Goal: Book appointment/travel/reservation

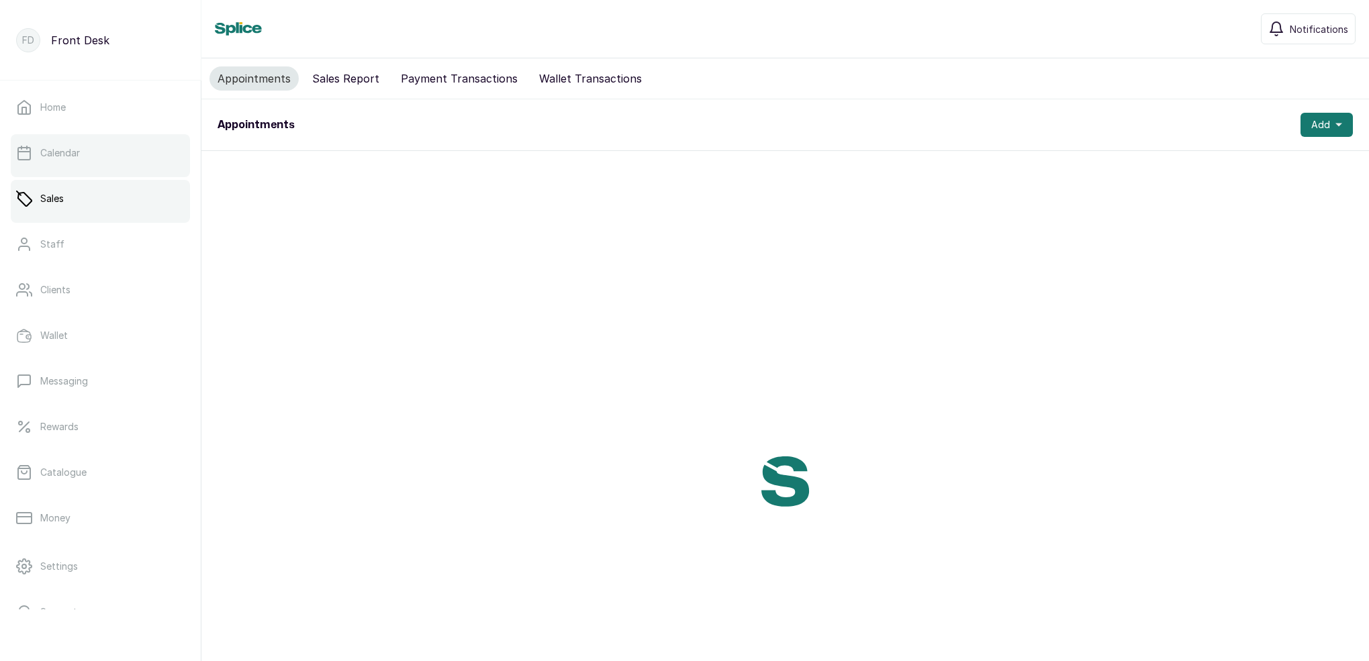
click at [126, 158] on link "Calendar" at bounding box center [100, 153] width 179 height 38
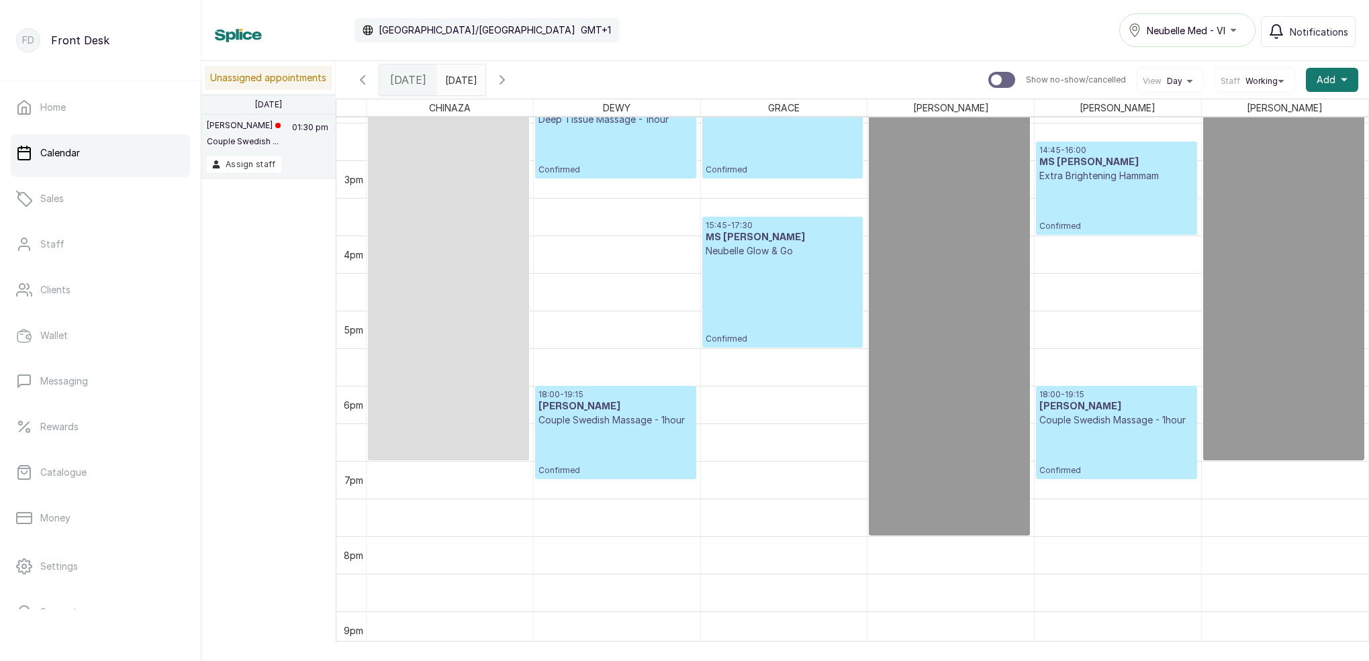
click at [459, 83] on input "dd/MM/yyyy" at bounding box center [448, 76] width 21 height 23
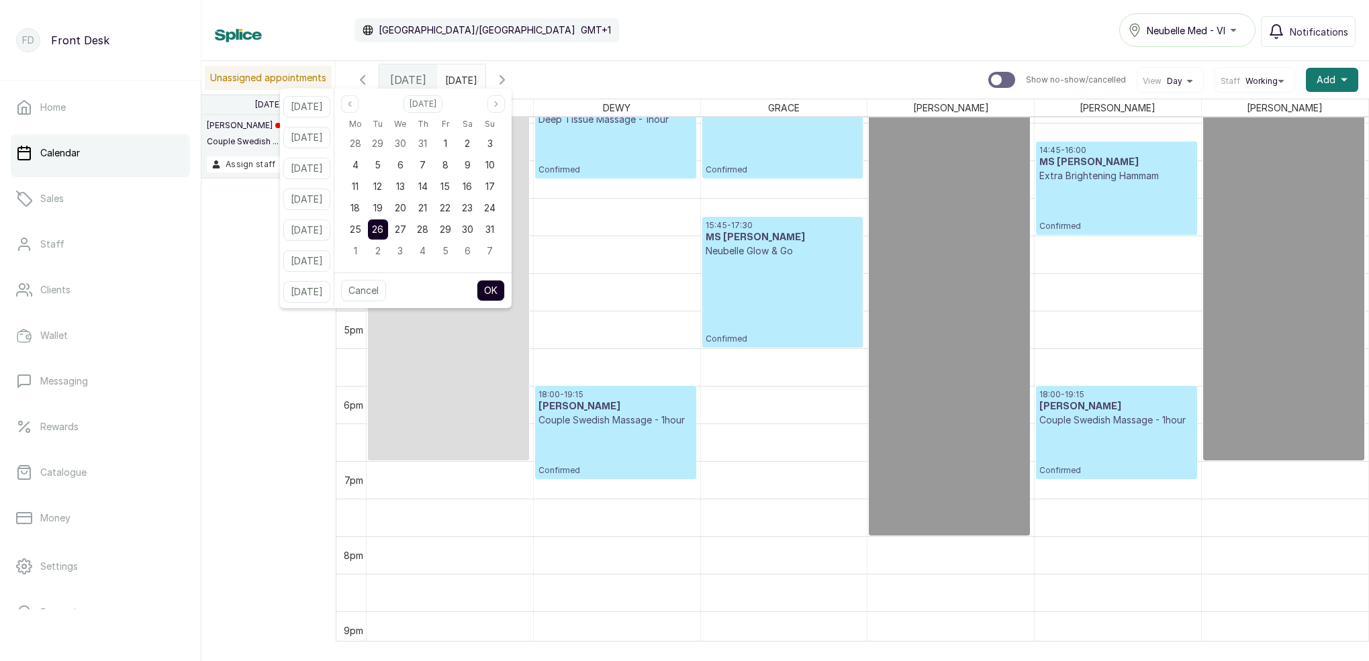
type input "dd/MM/yyyy"
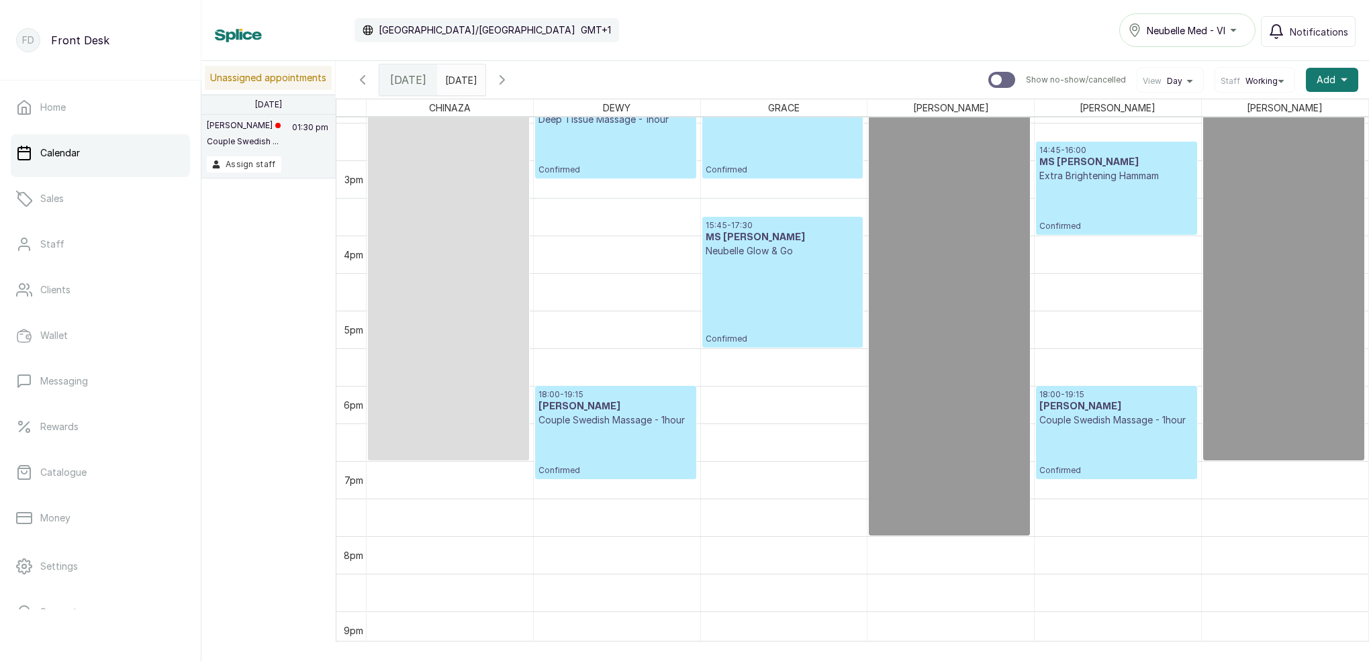
click at [459, 83] on input "dd/MM/yyyy" at bounding box center [448, 76] width 21 height 23
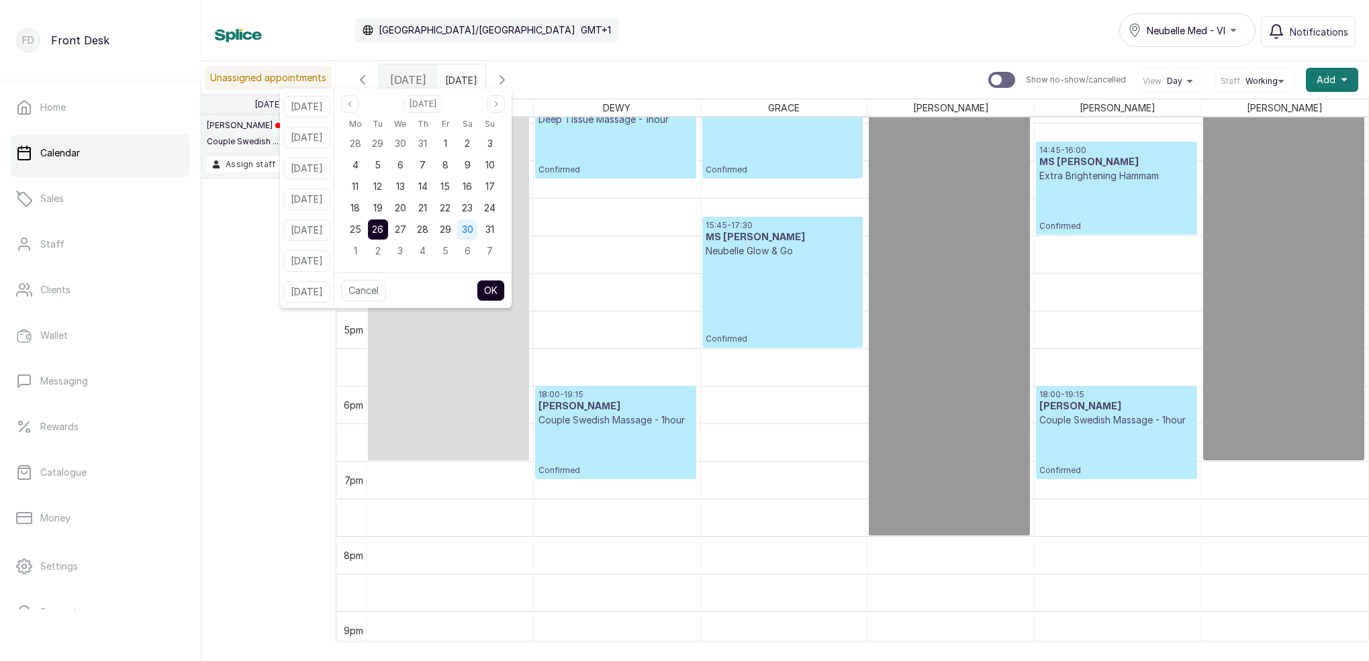
click at [473, 233] on span "30" at bounding box center [467, 229] width 11 height 11
click at [500, 103] on icon "page next" at bounding box center [496, 104] width 8 height 8
click at [500, 101] on icon "page next" at bounding box center [496, 104] width 8 height 8
click at [504, 291] on button "OK" at bounding box center [491, 290] width 28 height 21
type input "30/10/2025"
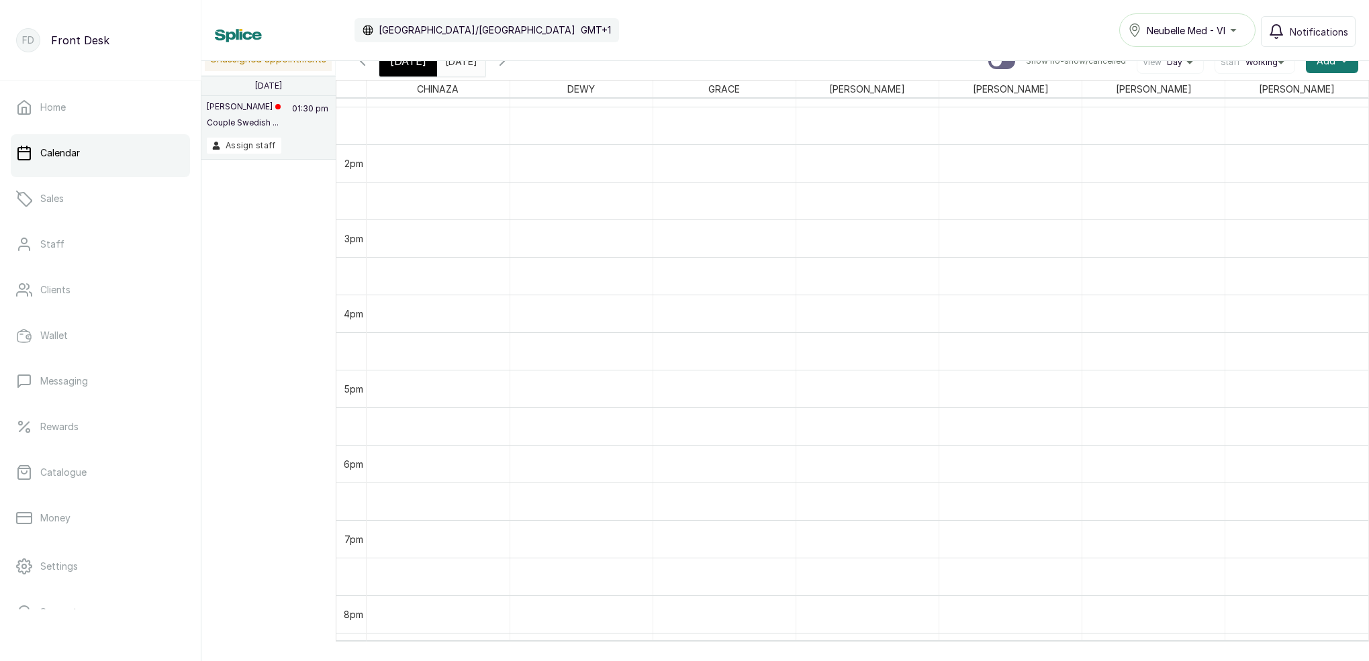
scroll to position [1018, 0]
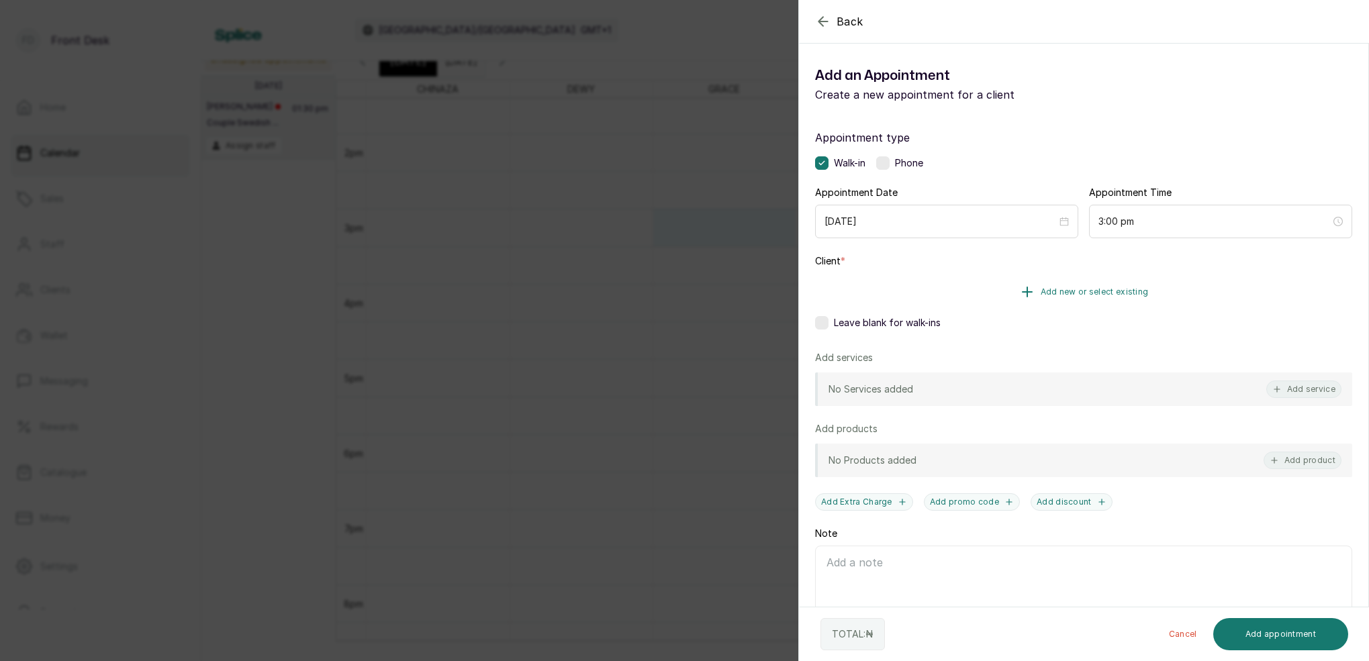
click at [1062, 295] on span "Add new or select existing" at bounding box center [1095, 292] width 108 height 11
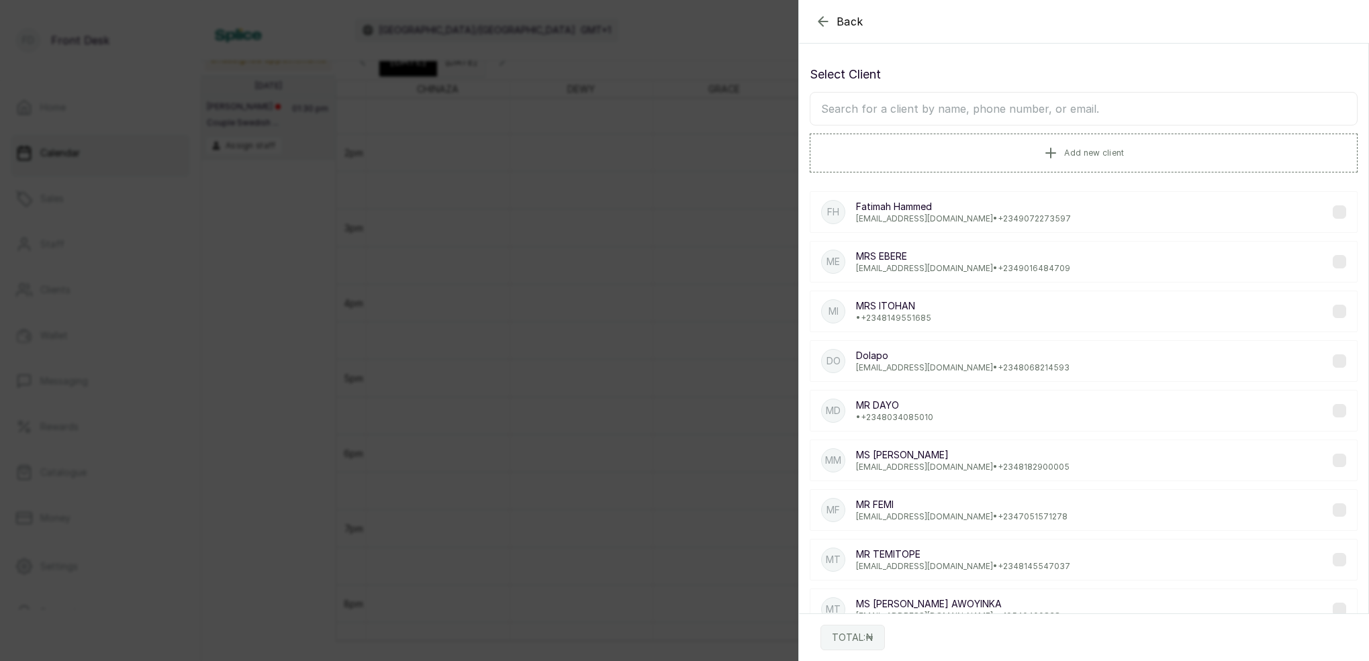
click at [1018, 111] on input "text" at bounding box center [1084, 109] width 548 height 34
click at [1099, 151] on span "Add new client" at bounding box center [1094, 152] width 60 height 11
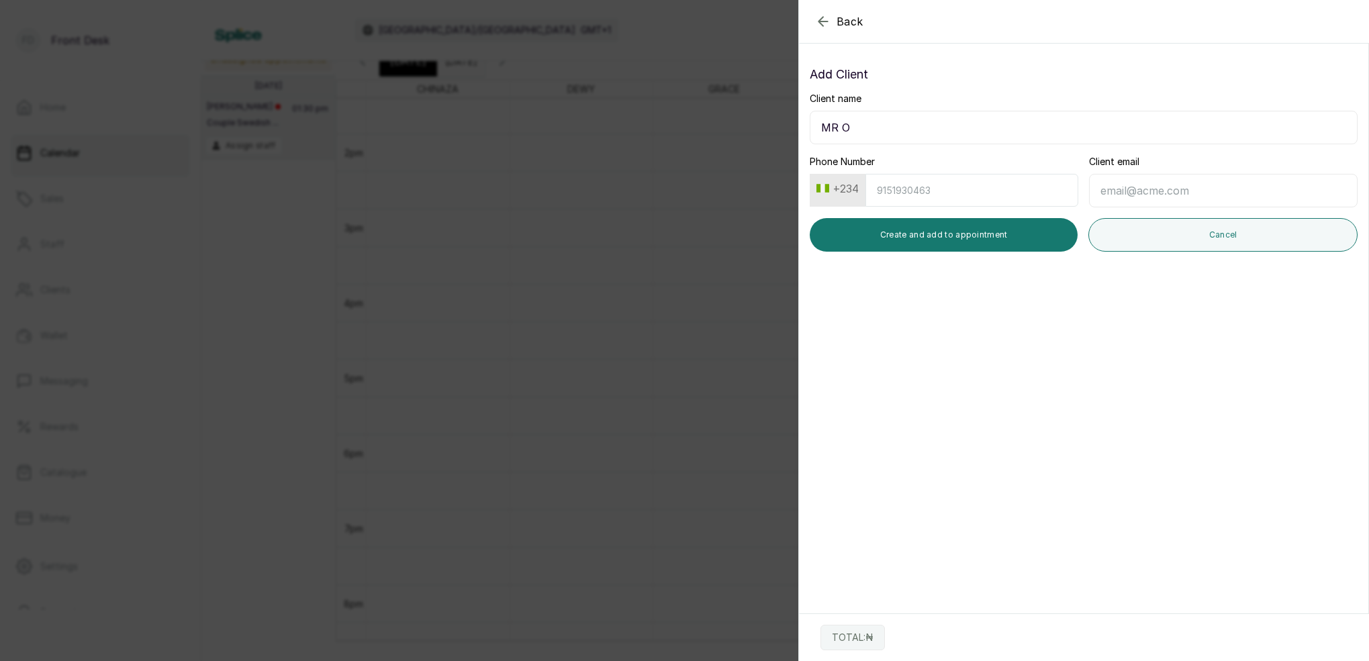
type input "MR O"
click at [818, 19] on icon "button" at bounding box center [823, 21] width 16 height 16
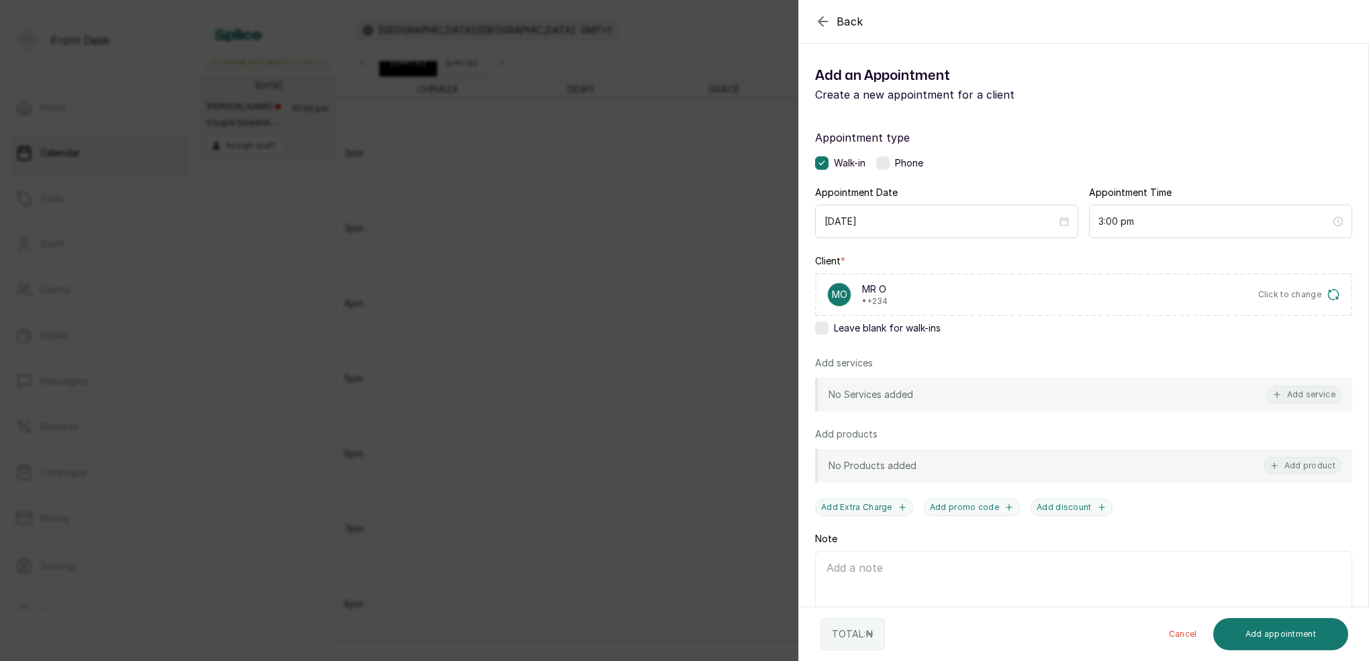
click at [827, 21] on icon "button" at bounding box center [823, 21] width 9 height 9
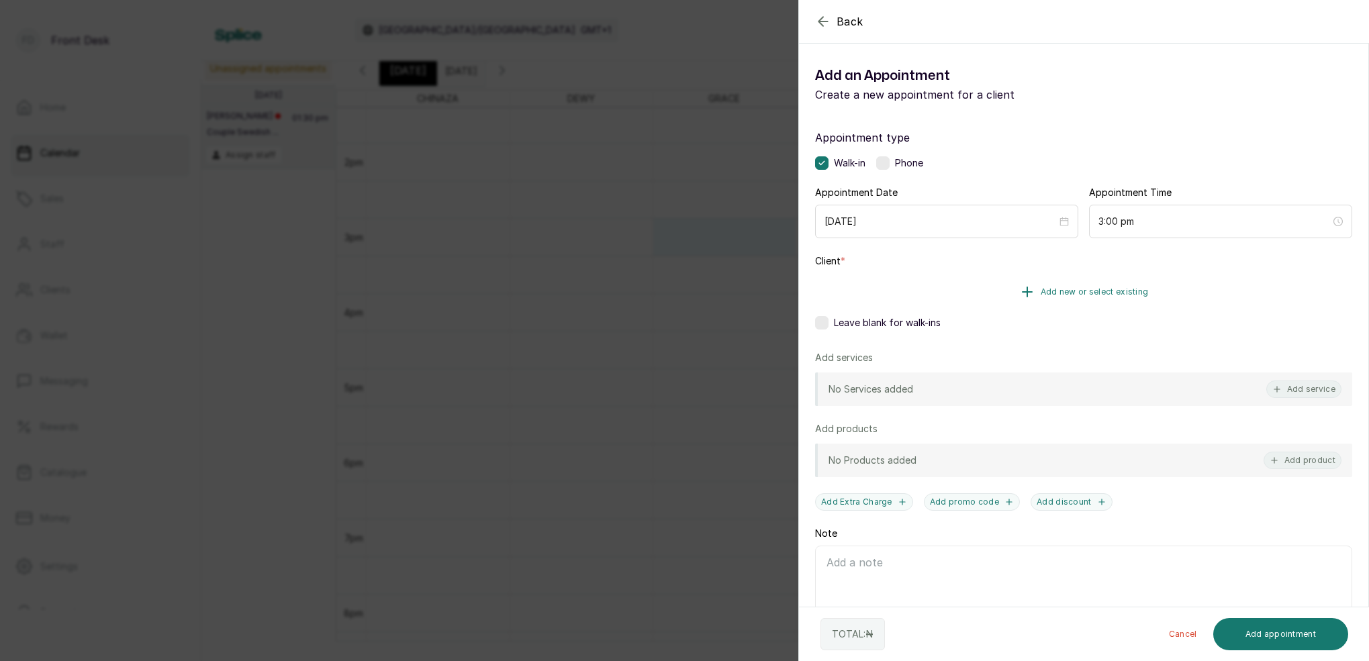
click at [1103, 290] on span "Add new or select existing" at bounding box center [1095, 292] width 108 height 11
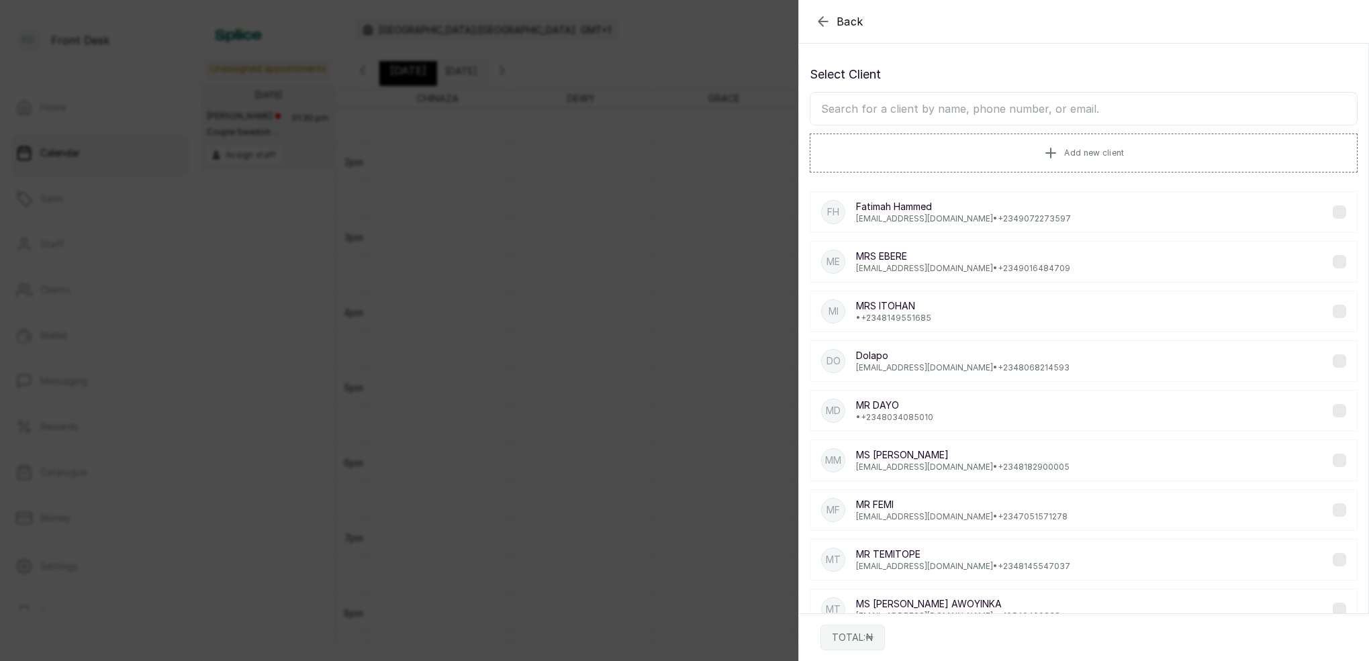
click at [935, 112] on input "text" at bounding box center [1084, 109] width 548 height 34
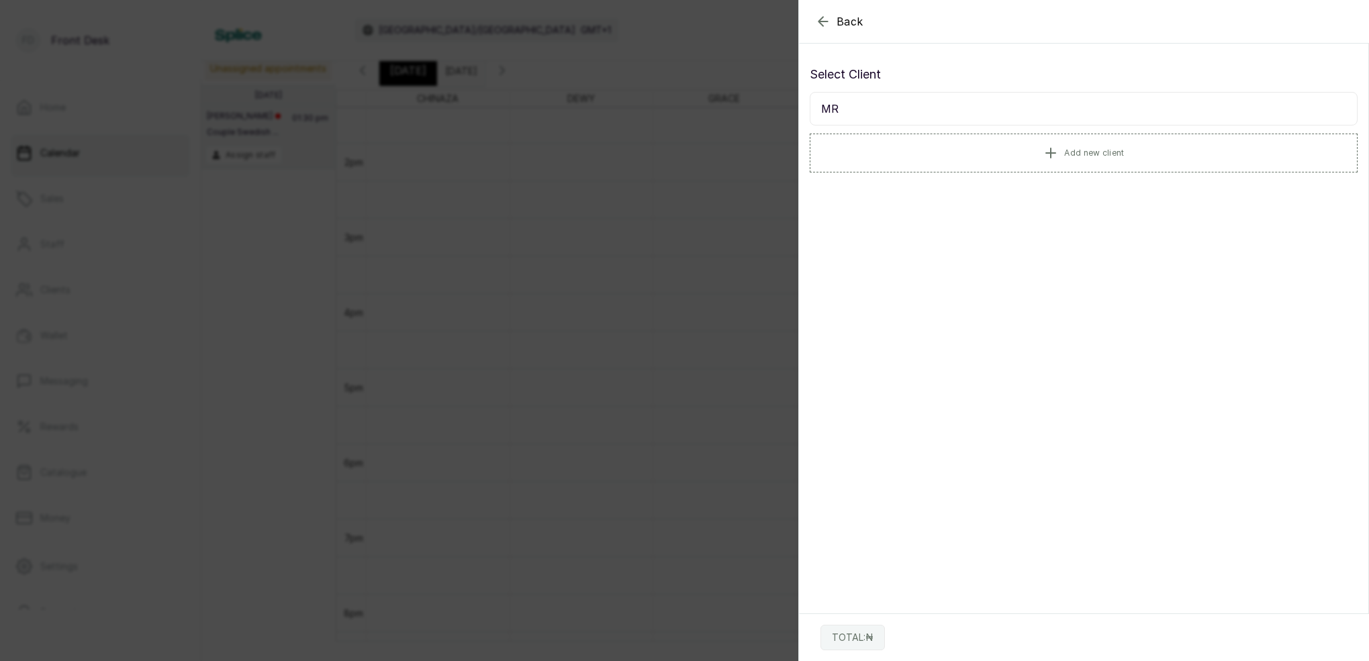
type input "M"
click at [1095, 152] on span "Add new client" at bounding box center [1094, 152] width 60 height 11
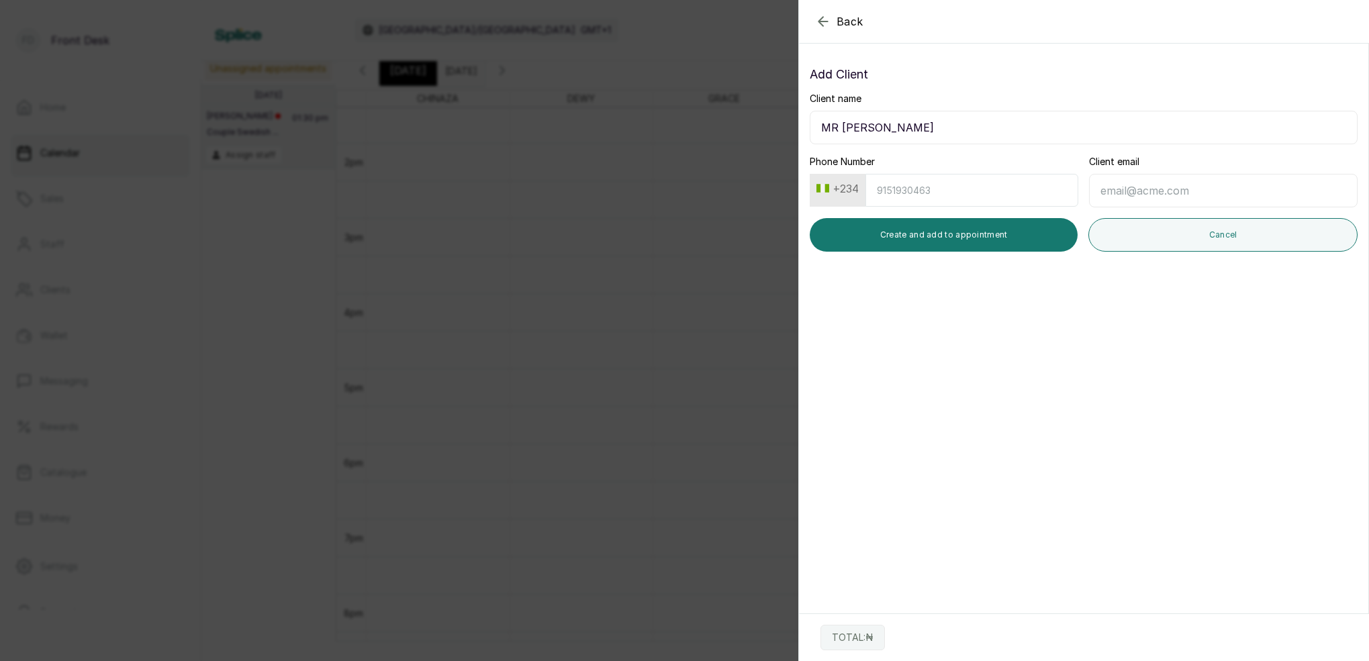
type input "MR OROKE CORNELIUS"
drag, startPoint x: 1010, startPoint y: 187, endPoint x: 1013, endPoint y: 195, distance: 7.9
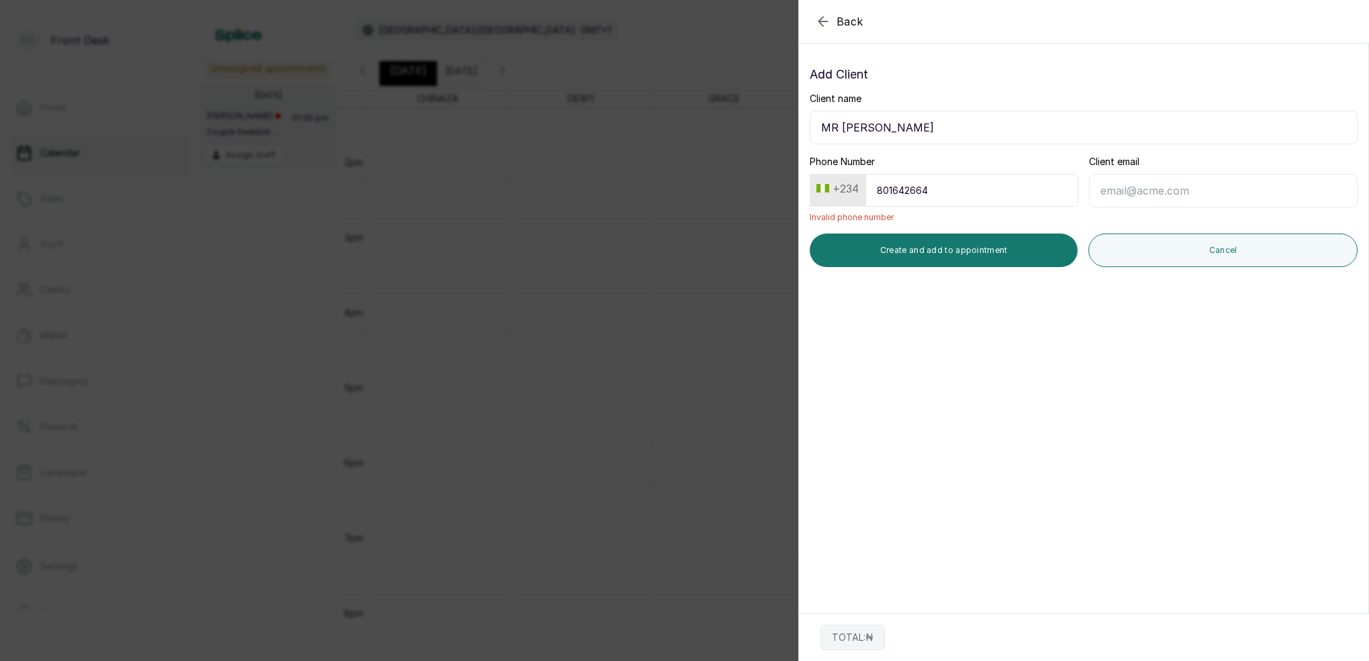
click at [892, 191] on input "801642664" at bounding box center [972, 190] width 213 height 33
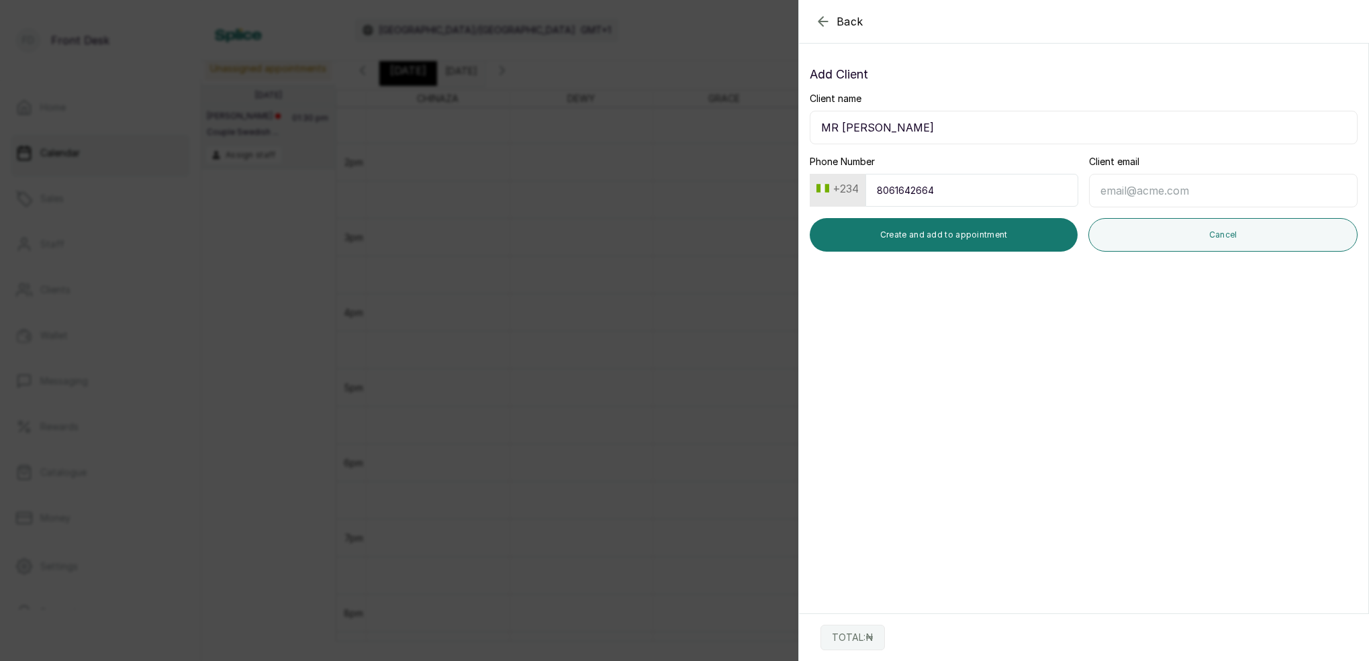
type input "8061642664"
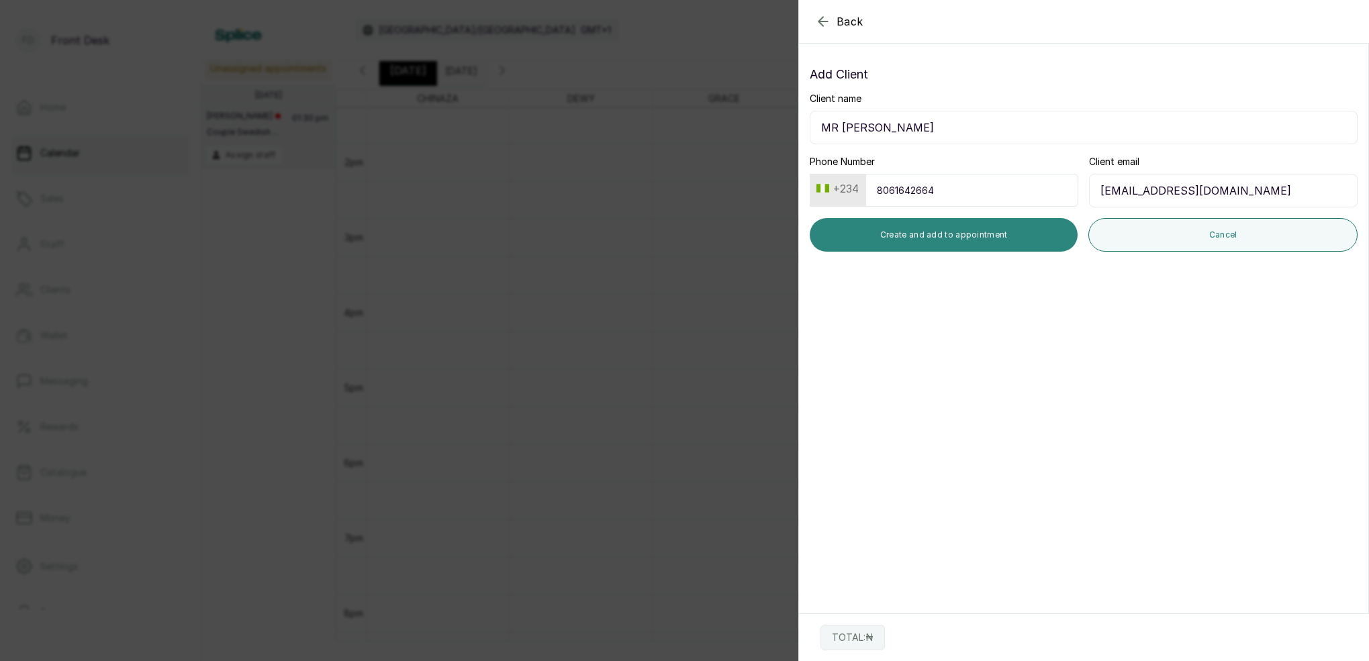
type input "corneliusokechukwu@gmail.com"
click at [1030, 240] on button "Create and add to appointment" at bounding box center [944, 235] width 268 height 34
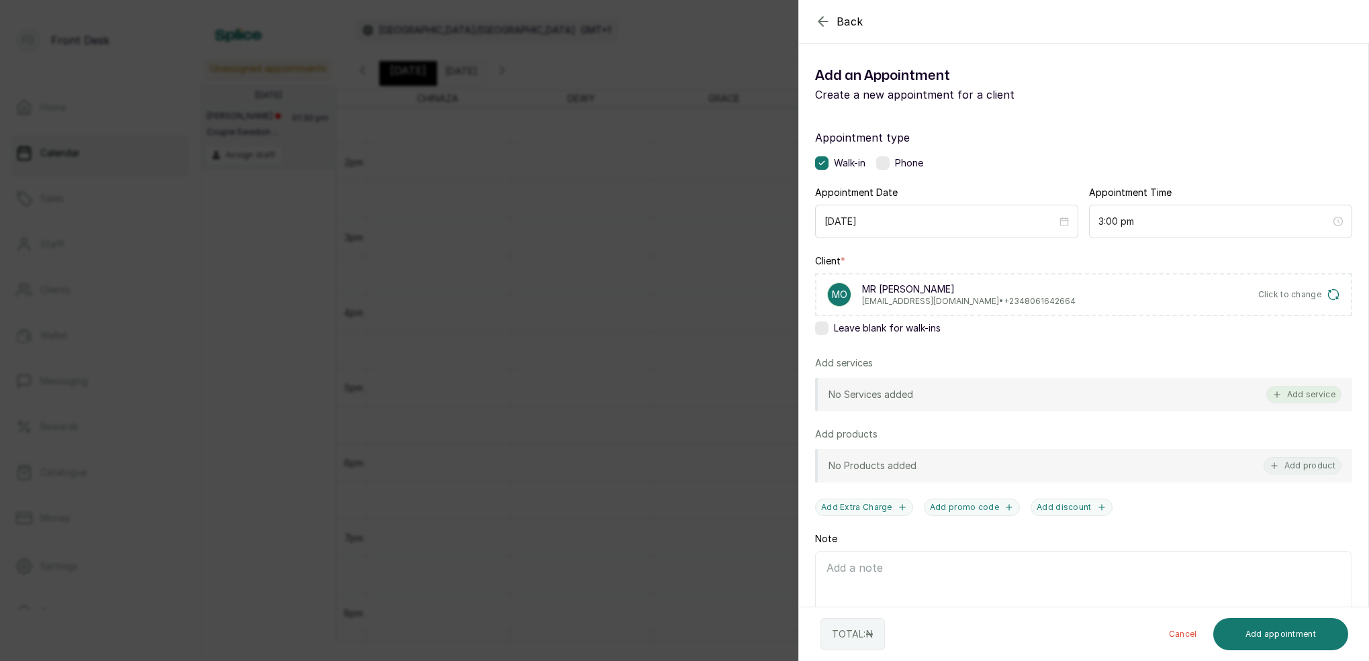
click at [1319, 397] on button "Add service" at bounding box center [1304, 394] width 75 height 17
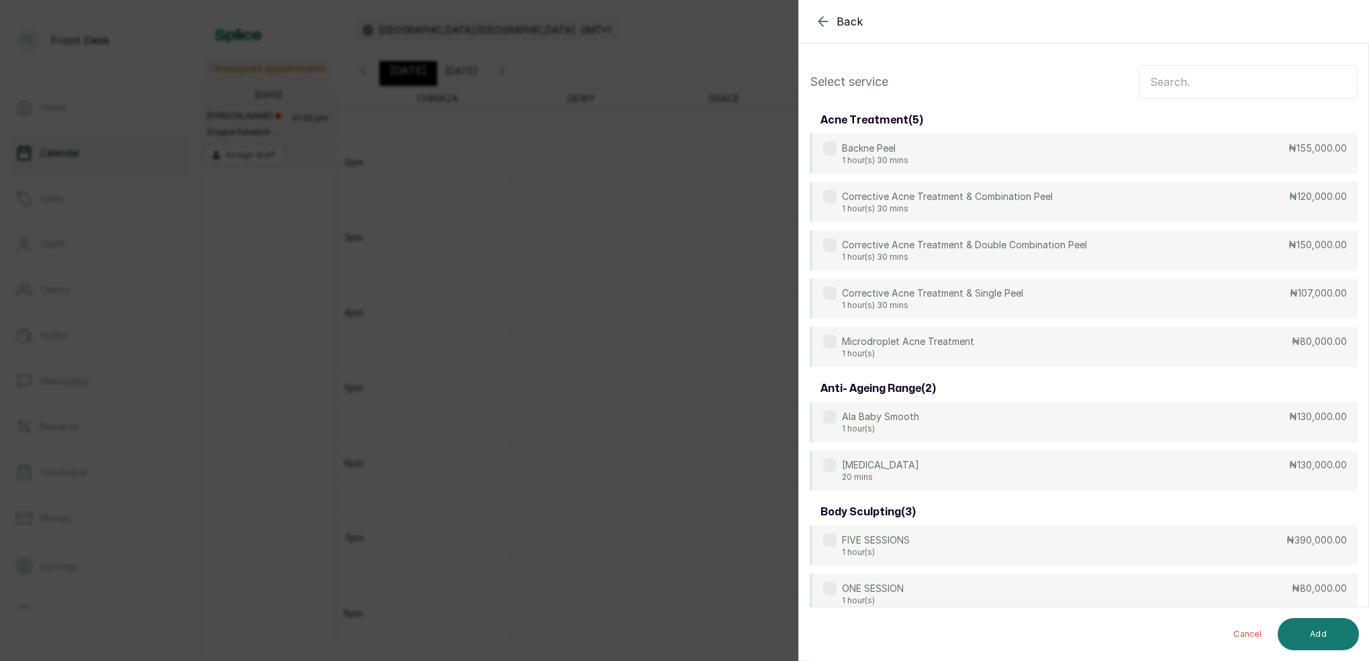
scroll to position [0, 0]
click at [1193, 95] on input "text" at bounding box center [1248, 82] width 219 height 34
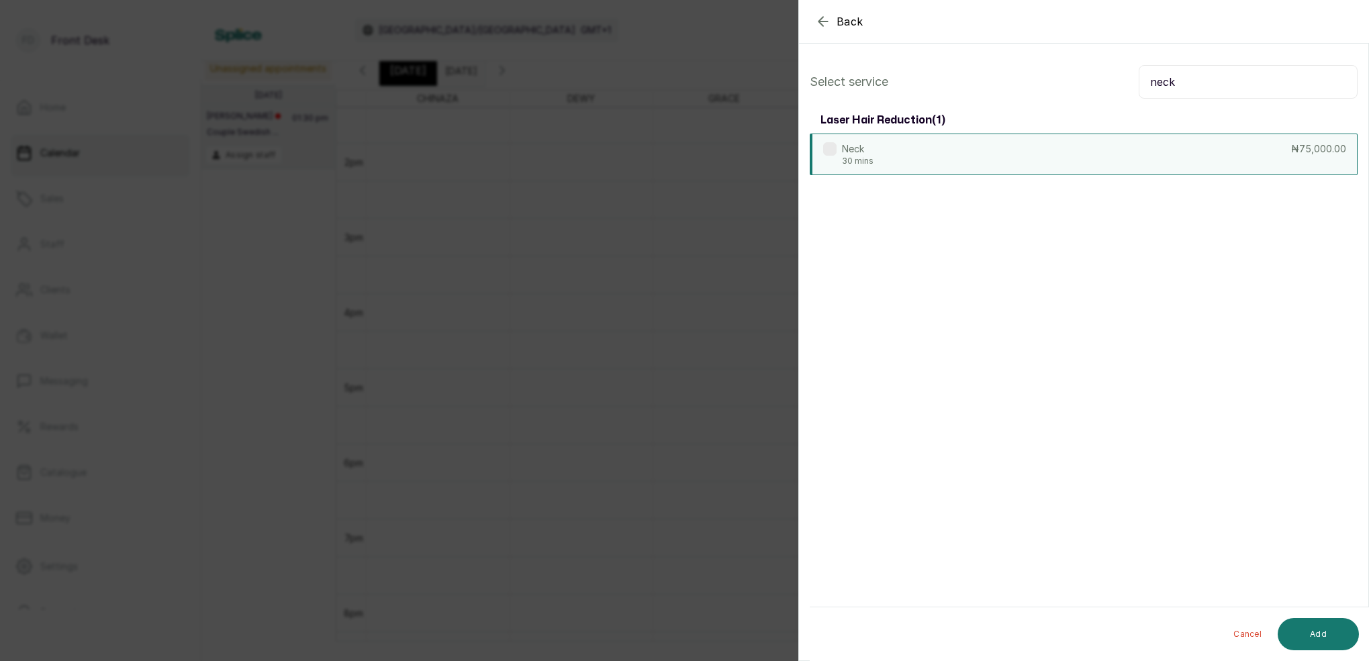
type input "neck"
click at [974, 158] on div "Neck 30 mins ₦75,000.00" at bounding box center [1084, 155] width 548 height 42
click at [1328, 621] on button "Add" at bounding box center [1318, 634] width 81 height 32
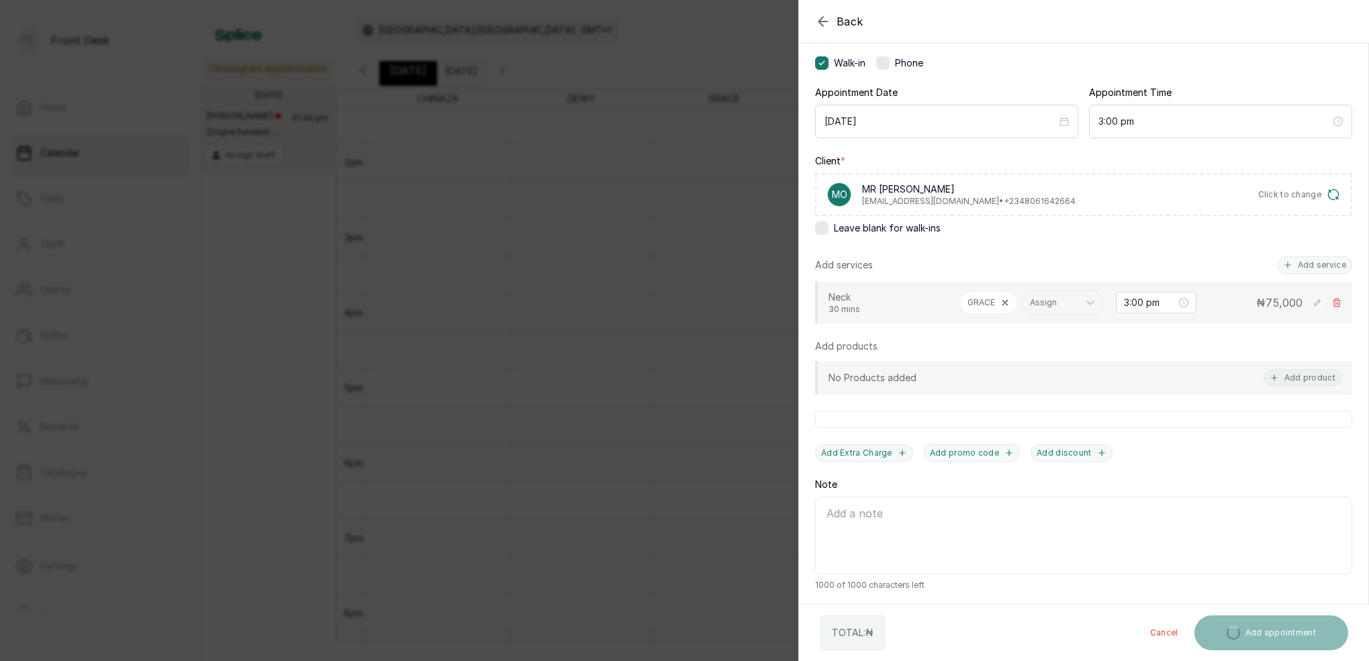
scroll to position [100, 0]
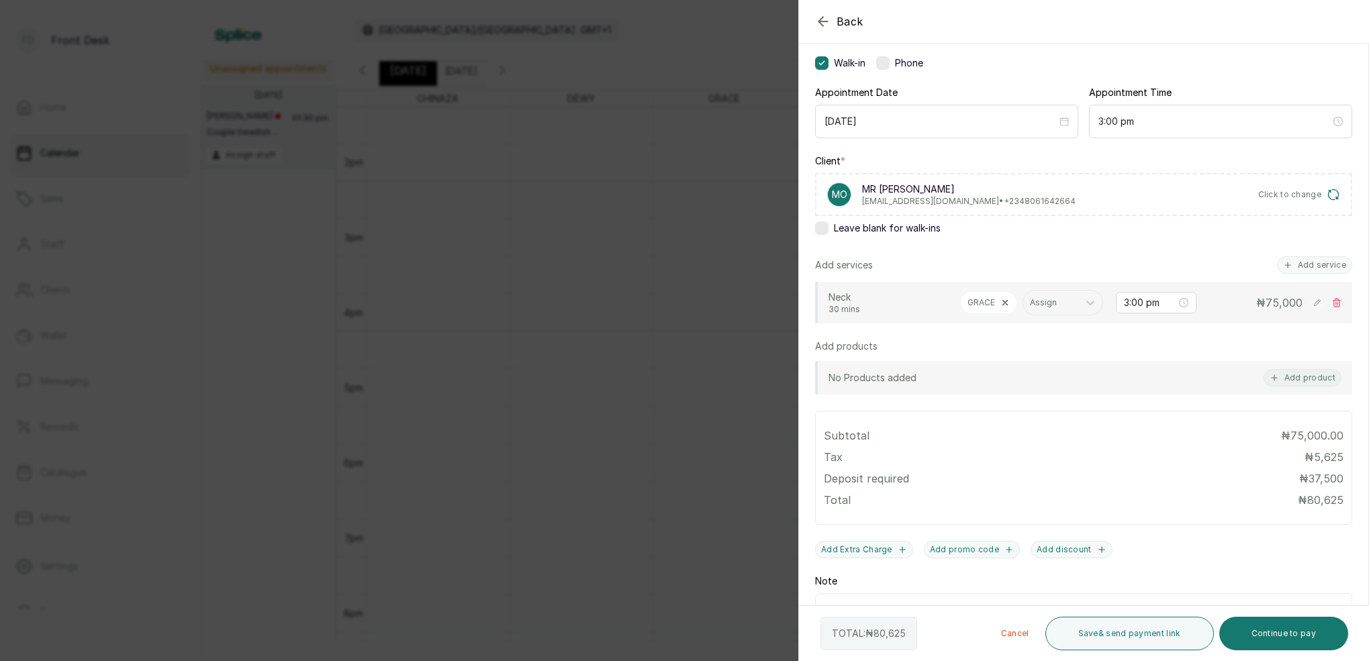
drag, startPoint x: 1303, startPoint y: 637, endPoint x: 1266, endPoint y: 591, distance: 59.7
click at [1303, 637] on button "Continue to pay" at bounding box center [1285, 634] width 130 height 34
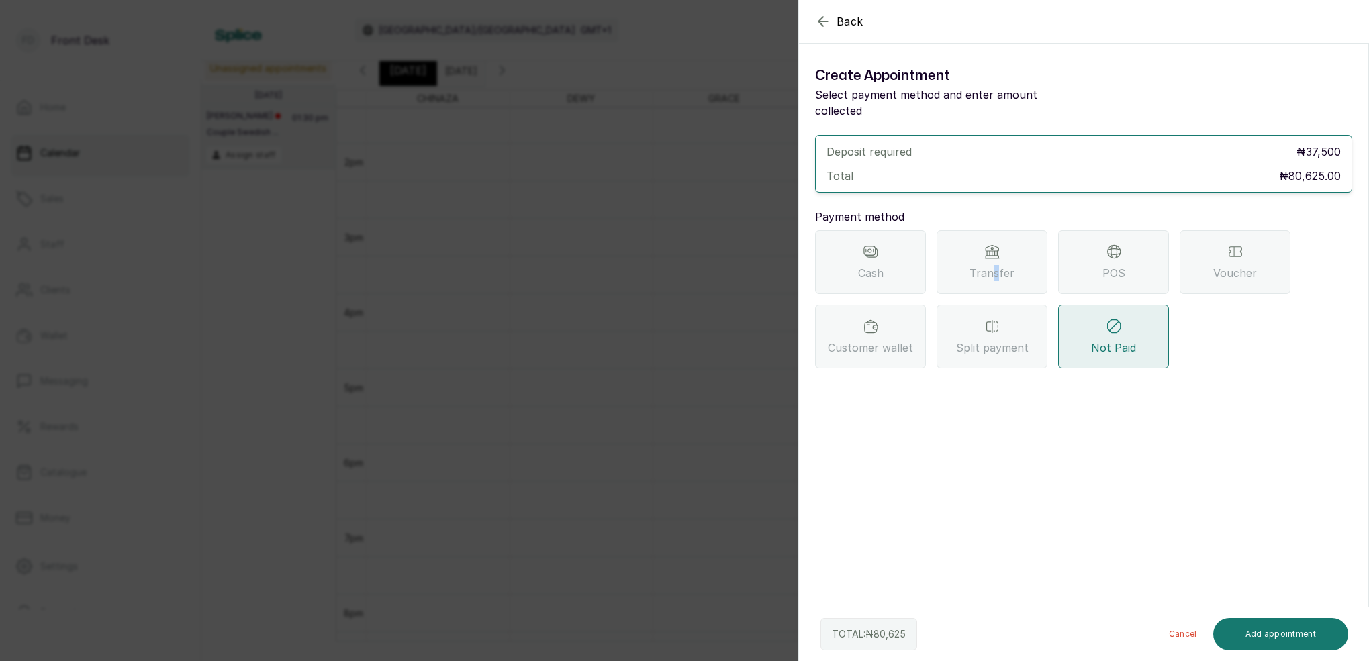
drag, startPoint x: 997, startPoint y: 250, endPoint x: 998, endPoint y: 270, distance: 20.2
click at [997, 265] on span "Transfer" at bounding box center [992, 273] width 45 height 16
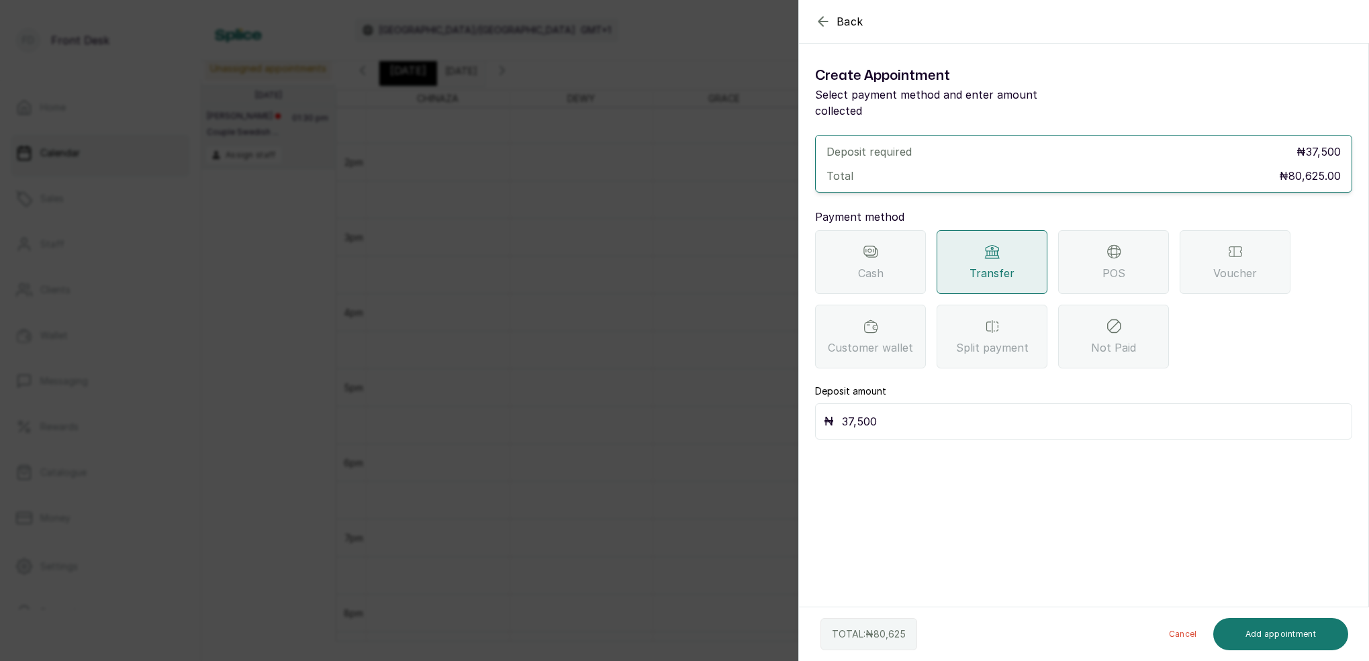
click at [928, 412] on input "37,500" at bounding box center [1093, 421] width 502 height 19
type input "3"
type input "40,312.5"
click at [1277, 633] on button "Add appointment" at bounding box center [1281, 634] width 136 height 32
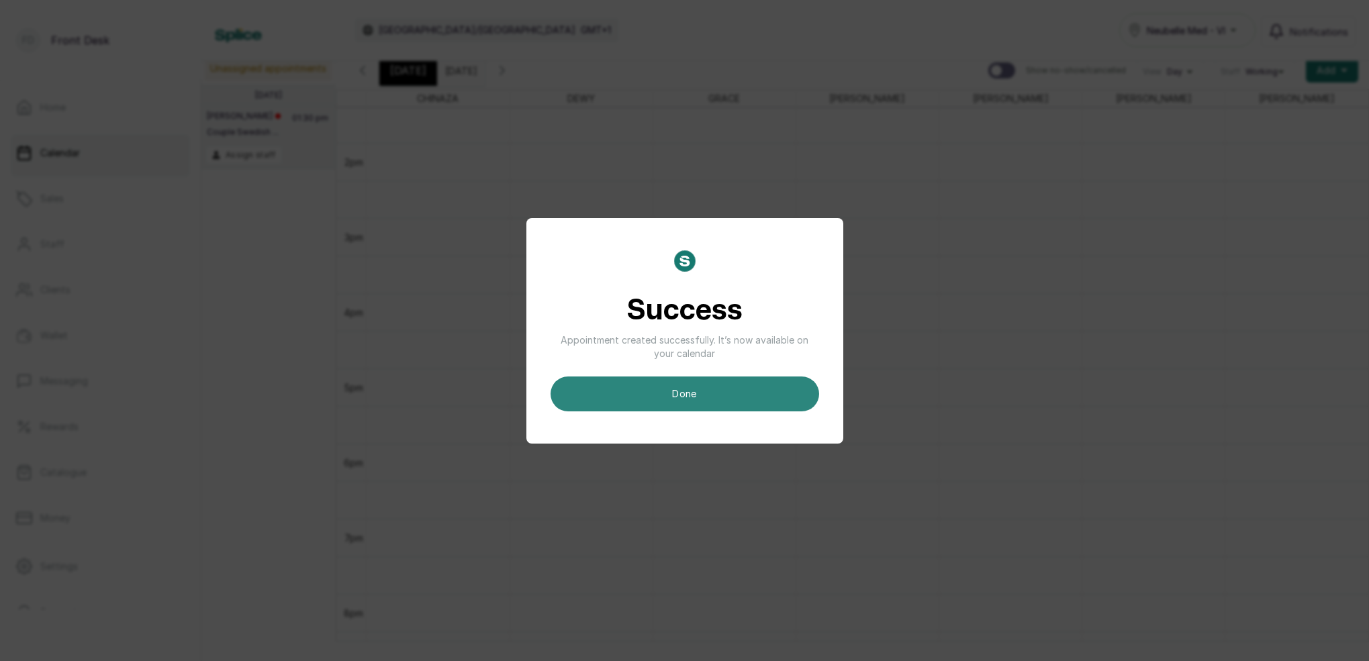
click at [692, 385] on button "done" at bounding box center [685, 394] width 269 height 35
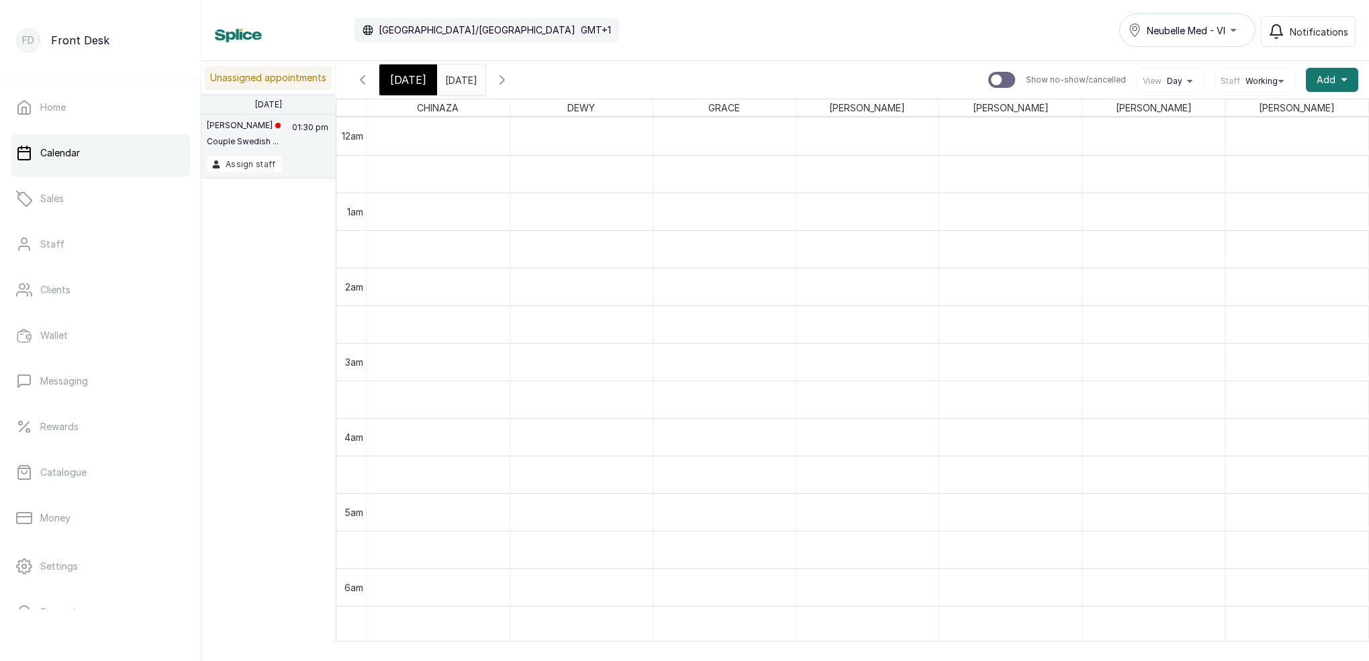
scroll to position [-5, 0]
click at [693, 277] on p "15:00 - 15:45" at bounding box center [723, 276] width 131 height 11
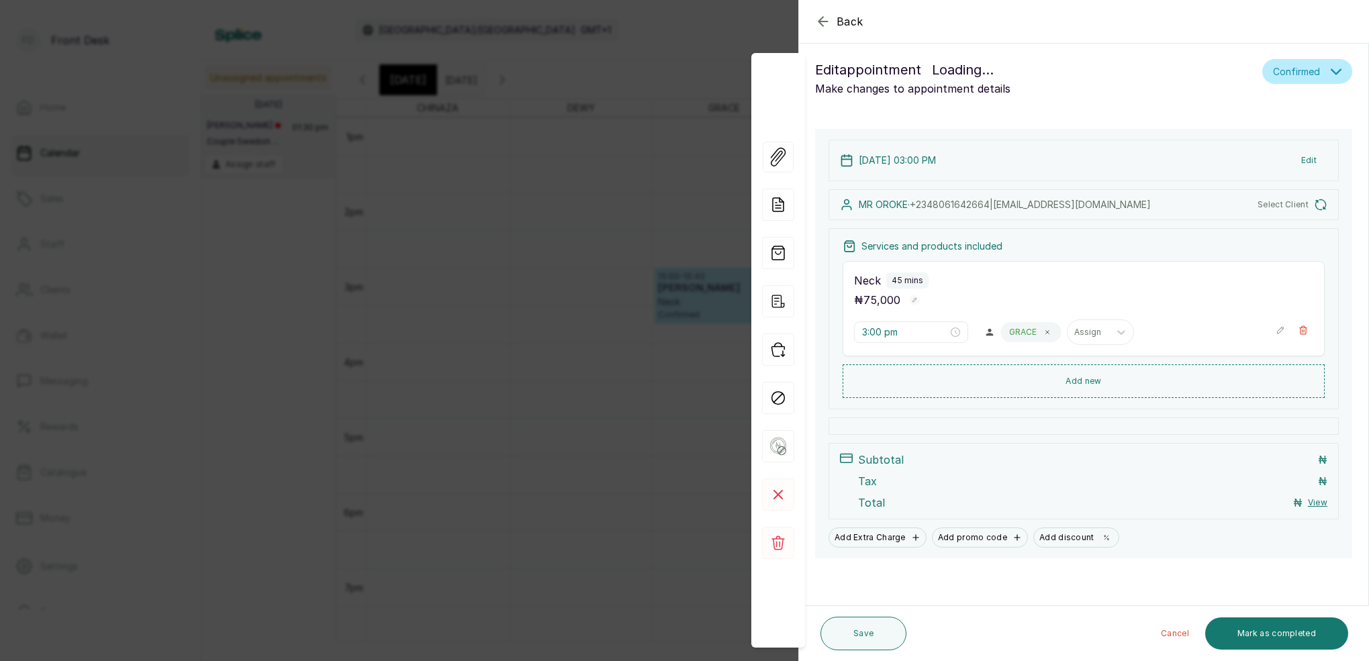
scroll to position [6, 0]
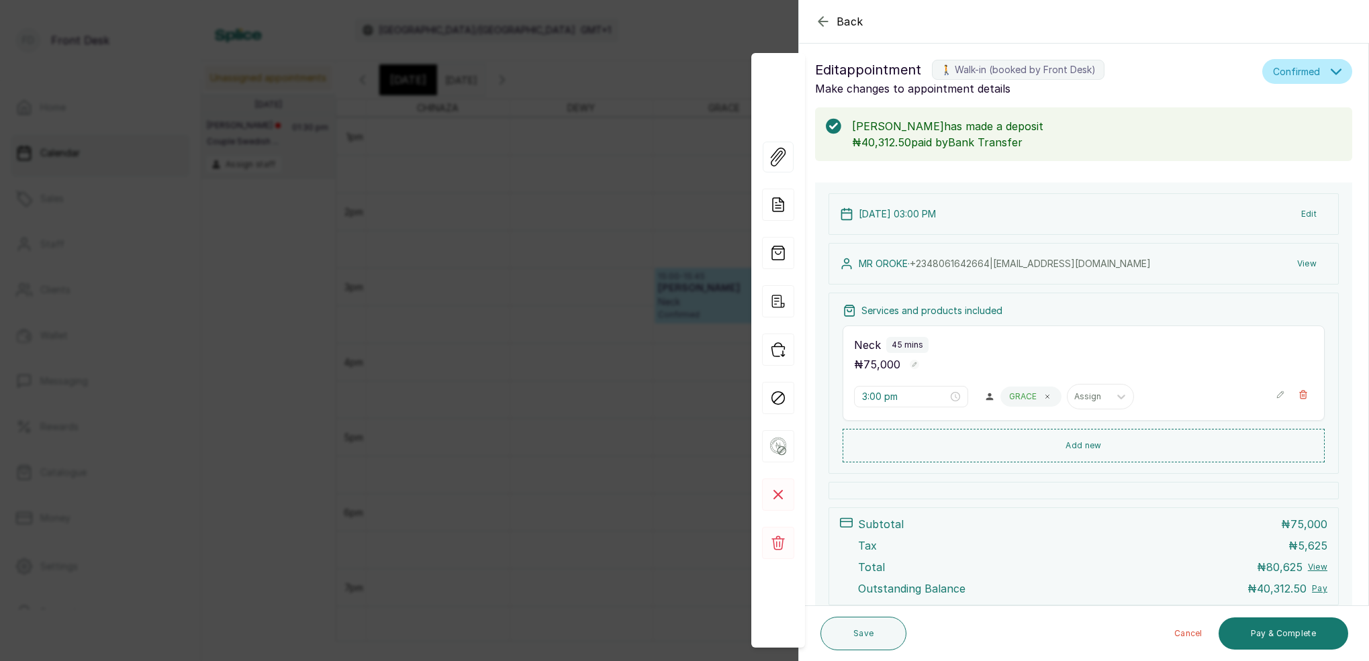
click at [1313, 261] on button "View" at bounding box center [1307, 264] width 41 height 24
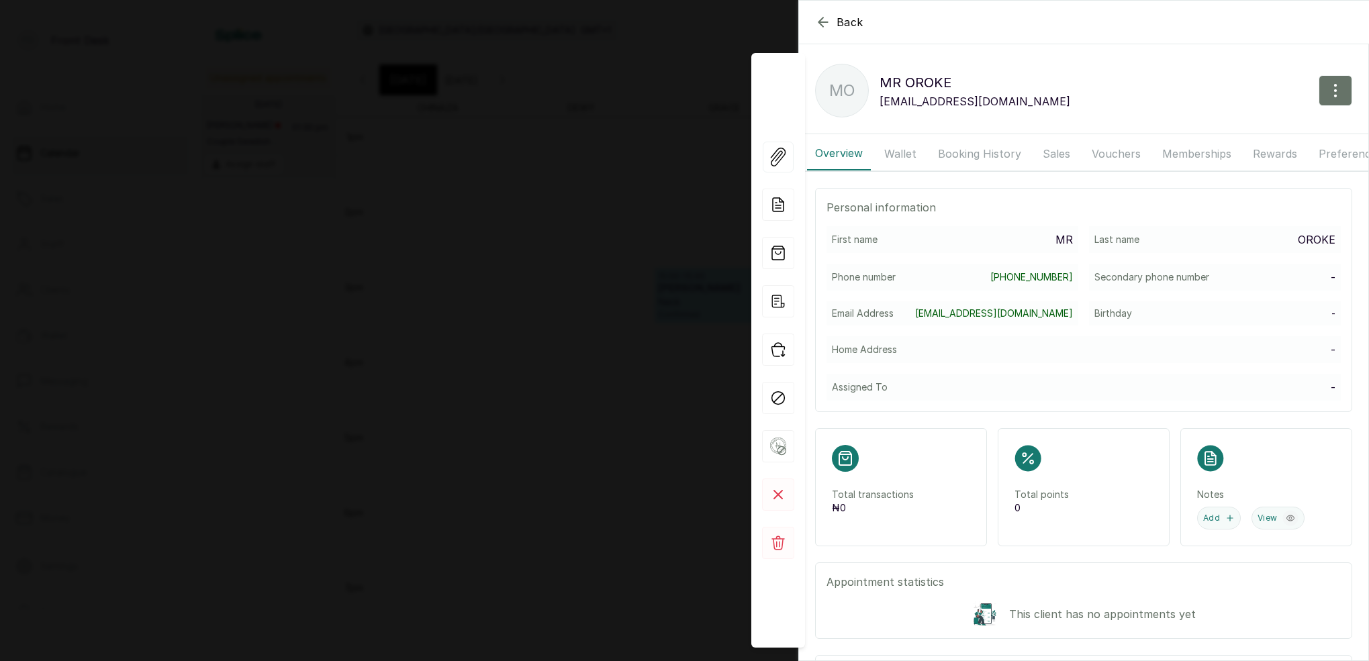
drag, startPoint x: 1335, startPoint y: 91, endPoint x: 1263, endPoint y: 104, distance: 73.0
click at [1334, 91] on icon "button" at bounding box center [1336, 91] width 16 height 16
click at [1226, 128] on span "Edit" at bounding box center [1277, 130] width 129 height 16
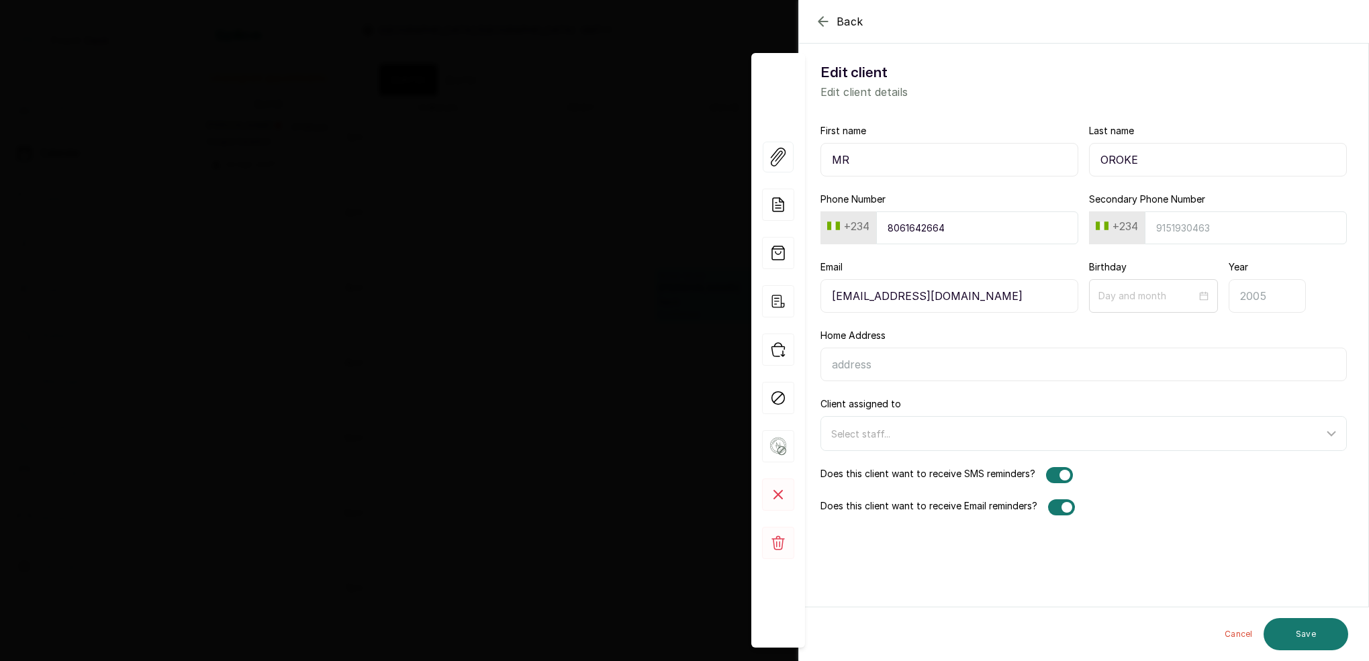
drag, startPoint x: 1145, startPoint y: 161, endPoint x: 1098, endPoint y: 164, distance: 47.1
paste input "OROKE"
type input "MR OROKE"
click at [1186, 152] on input "Last name" at bounding box center [1218, 160] width 258 height 34
type input "CORNELIUS"
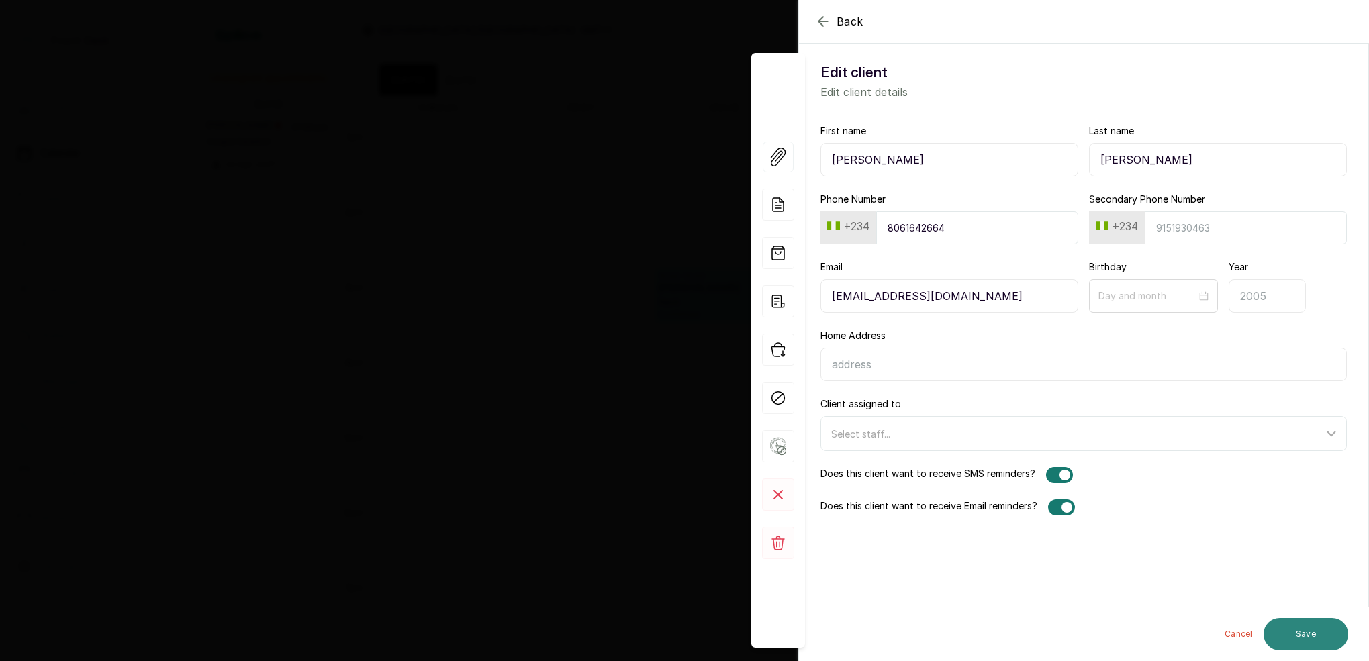
click at [1306, 634] on button "Save" at bounding box center [1306, 634] width 85 height 32
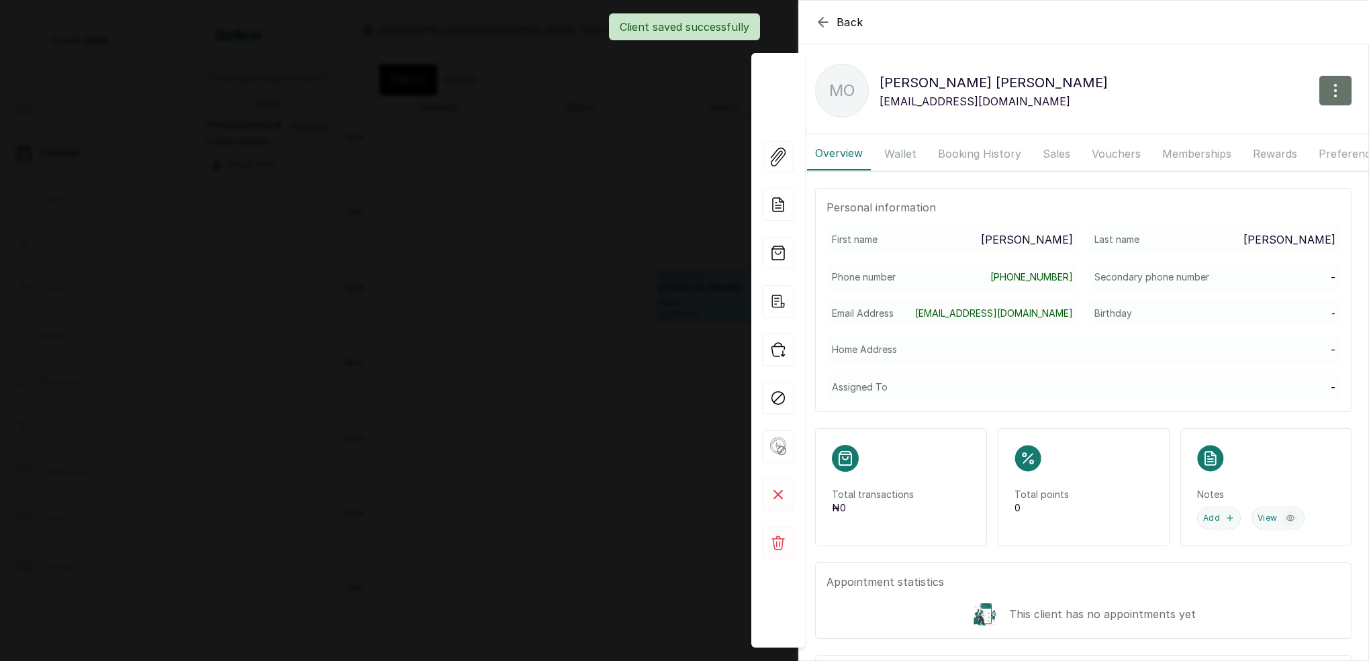
drag, startPoint x: 600, startPoint y: 126, endPoint x: 682, endPoint y: 84, distance: 92.5
click at [600, 126] on div "Back MR OROKE CORNELIUS MO MR OROKE CORNELIUS corneliusokechukwu@gmail.com Over…" at bounding box center [684, 330] width 1369 height 661
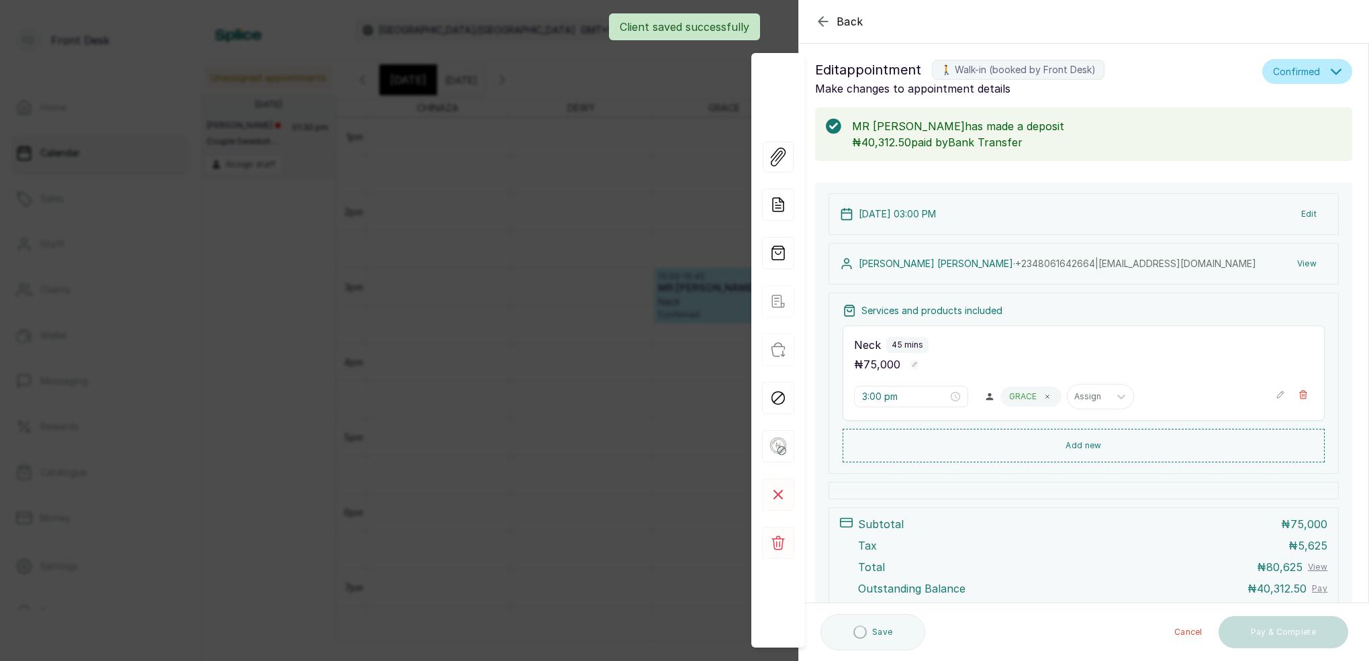
click at [584, 204] on div "Back Appointment Details Edit appointment 🚶 Walk-in (booked by Front Desk) Make…" at bounding box center [684, 330] width 1369 height 661
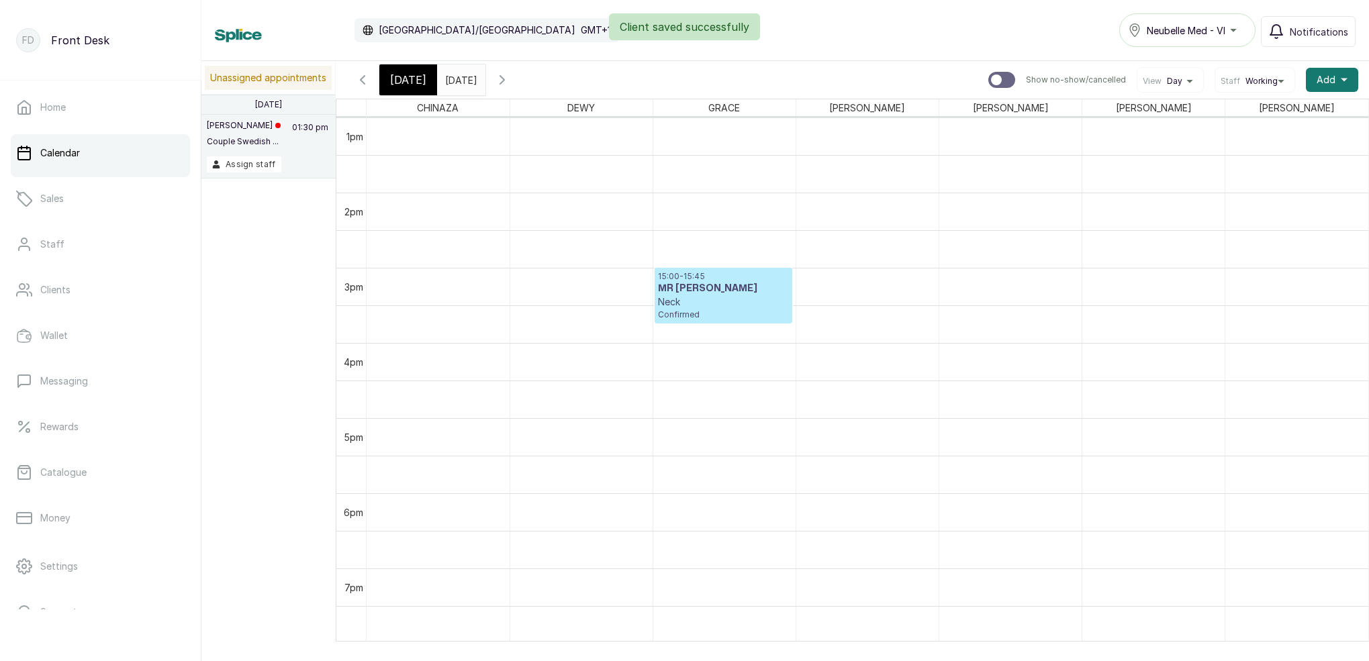
click at [402, 77] on span "Today" at bounding box center [408, 80] width 36 height 16
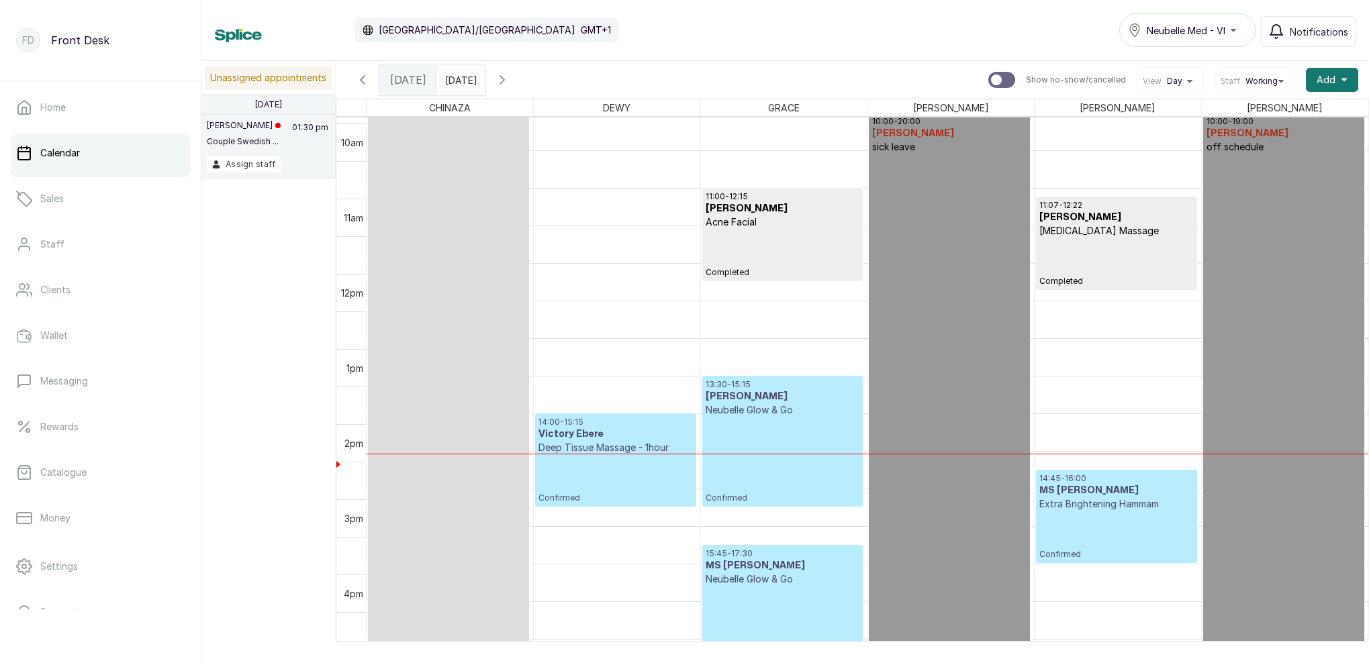
scroll to position [746, 0]
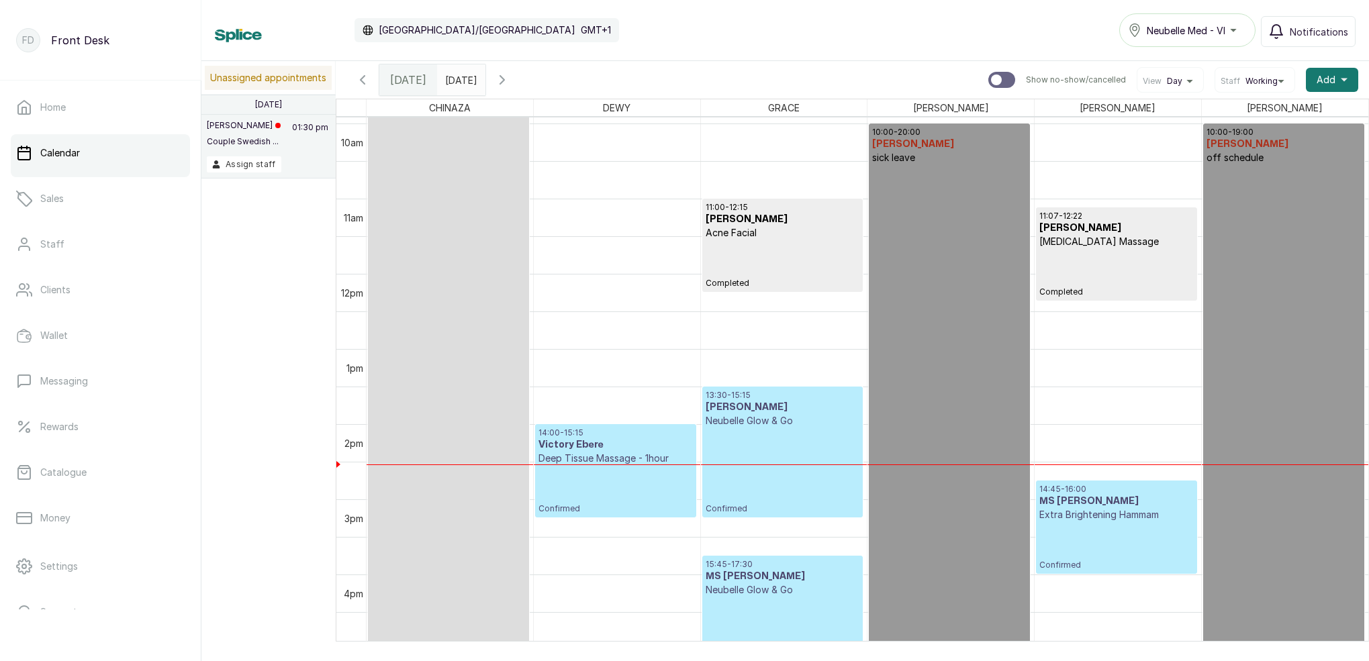
drag, startPoint x: 405, startPoint y: 77, endPoint x: 420, endPoint y: 97, distance: 25.0
click at [405, 77] on span "Today" at bounding box center [408, 80] width 36 height 16
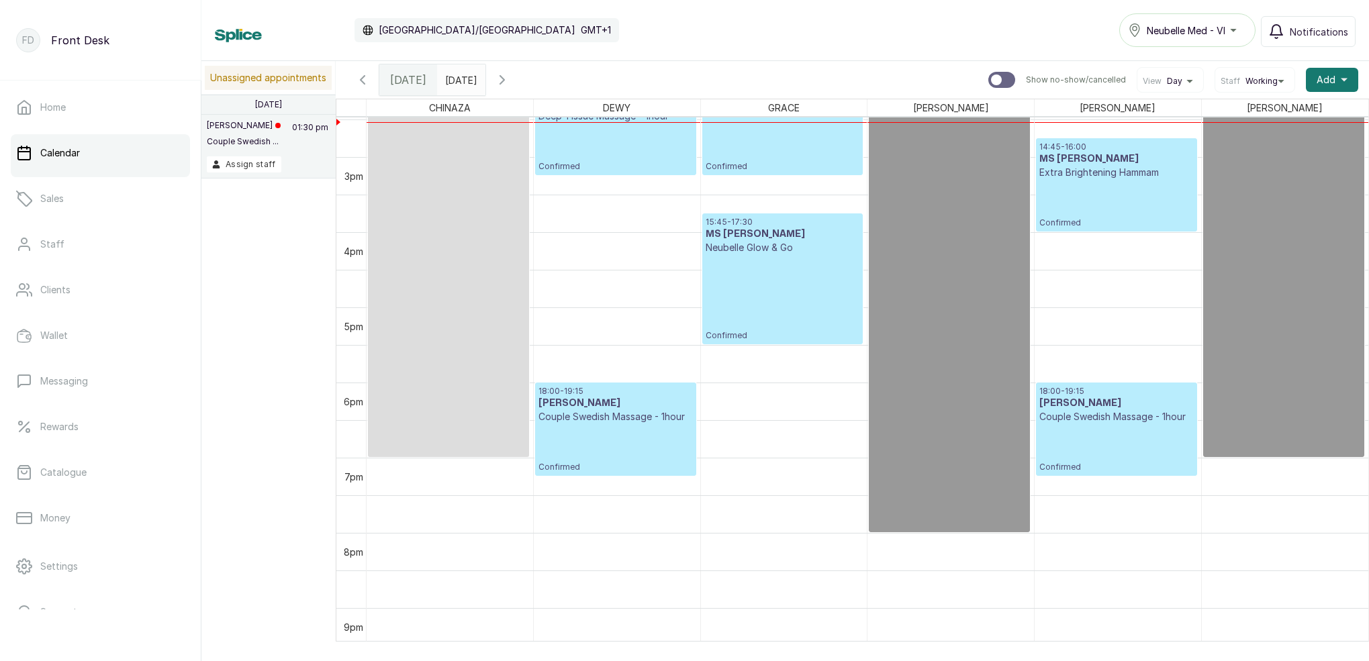
scroll to position [1103, 0]
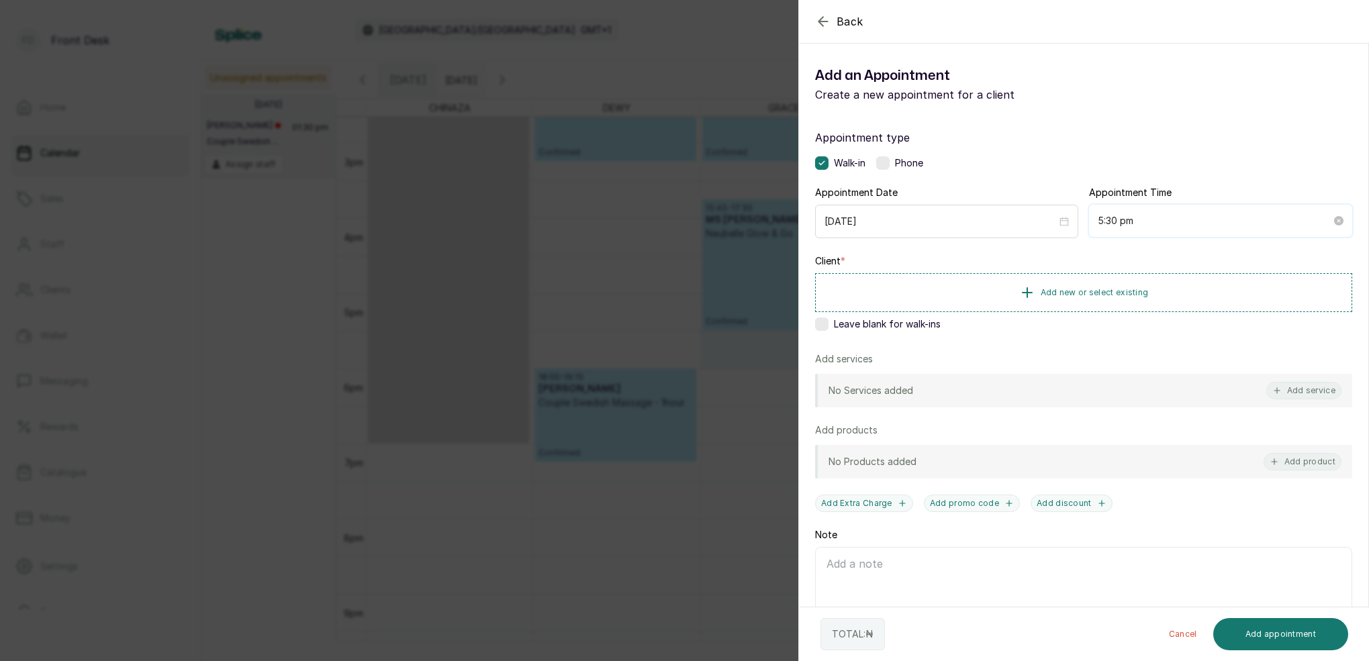
click at [1114, 223] on input "5:30 pm" at bounding box center [1215, 221] width 234 height 15
type input "5:40 pm"
drag, startPoint x: 1150, startPoint y: 263, endPoint x: 1166, endPoint y: 268, distance: 16.8
click at [1150, 264] on div "40" at bounding box center [1146, 264] width 32 height 19
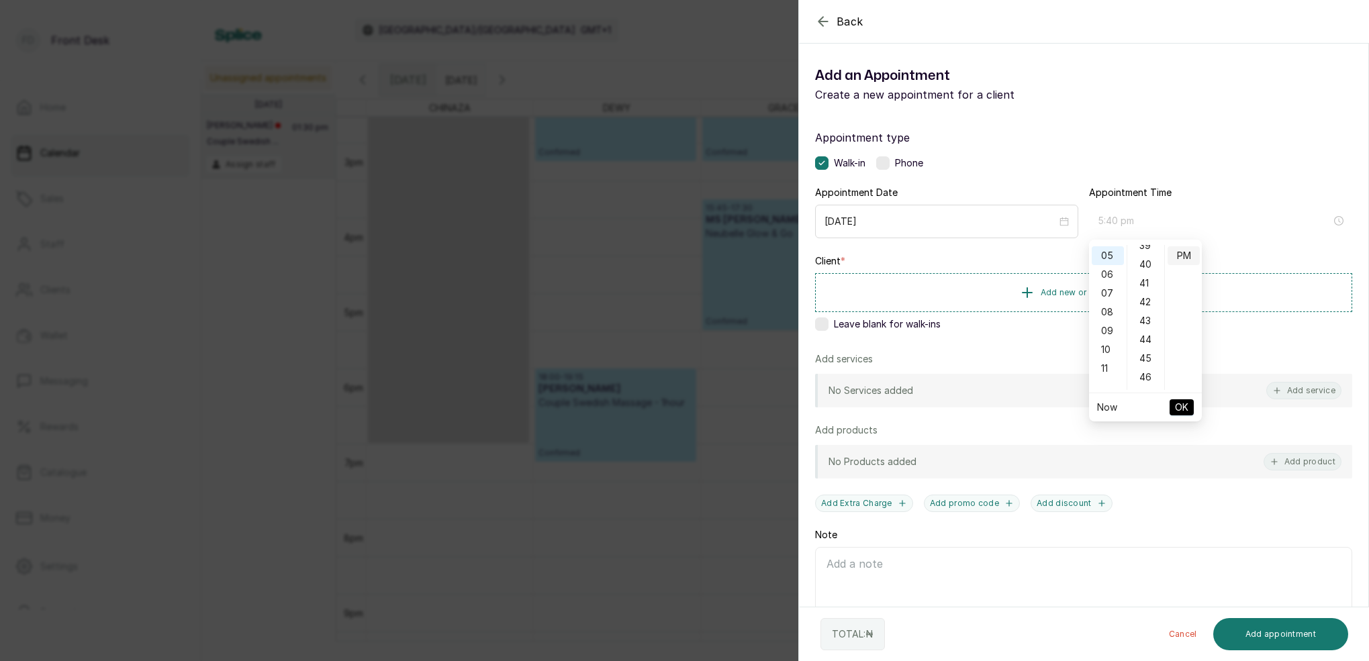
scroll to position [751, 0]
drag, startPoint x: 1188, startPoint y: 259, endPoint x: 1210, endPoint y: 349, distance: 93.3
click at [1189, 263] on div "PM" at bounding box center [1184, 255] width 32 height 19
click at [1189, 413] on button "OK" at bounding box center [1182, 408] width 24 height 16
click at [1086, 302] on button "Add new or select existing" at bounding box center [1083, 292] width 537 height 38
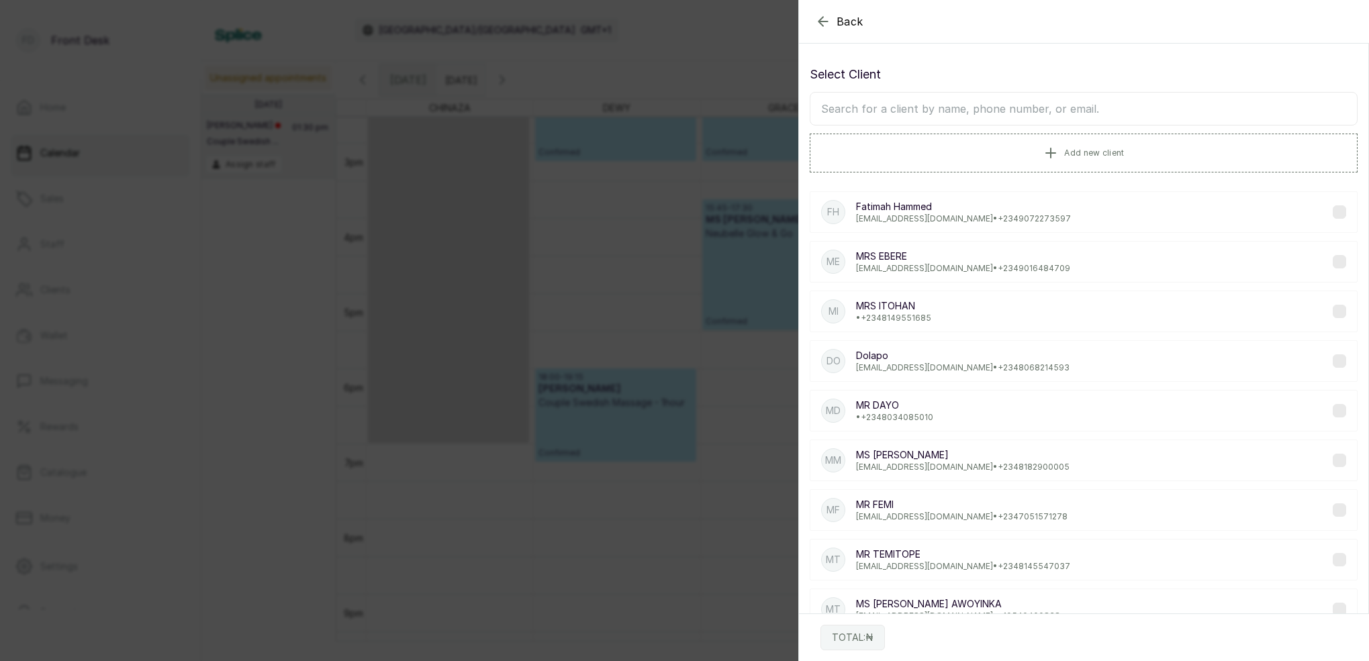
click at [1018, 117] on input "text" at bounding box center [1084, 109] width 548 height 34
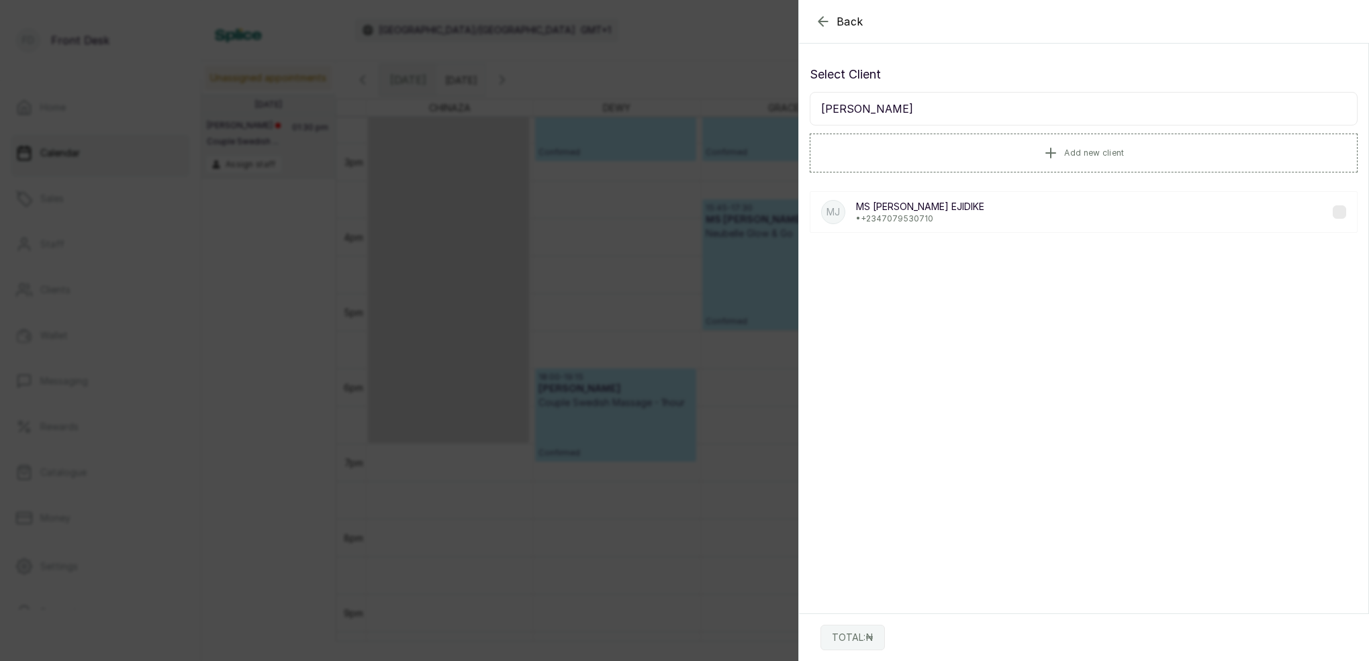
type input "MS JACQ"
click at [970, 216] on div "MJ MS JACQUELINE EJIDIKE • +234 7079530710" at bounding box center [1084, 212] width 548 height 42
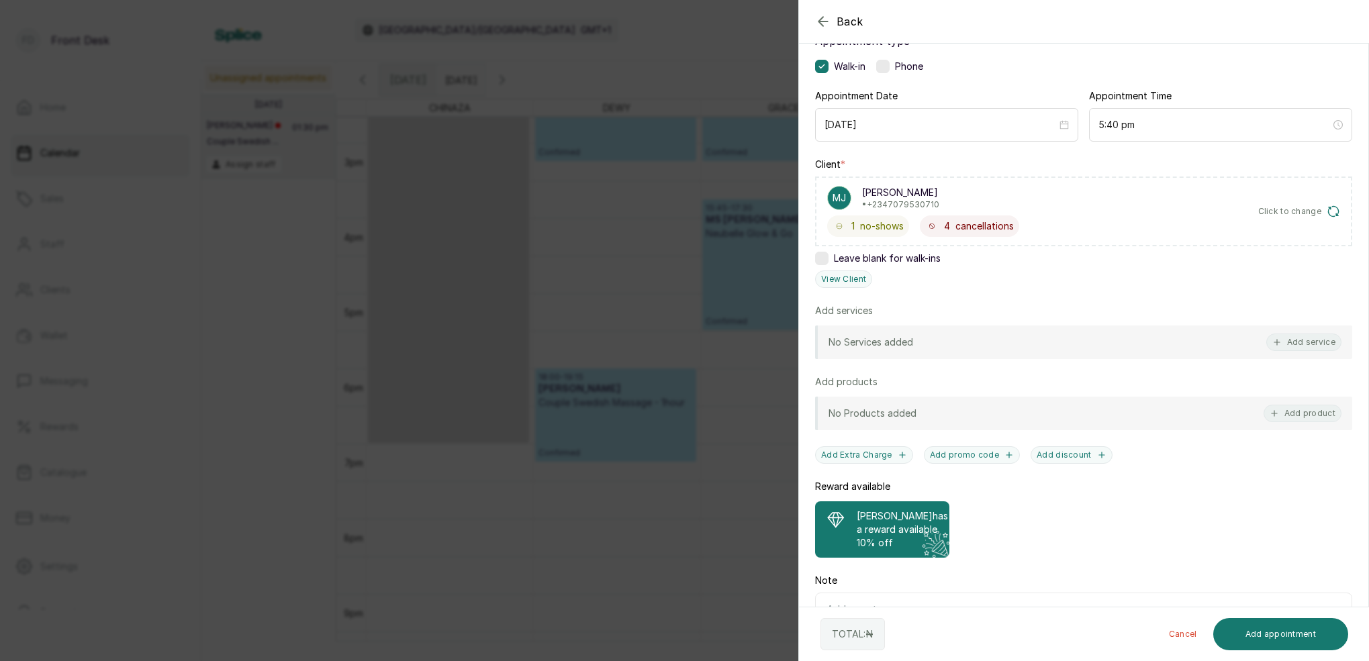
scroll to position [130, 0]
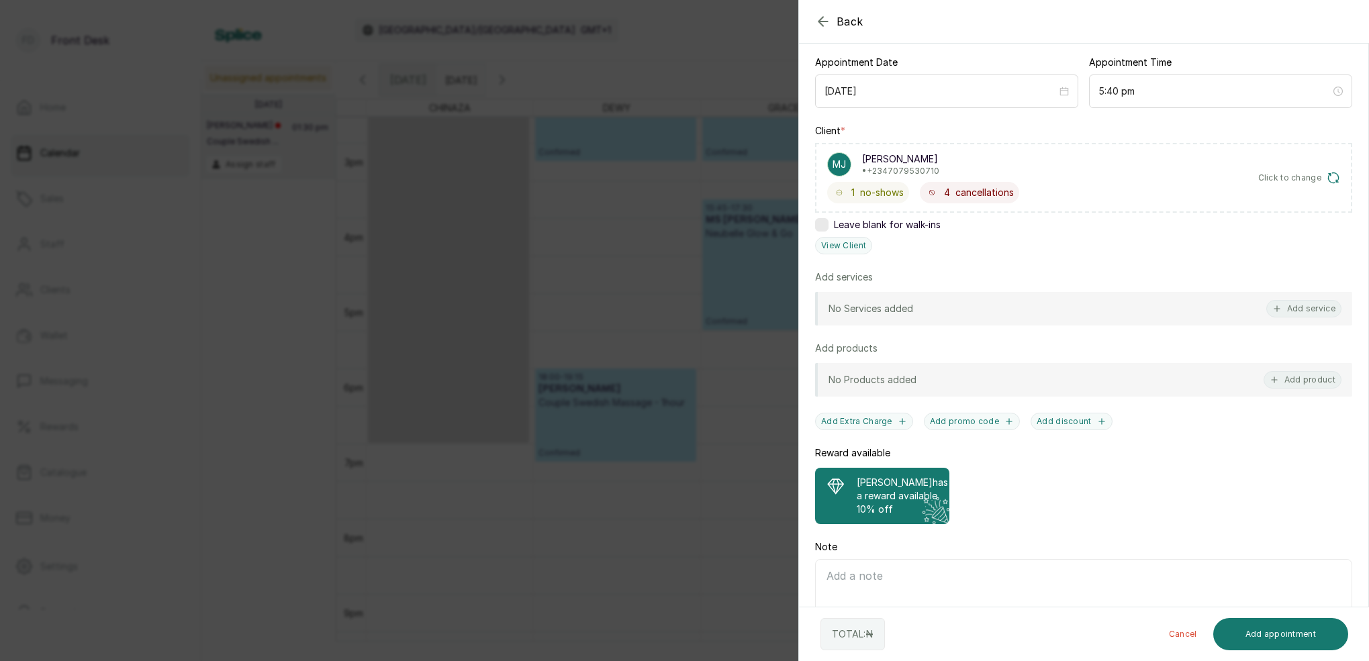
click at [913, 499] on p "MS JACQUELINE EJIDIKE has a reward available" at bounding box center [902, 489] width 91 height 27
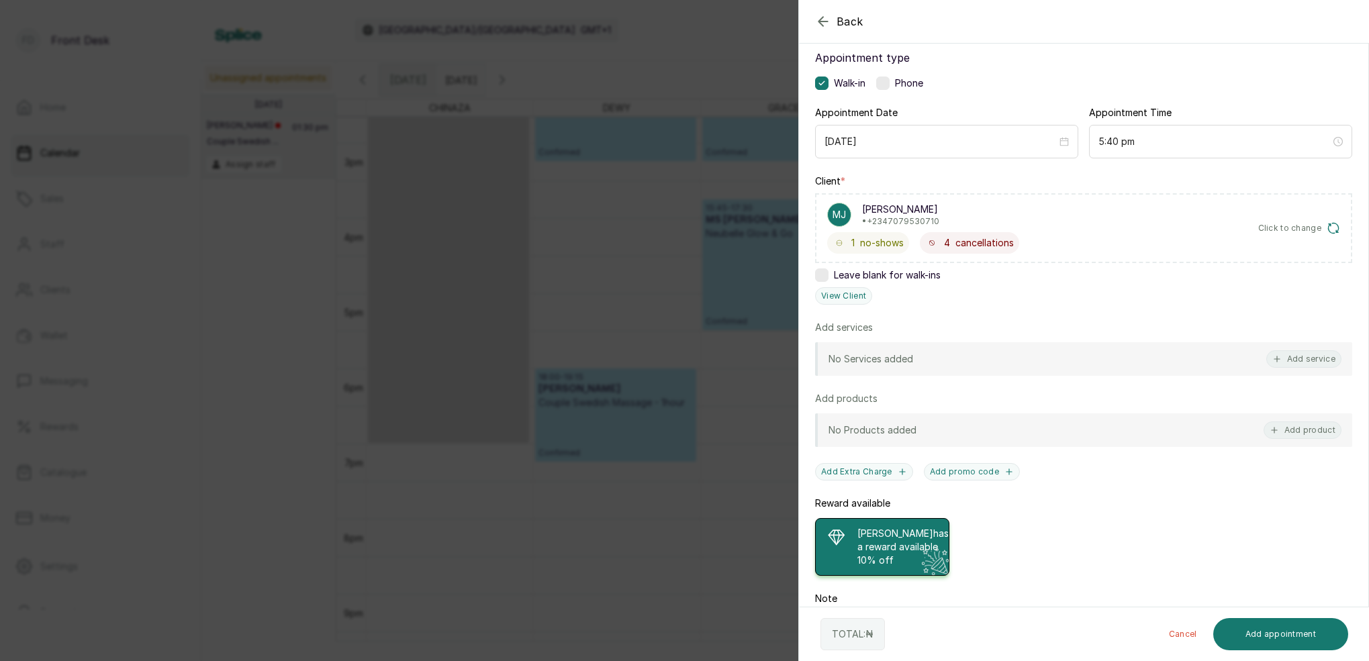
scroll to position [64, 0]
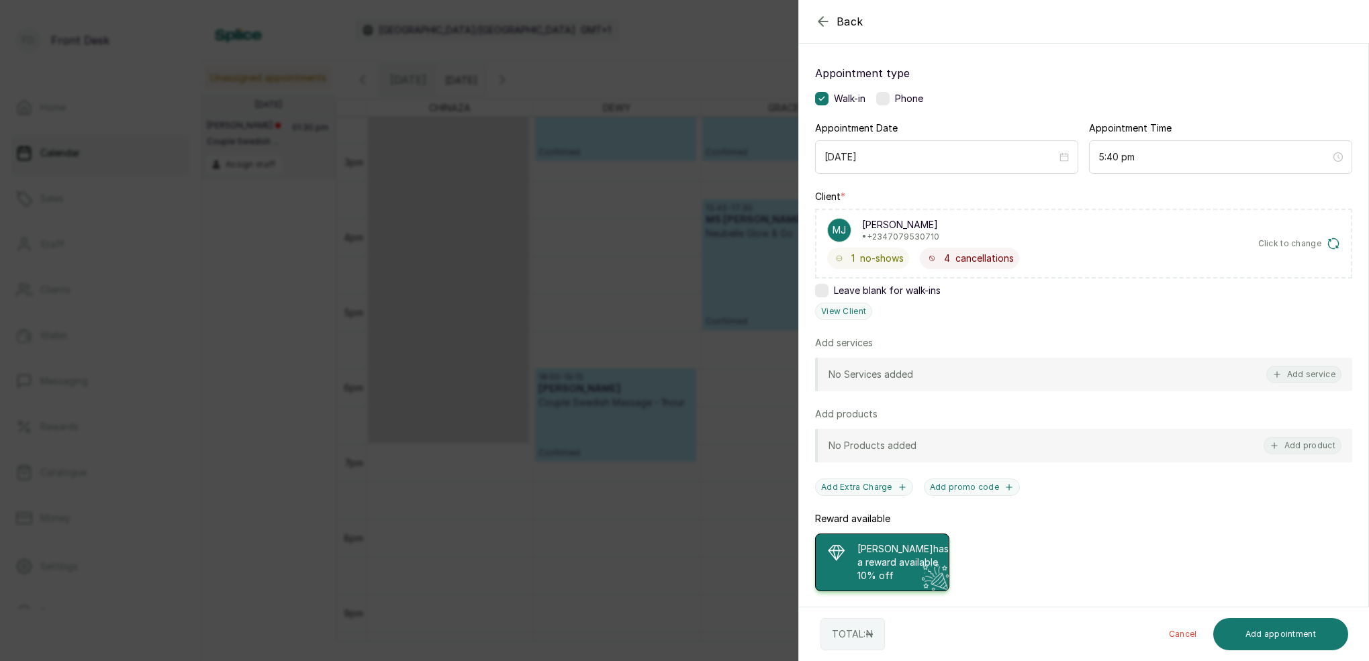
drag, startPoint x: 917, startPoint y: 571, endPoint x: 927, endPoint y: 566, distance: 11.1
click at [917, 569] on p "MS JACQUELINE EJIDIKE has a reward available" at bounding box center [903, 556] width 91 height 27
click at [1310, 381] on button "Add service" at bounding box center [1304, 374] width 75 height 17
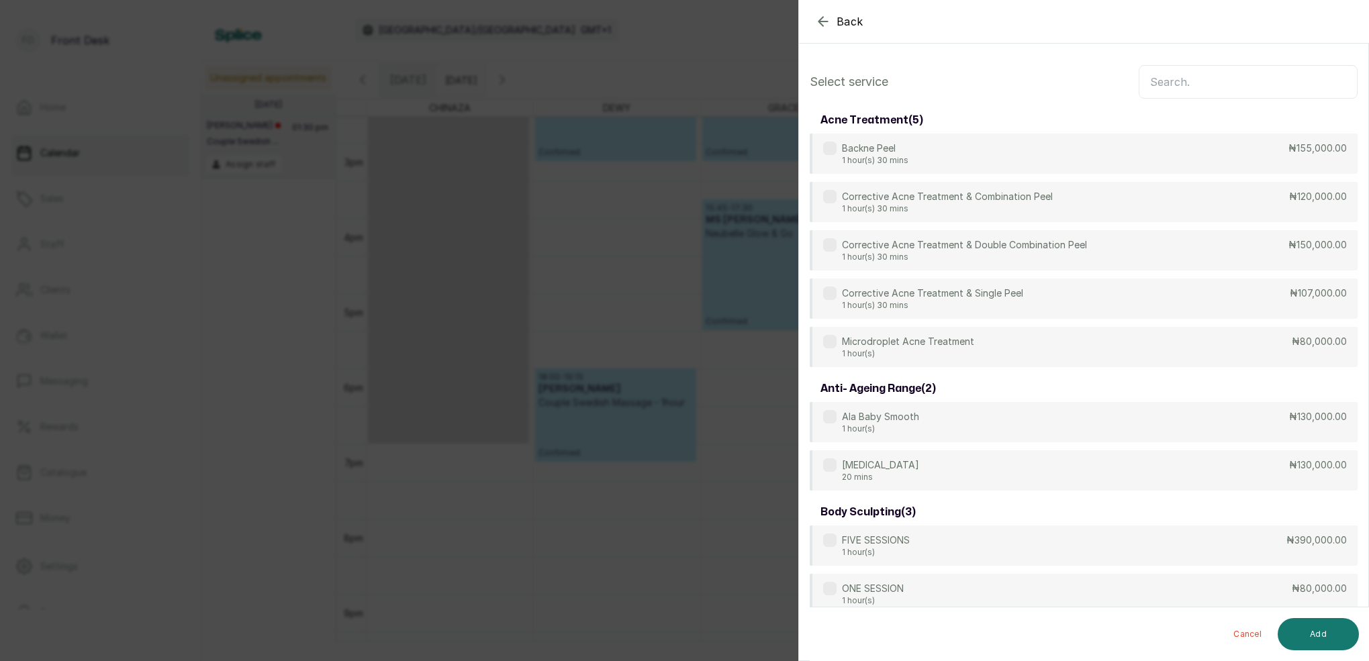
click at [1212, 87] on input "text" at bounding box center [1248, 82] width 219 height 34
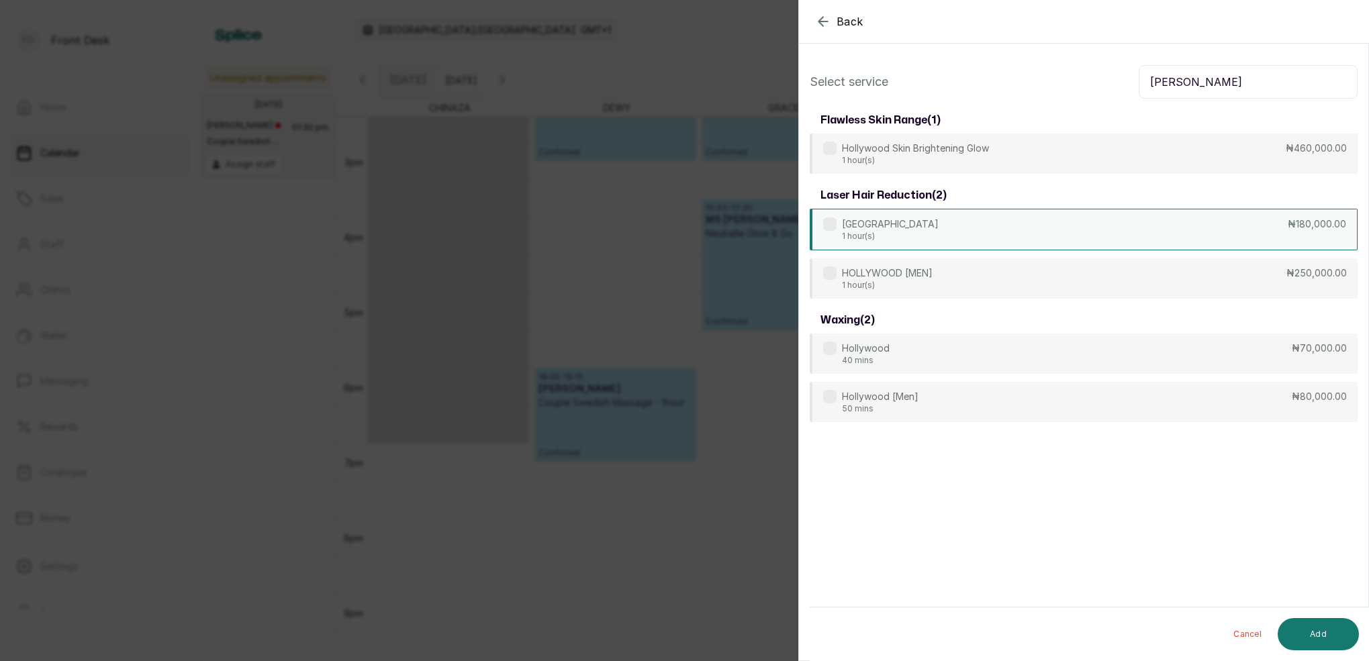
type input "HOLL"
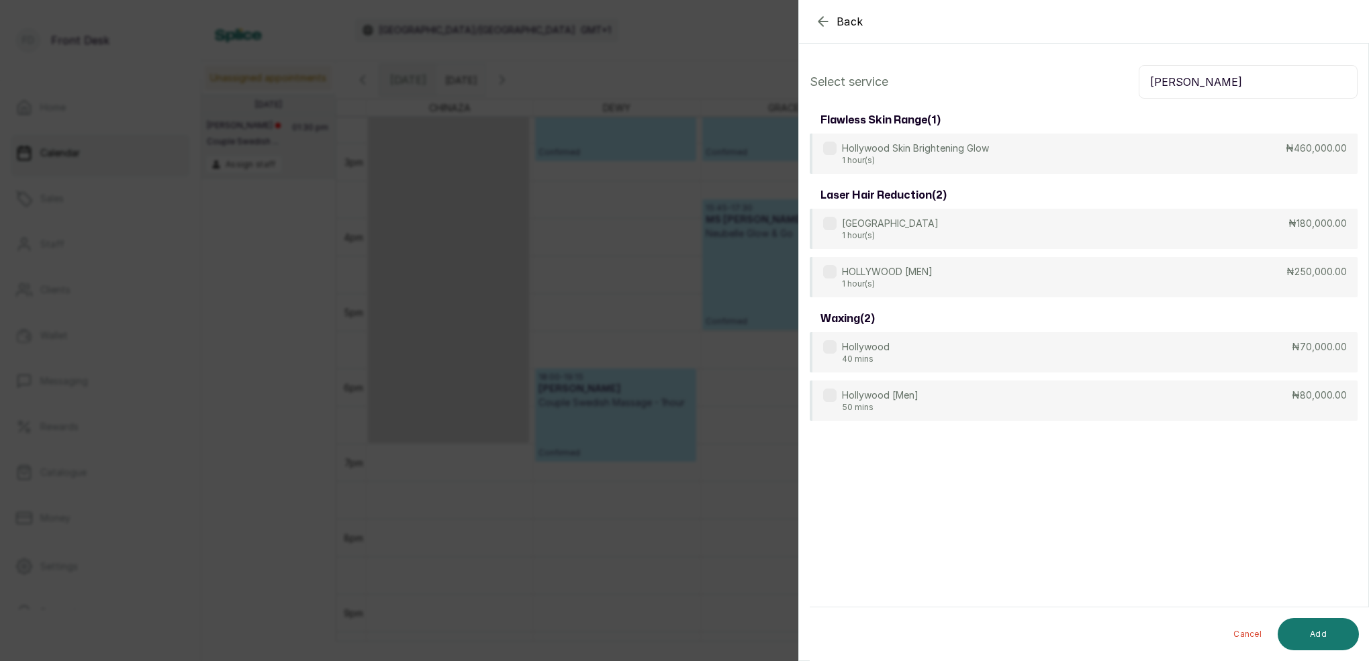
drag, startPoint x: 913, startPoint y: 231, endPoint x: 984, endPoint y: 253, distance: 75.2
click at [915, 232] on div "HOLLYWOOD 1 hour(s) ₦180,000.00" at bounding box center [1084, 229] width 548 height 40
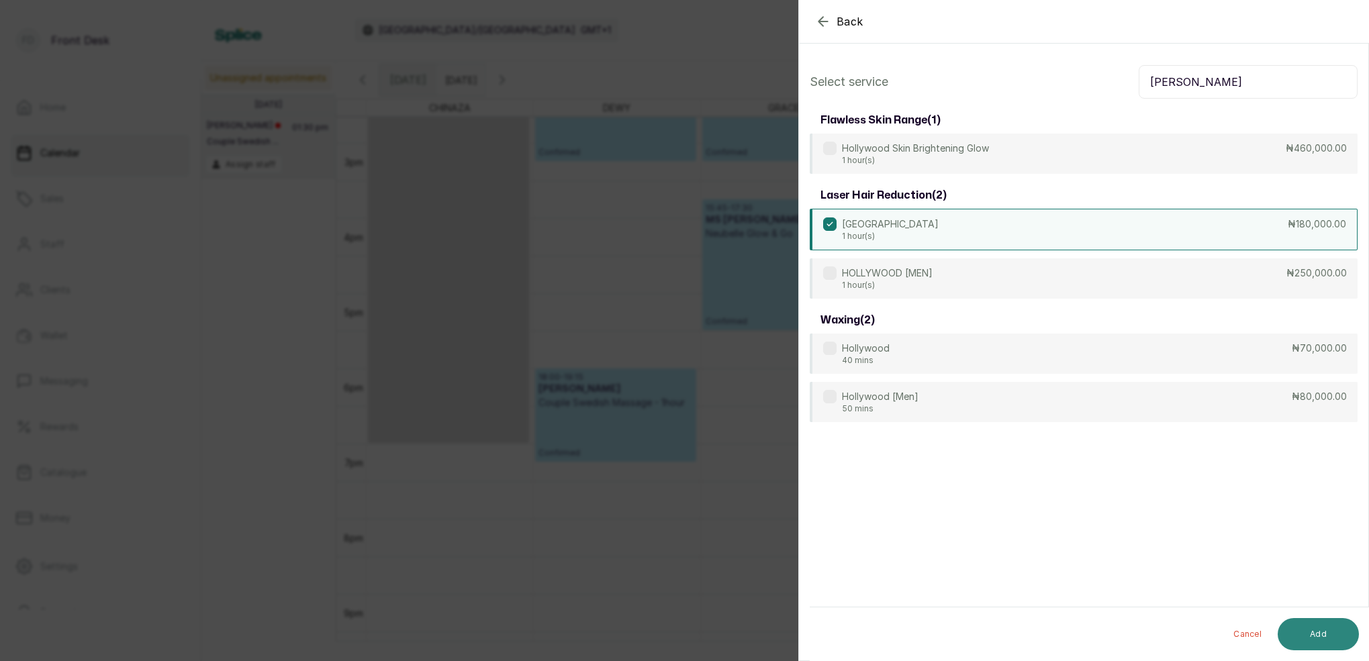
click at [1318, 633] on button "Add" at bounding box center [1318, 634] width 81 height 32
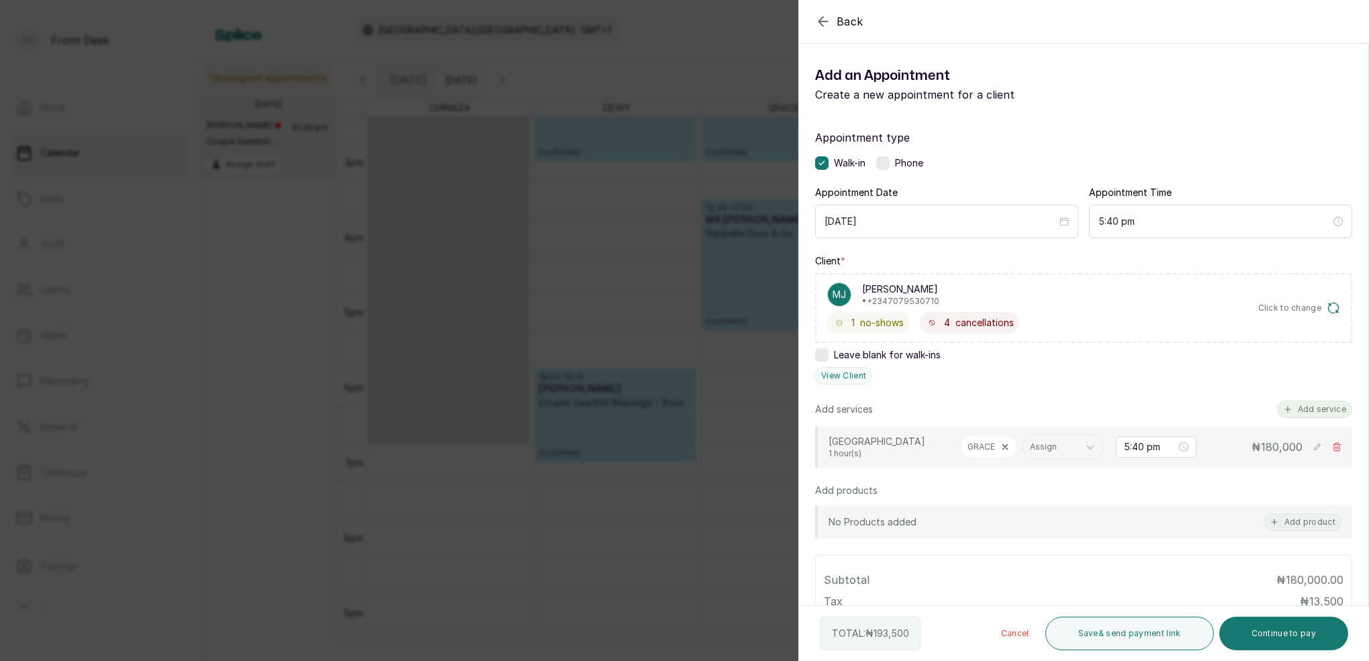
click at [1324, 405] on button "Add service" at bounding box center [1314, 409] width 75 height 17
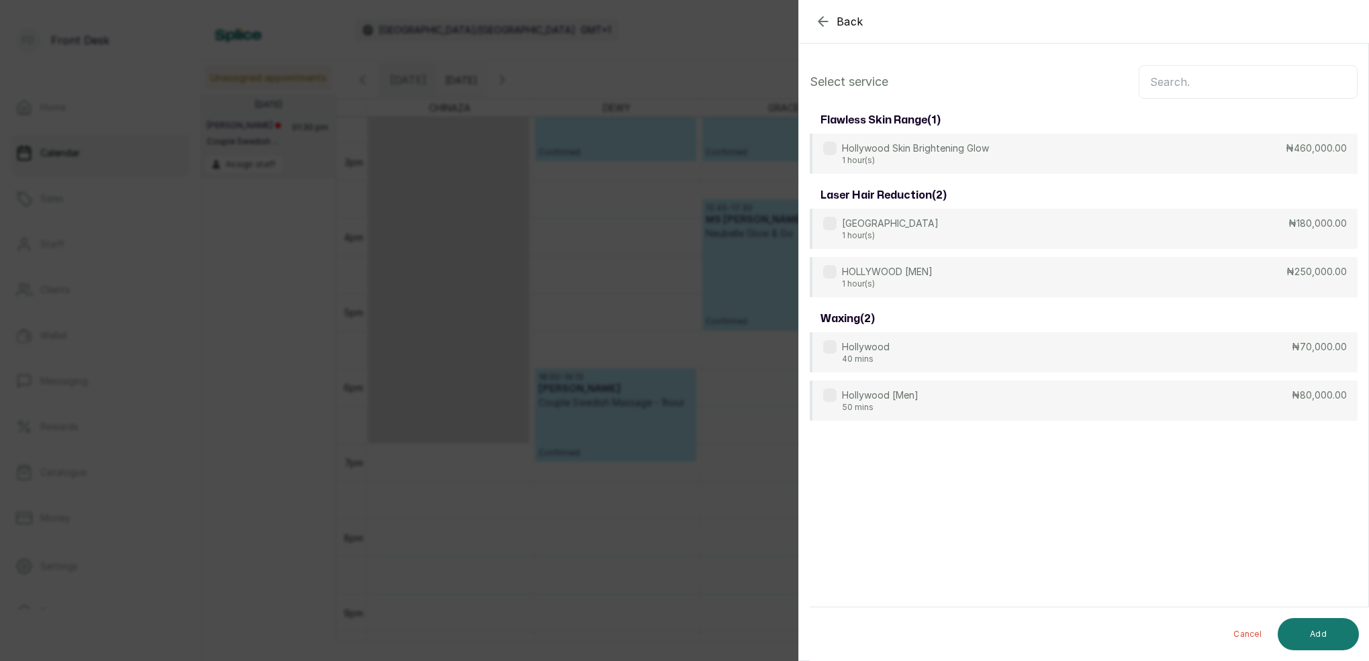
click at [1178, 79] on input "text" at bounding box center [1248, 82] width 219 height 34
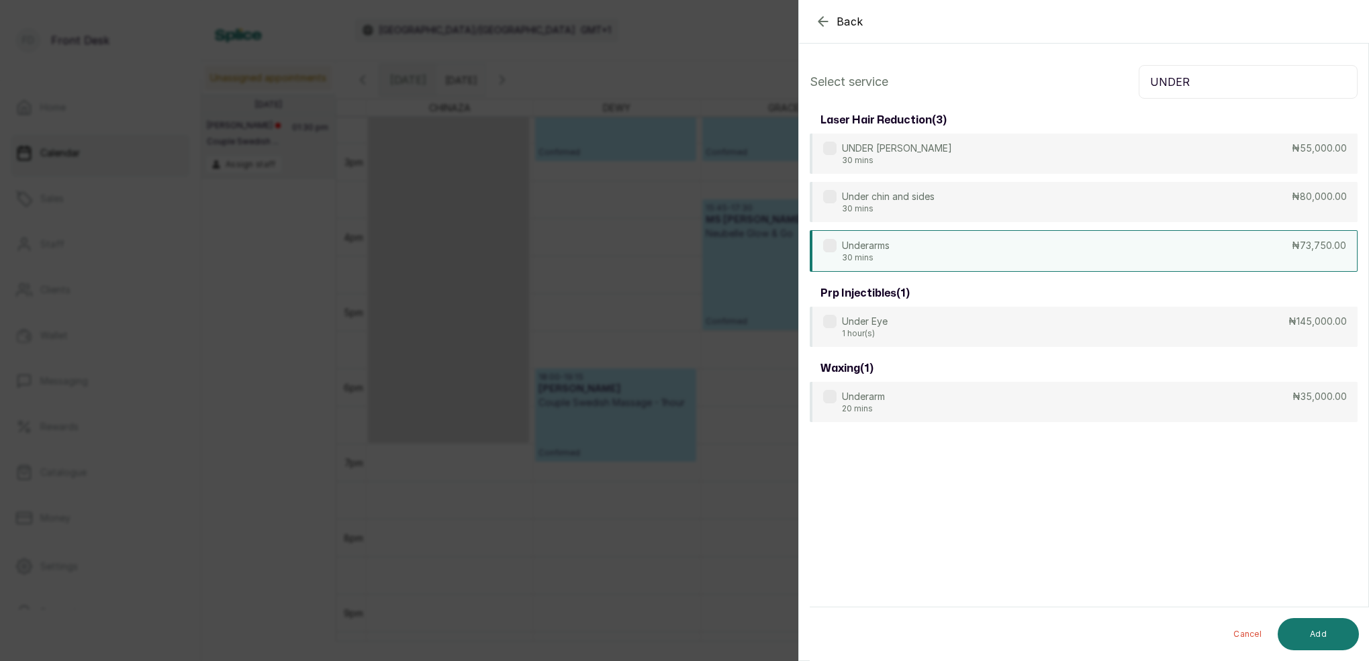
type input "UNDER"
drag, startPoint x: 901, startPoint y: 255, endPoint x: 991, endPoint y: 299, distance: 99.7
click at [901, 255] on div "Underarms 30 mins ₦73,750.00" at bounding box center [1084, 250] width 548 height 40
click at [1340, 639] on button "Add" at bounding box center [1318, 634] width 81 height 32
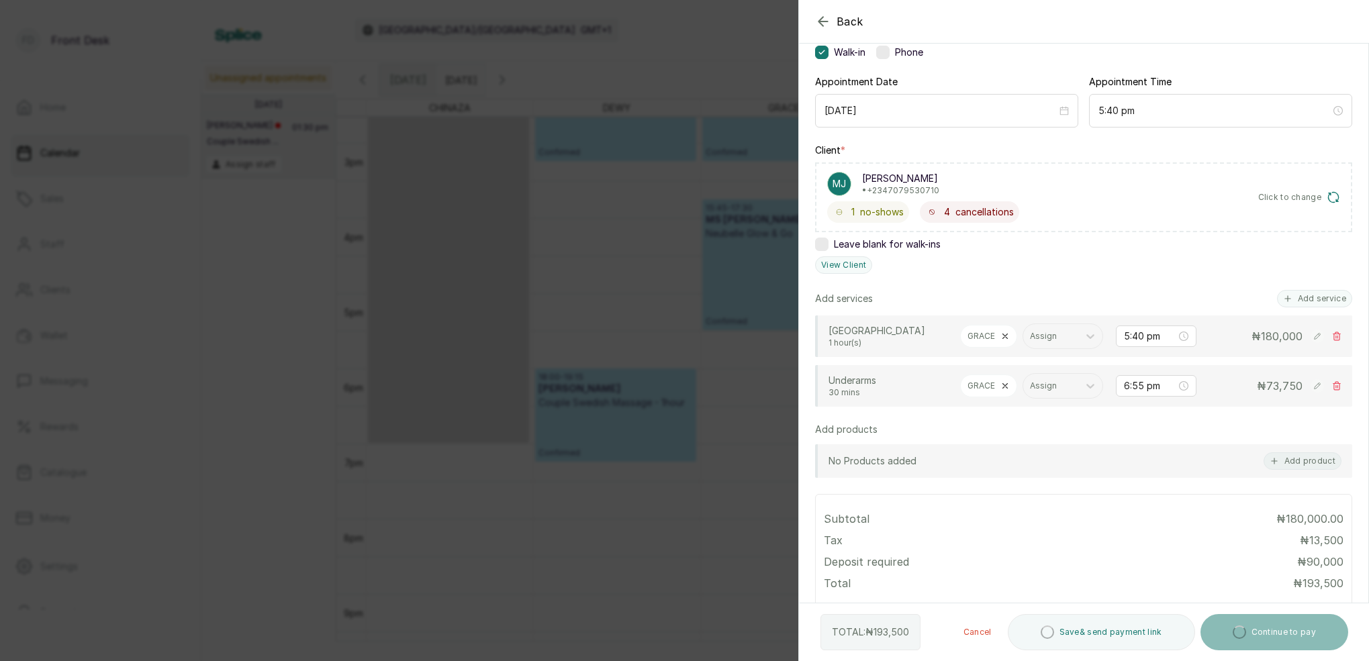
scroll to position [118, 0]
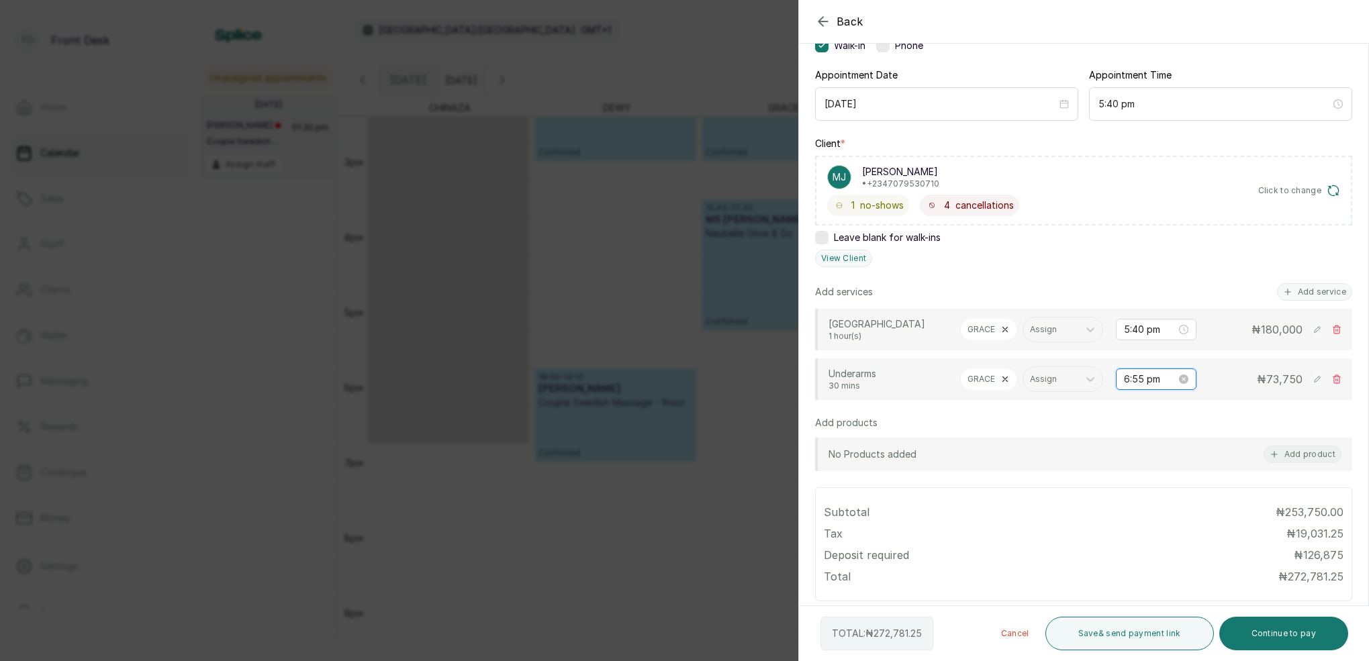
click at [1143, 380] on input "6:55 pm" at bounding box center [1150, 379] width 52 height 15
click at [1138, 447] on div "05" at bounding box center [1135, 451] width 32 height 19
drag, startPoint x: 1173, startPoint y: 422, endPoint x: 1195, endPoint y: 430, distance: 24.4
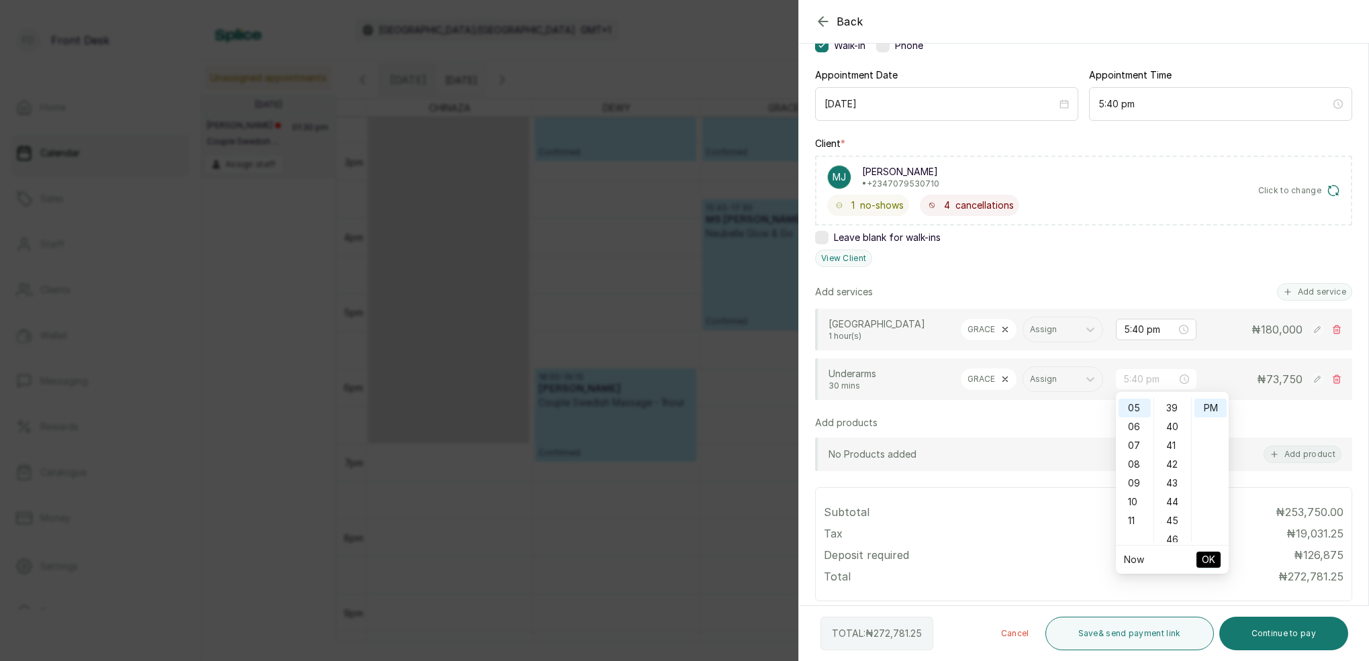
click at [1173, 422] on div "40" at bounding box center [1173, 427] width 32 height 19
type input "5:40 pm"
drag, startPoint x: 1207, startPoint y: 558, endPoint x: 1197, endPoint y: 557, distance: 10.8
click at [1207, 558] on span "OK" at bounding box center [1208, 560] width 13 height 26
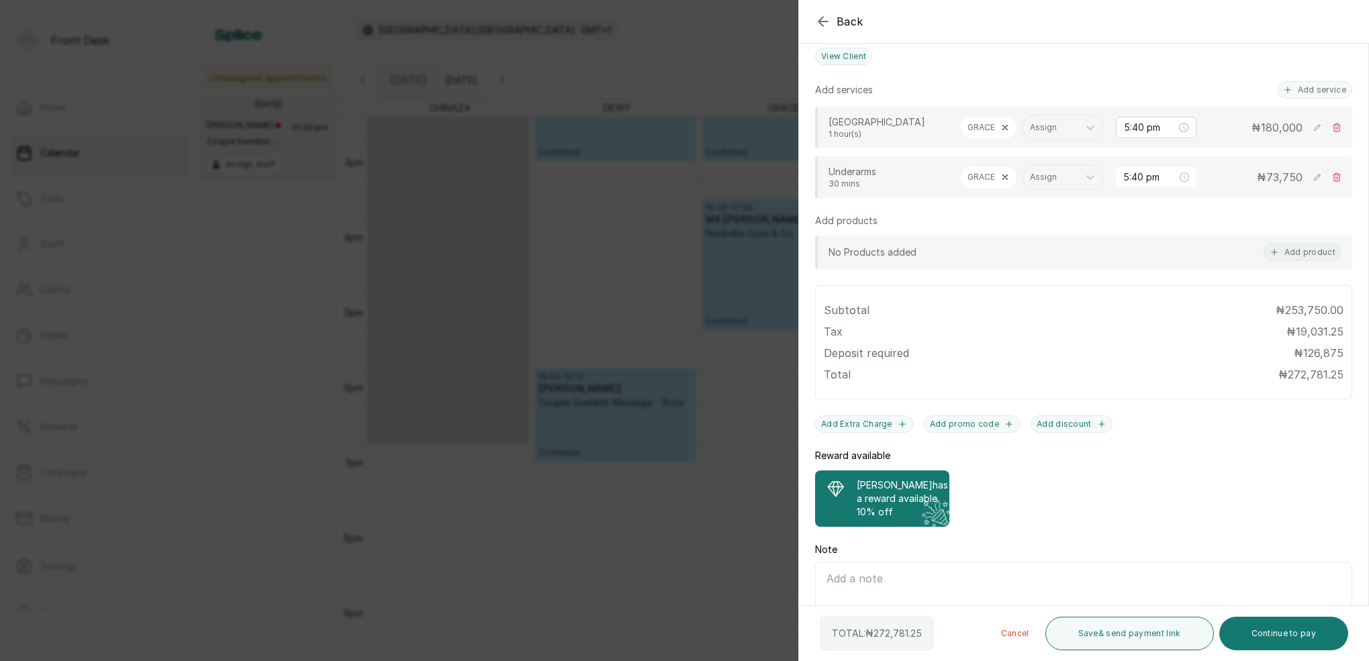
scroll to position [325, 0]
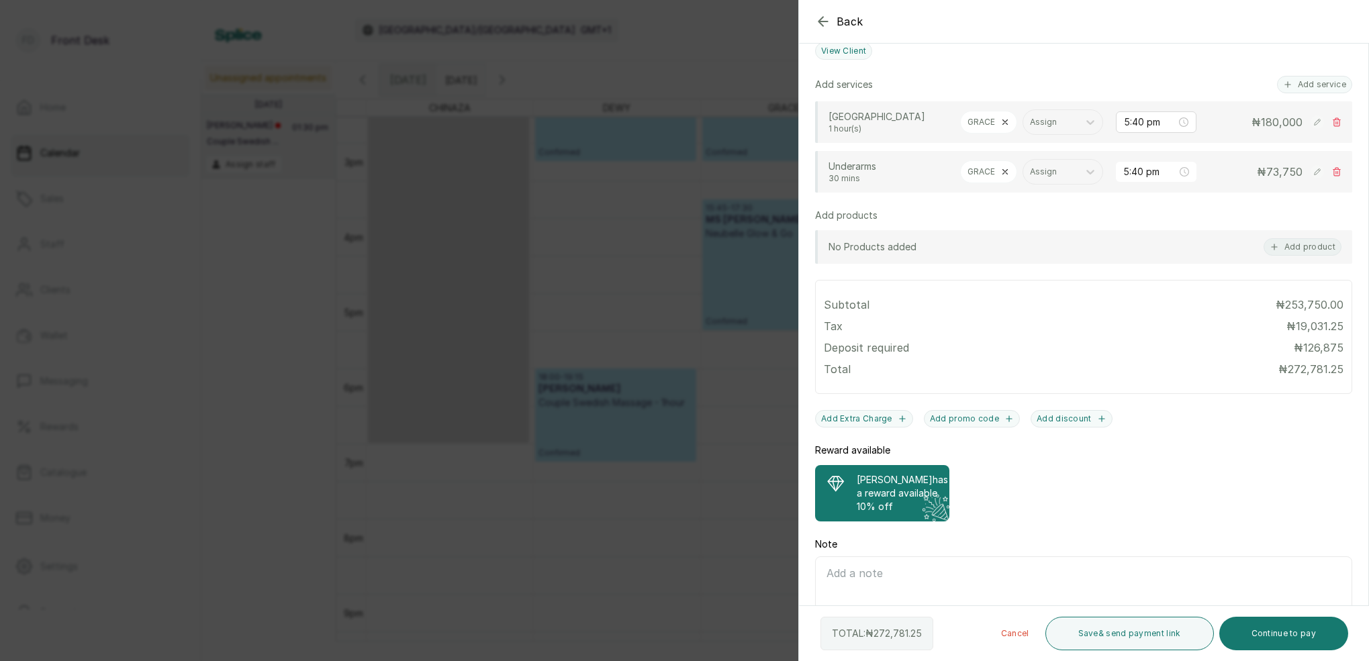
click at [915, 500] on p "MS JACQUELINE EJIDIKE has a reward available" at bounding box center [902, 486] width 91 height 27
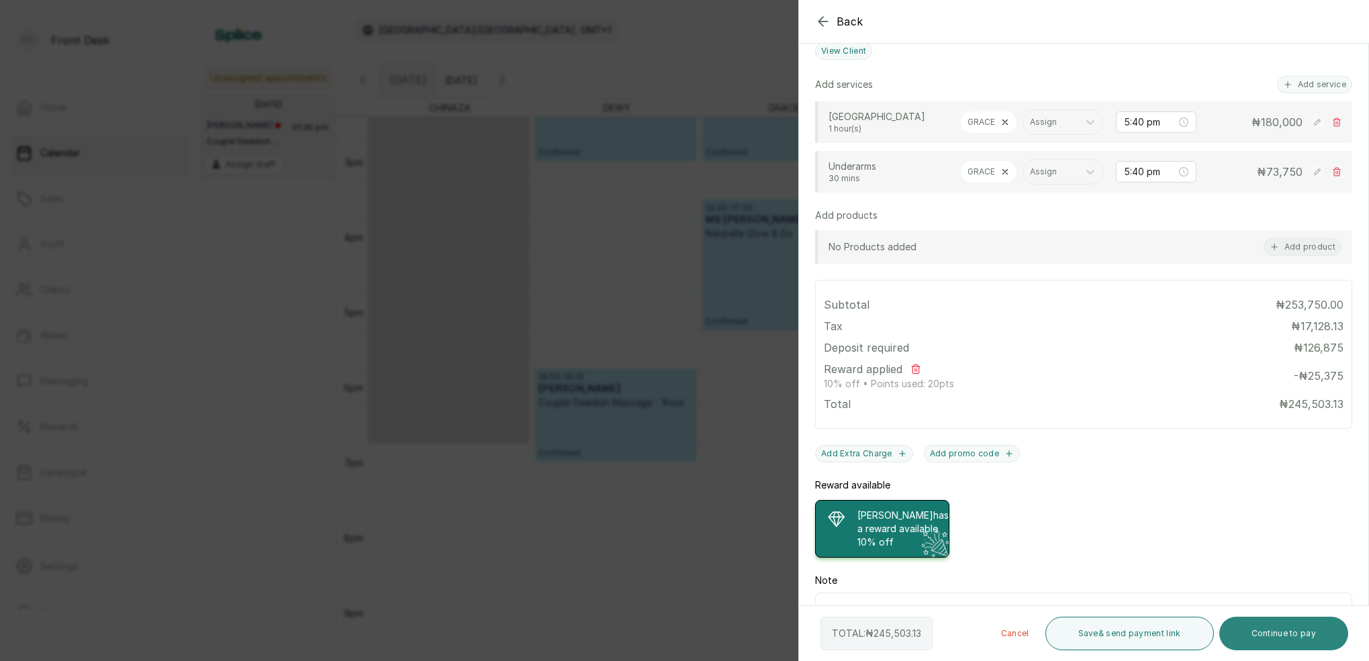
click at [1297, 640] on button "Continue to pay" at bounding box center [1285, 634] width 130 height 34
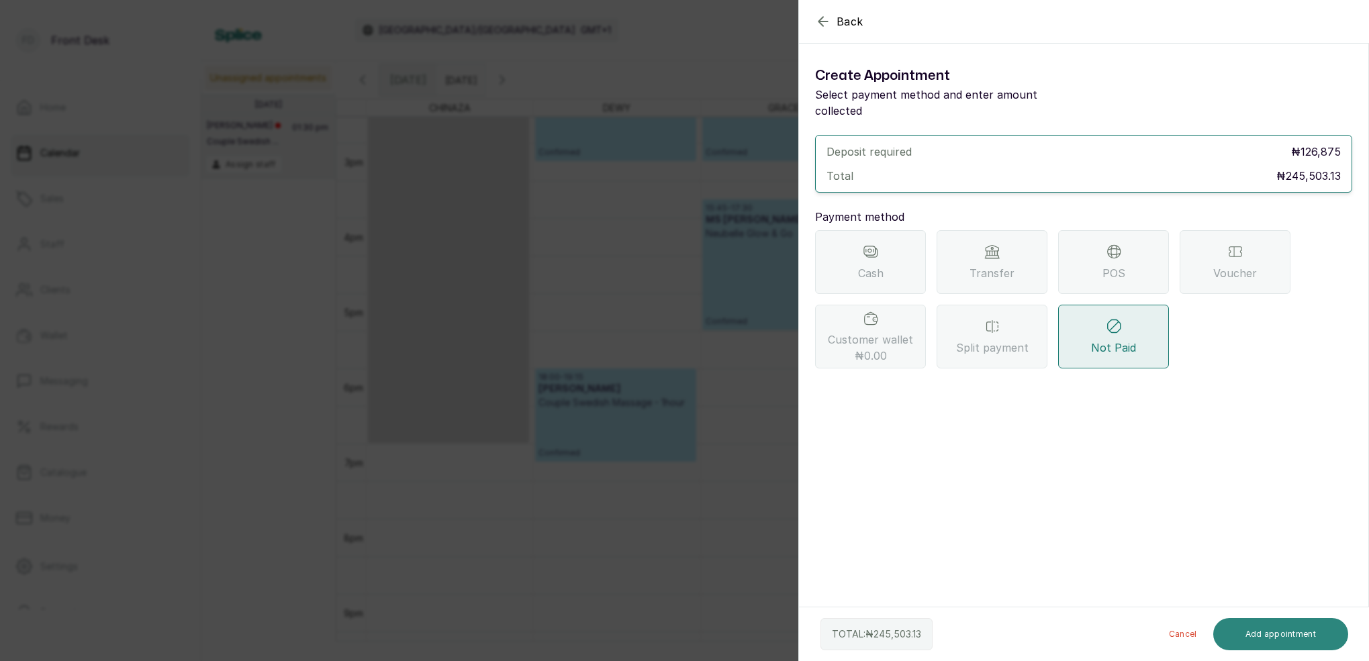
scroll to position [0, 0]
click at [1007, 265] on span "Transfer" at bounding box center [992, 273] width 45 height 16
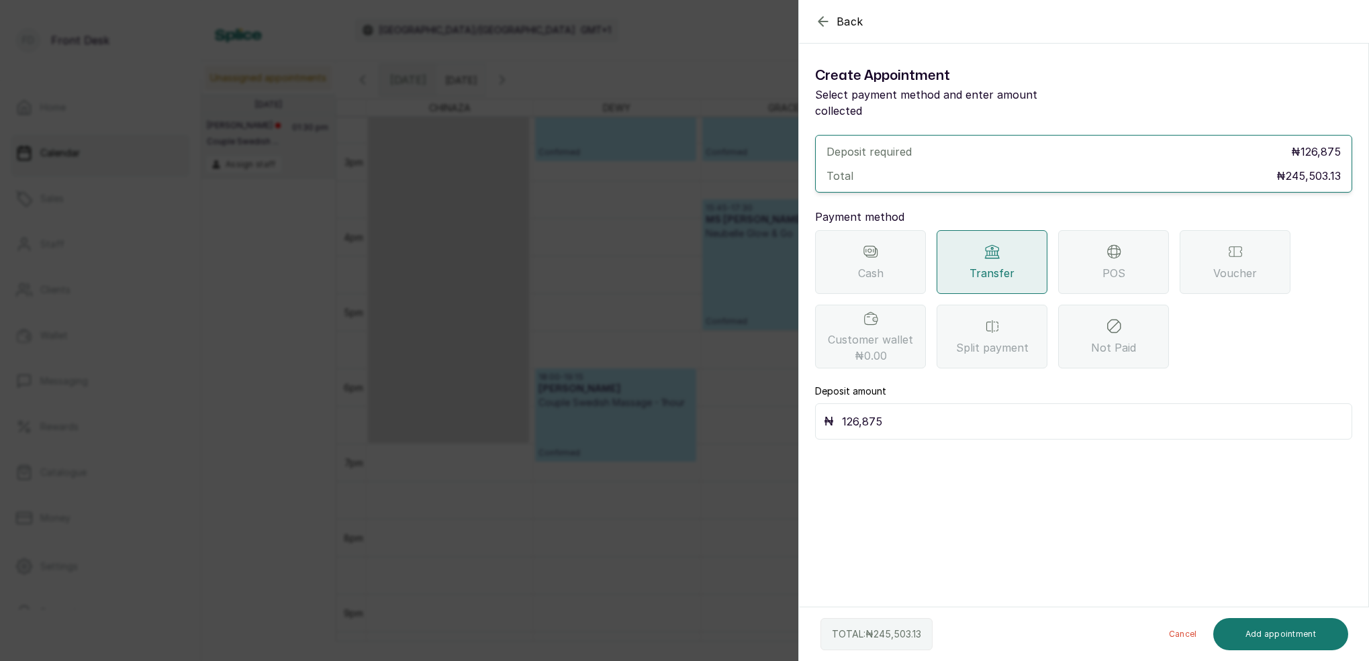
click at [969, 414] on input "126,875" at bounding box center [1093, 421] width 502 height 19
type input "1"
type input "250,000"
click at [1259, 632] on button "Add appointment" at bounding box center [1281, 634] width 136 height 32
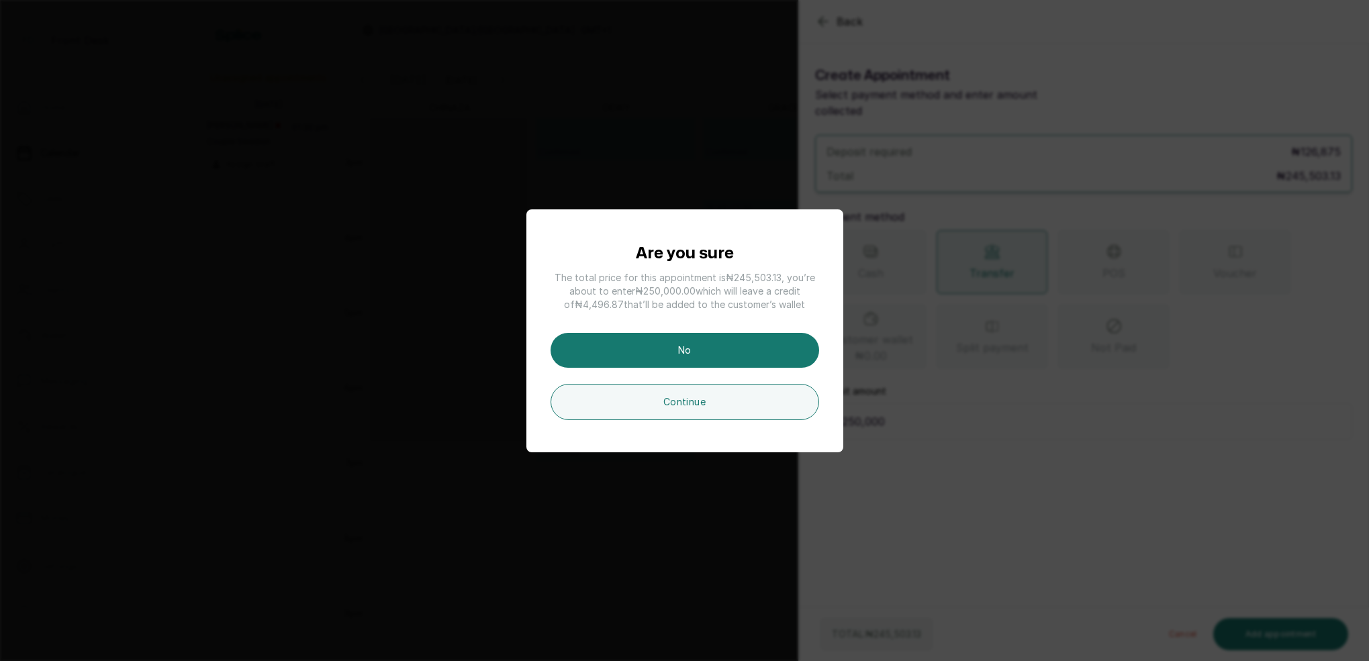
click at [694, 402] on button "Continue" at bounding box center [685, 402] width 269 height 36
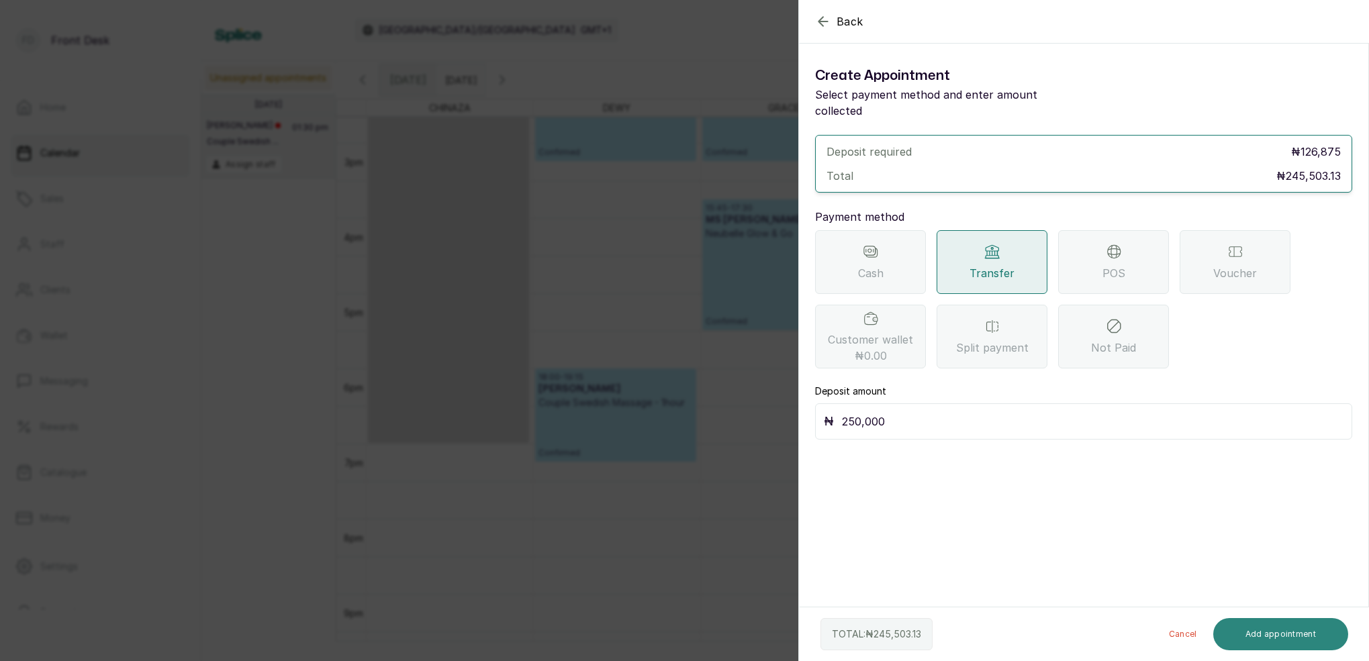
click at [1291, 637] on button "Add appointment" at bounding box center [1281, 634] width 136 height 32
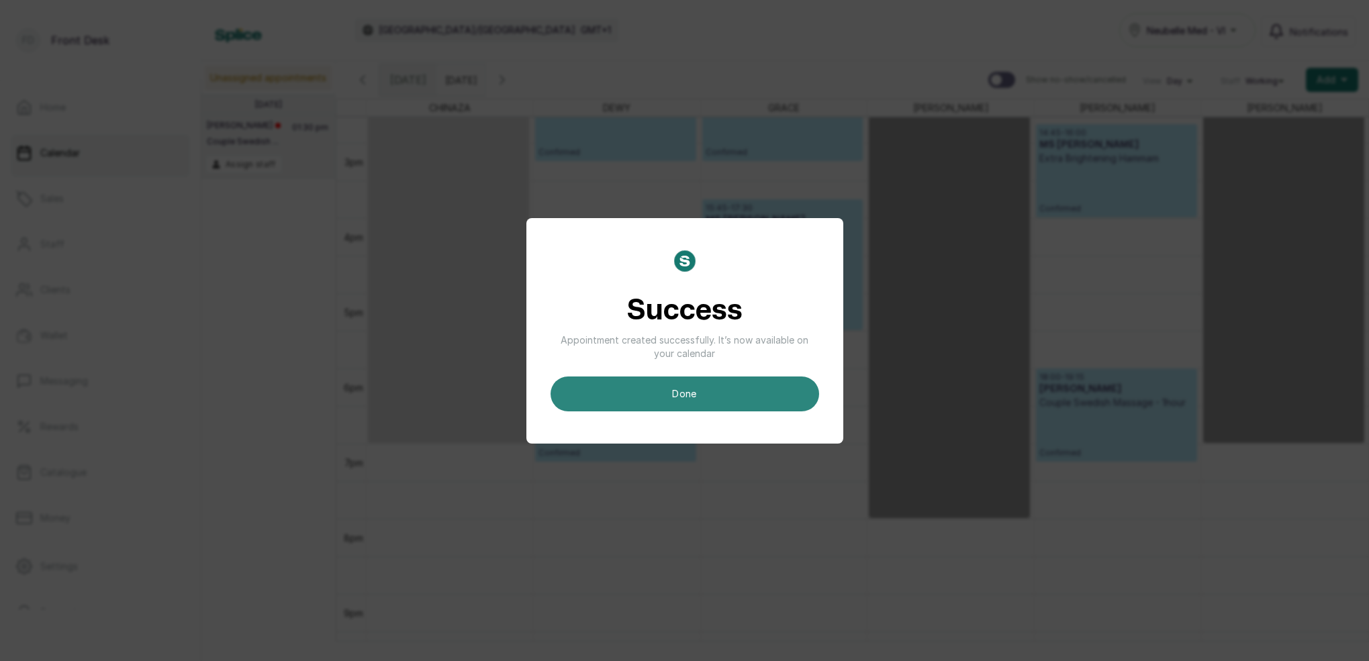
click at [700, 395] on button "done" at bounding box center [685, 394] width 269 height 35
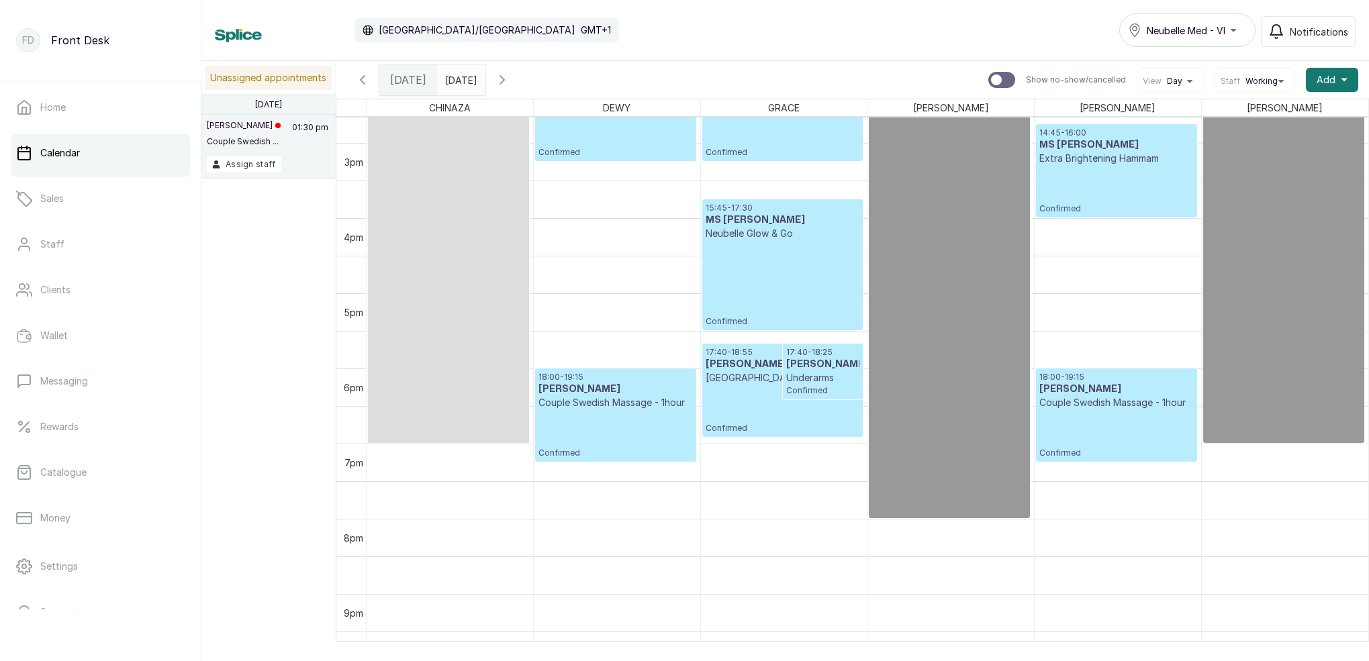
scroll to position [452, 0]
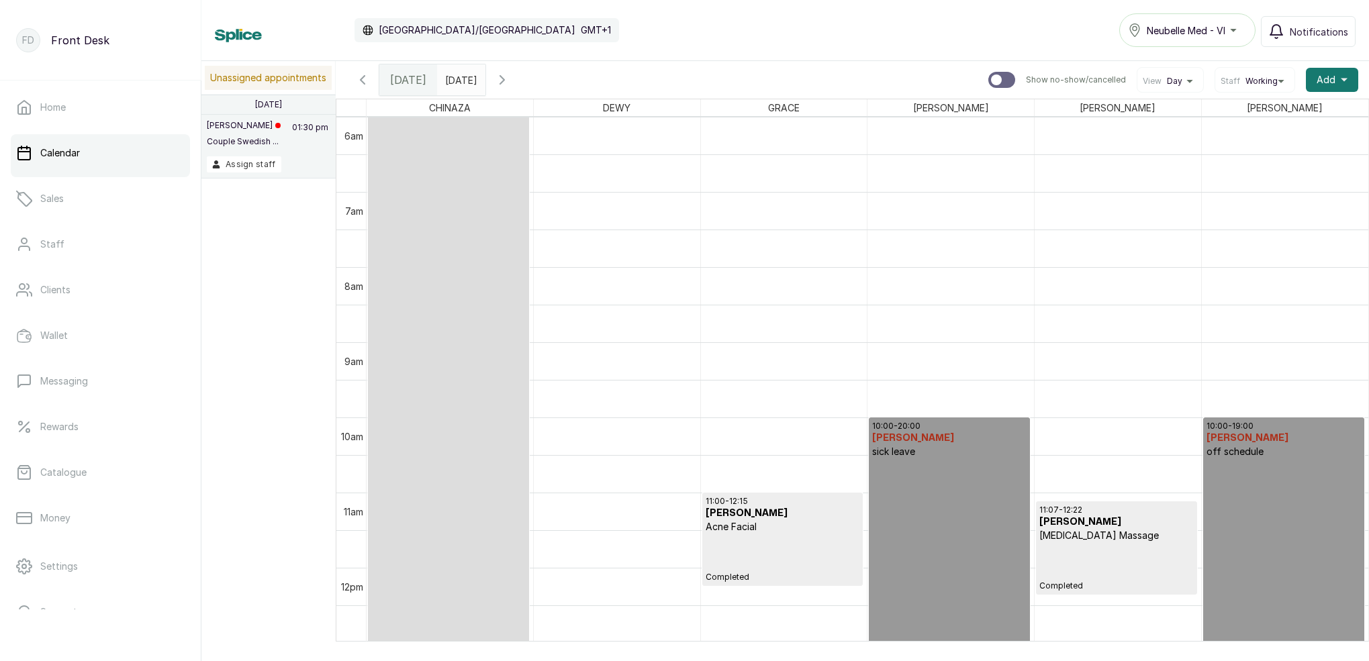
drag, startPoint x: 408, startPoint y: 77, endPoint x: 422, endPoint y: 78, distance: 14.1
click at [408, 77] on span "Today" at bounding box center [408, 80] width 36 height 16
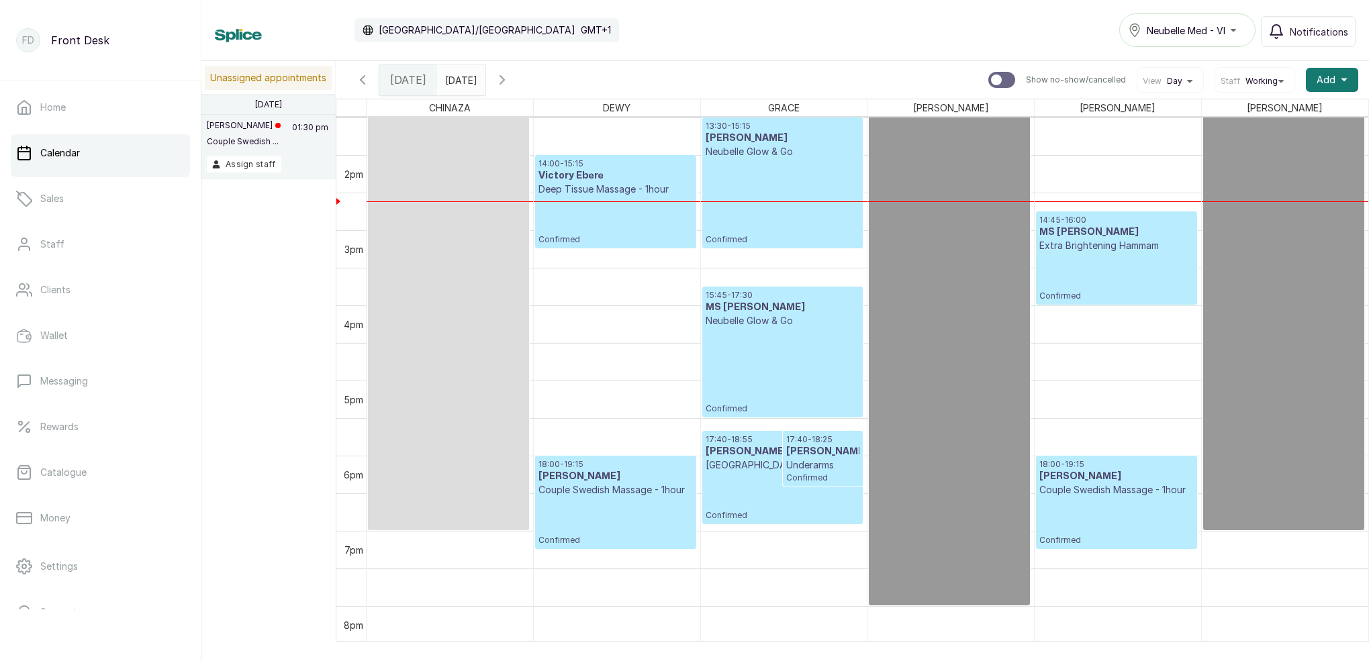
scroll to position [0, 0]
click at [791, 488] on div "17:40 - 18:55 MS JACQUELINE EJIDIKE HOLLYWOOD Confirmed" at bounding box center [783, 477] width 154 height 87
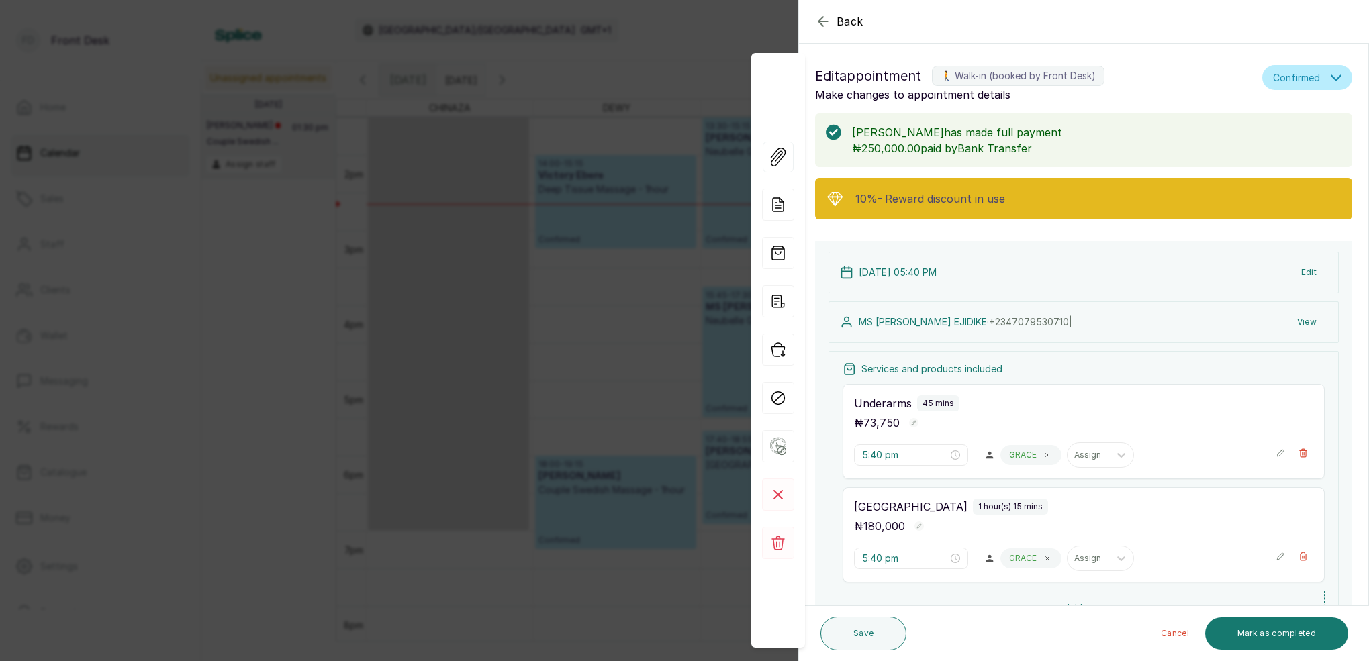
scroll to position [5, 0]
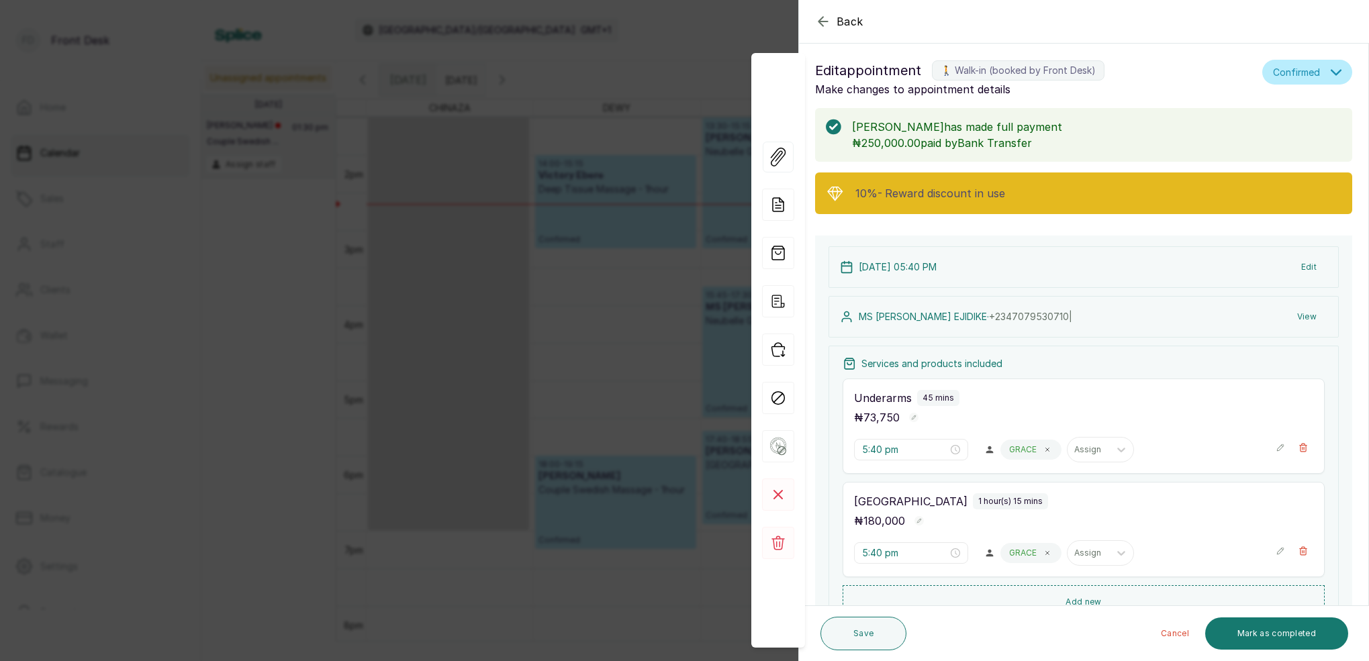
click at [829, 23] on icon "button" at bounding box center [823, 21] width 16 height 16
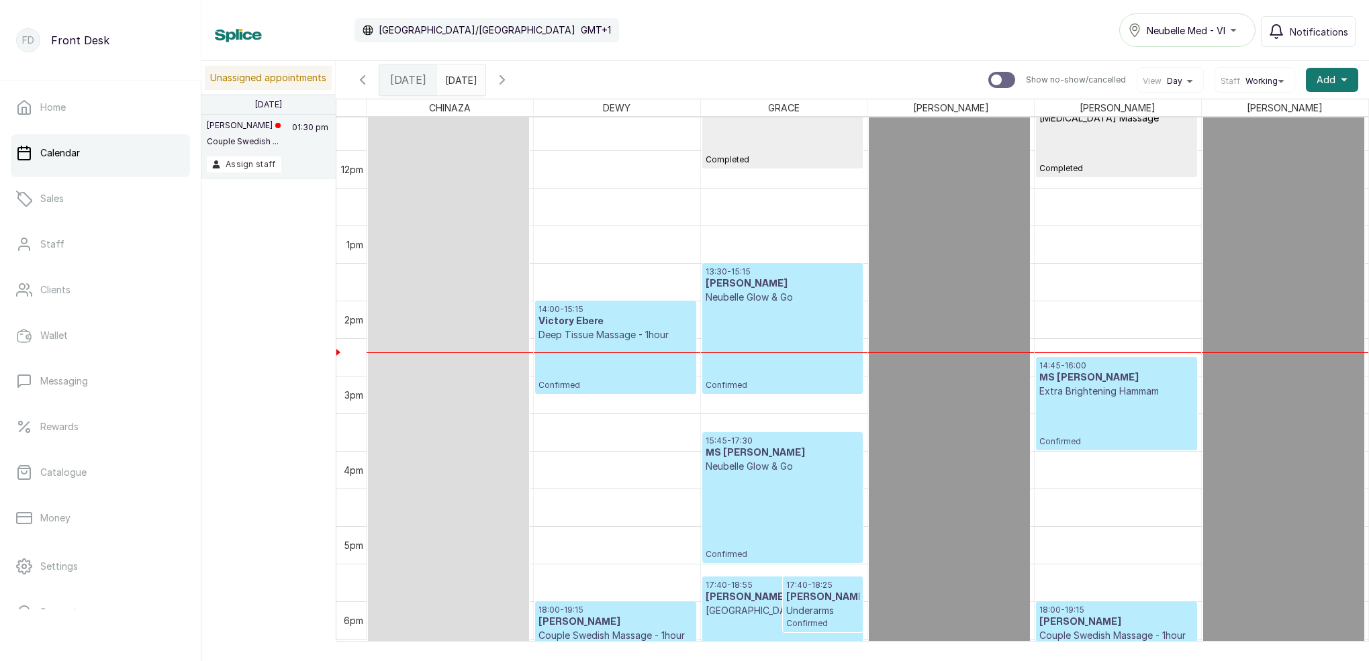
scroll to position [0, 0]
click at [770, 328] on div "13:30 - 15:15 MS BENITA OKAGBUE Neubelle Glow & Go Confirmed" at bounding box center [783, 329] width 154 height 124
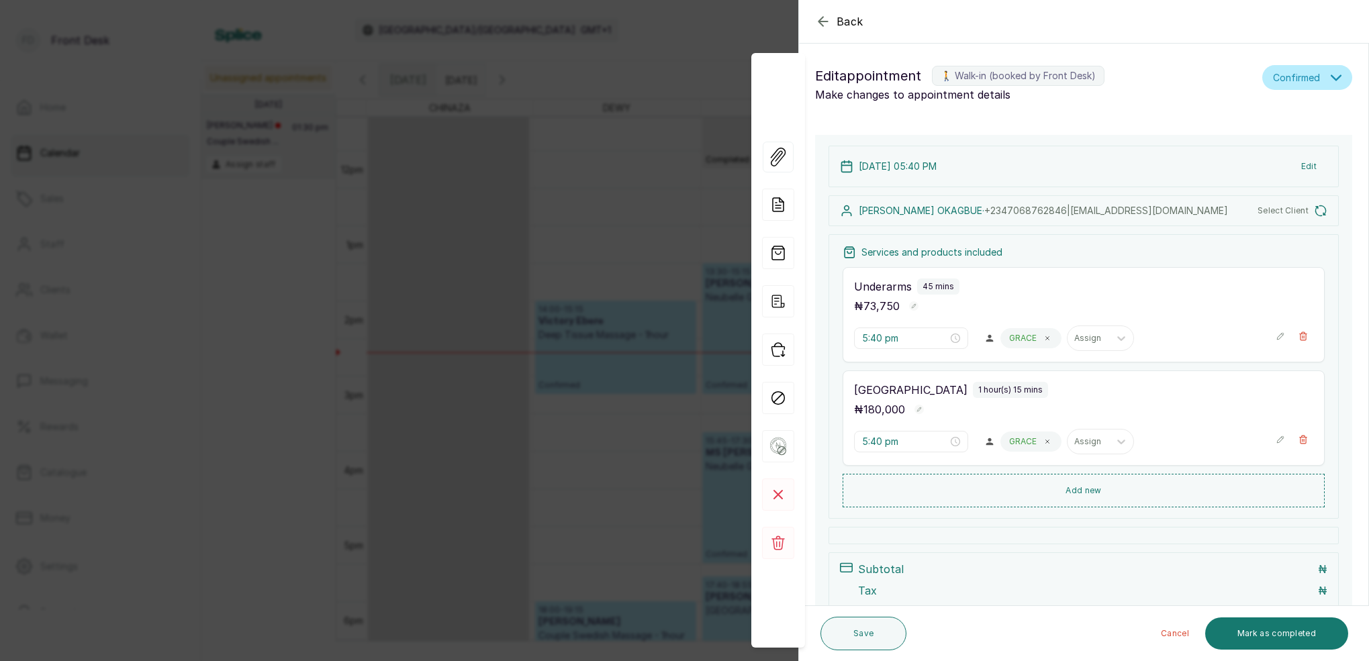
type input "1:30 pm"
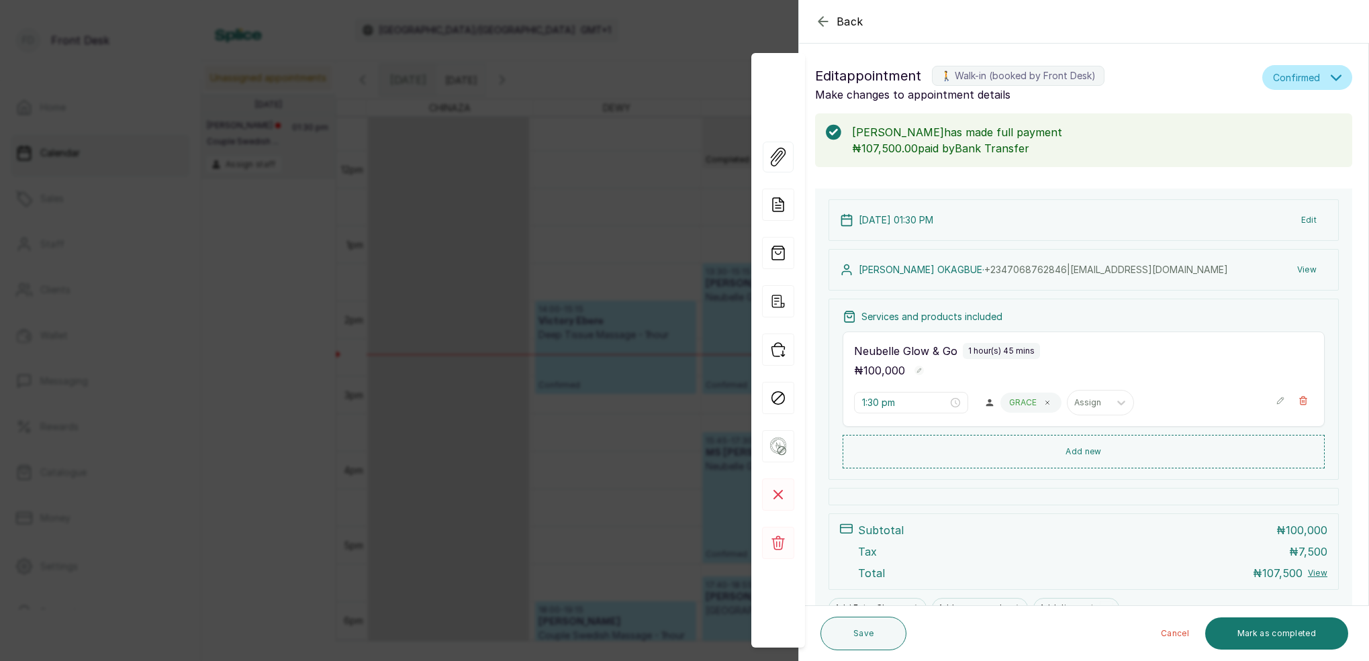
click at [822, 15] on icon "button" at bounding box center [823, 21] width 16 height 16
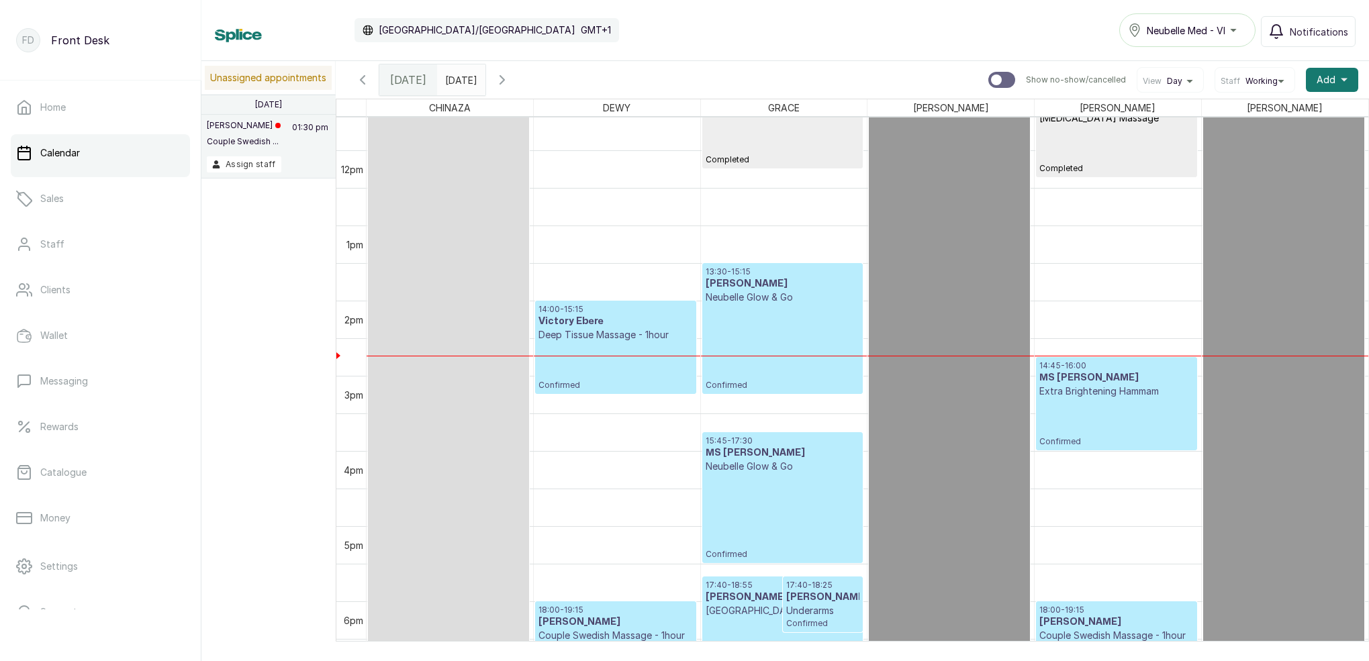
click at [485, 71] on span at bounding box center [472, 76] width 26 height 23
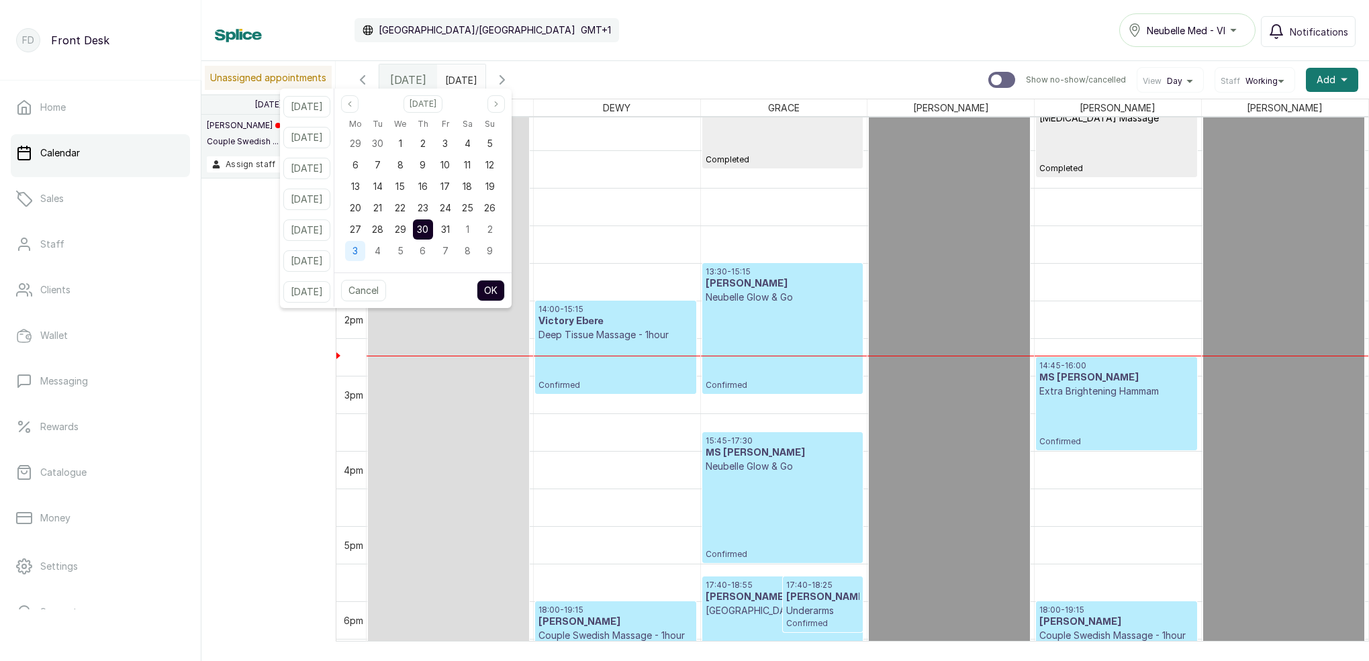
scroll to position [1, 0]
click at [354, 103] on icon "page previous" at bounding box center [350, 104] width 8 height 8
click at [448, 232] on span "3" at bounding box center [445, 229] width 5 height 11
click at [359, 107] on button "Previous month" at bounding box center [349, 103] width 17 height 17
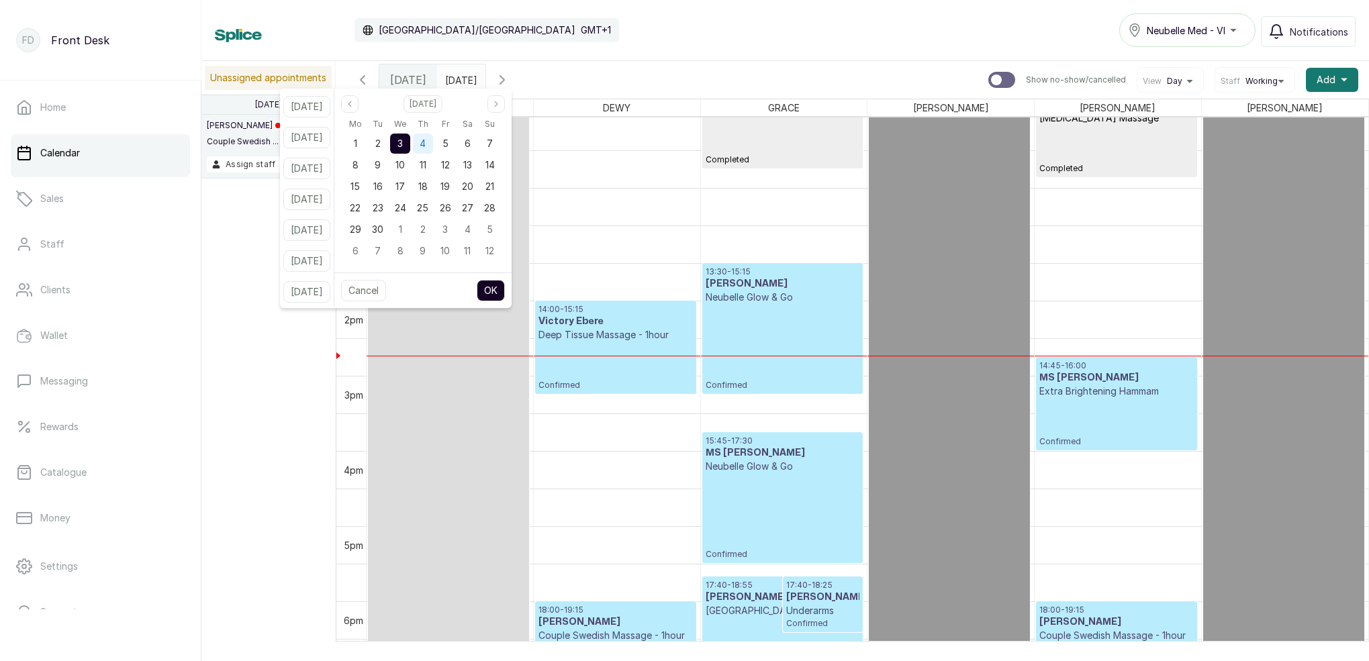
click at [433, 141] on div "4" at bounding box center [423, 144] width 20 height 20
click at [403, 140] on span "3" at bounding box center [400, 143] width 5 height 11
click at [505, 296] on button "OK" at bounding box center [491, 290] width 28 height 21
type input "03/09/2025"
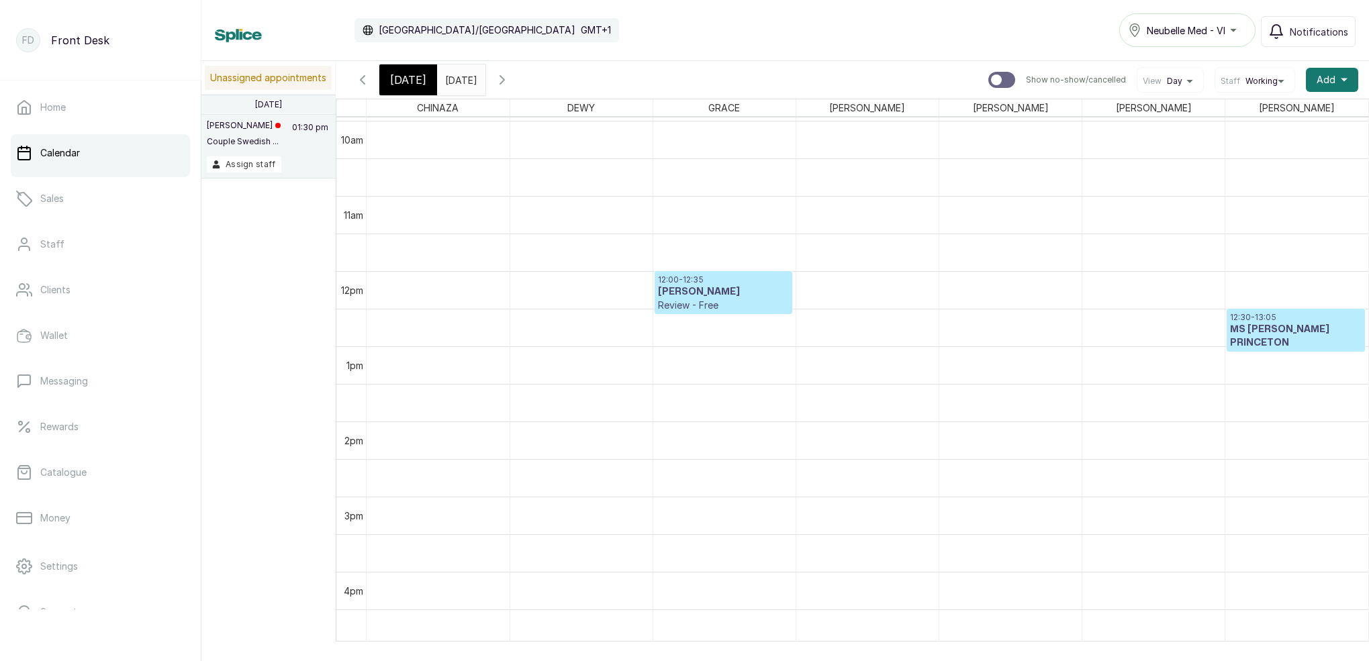
scroll to position [759, 0]
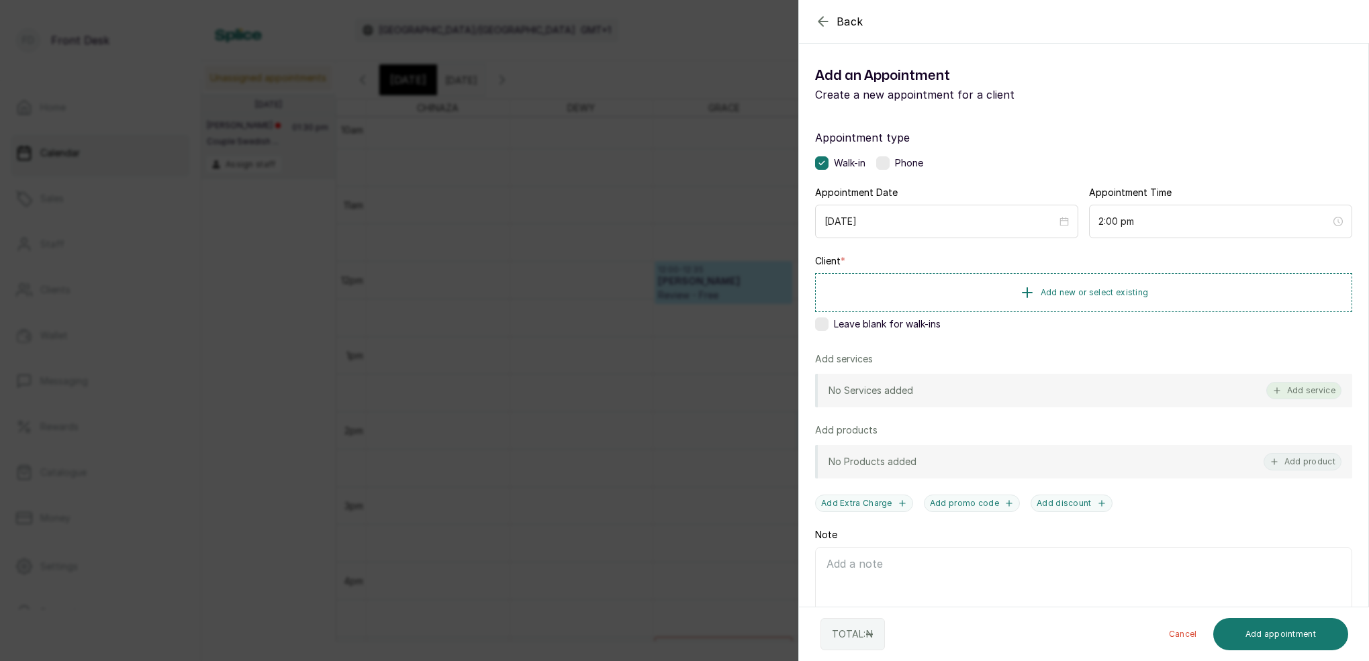
click at [1293, 391] on button "Add service" at bounding box center [1304, 390] width 75 height 17
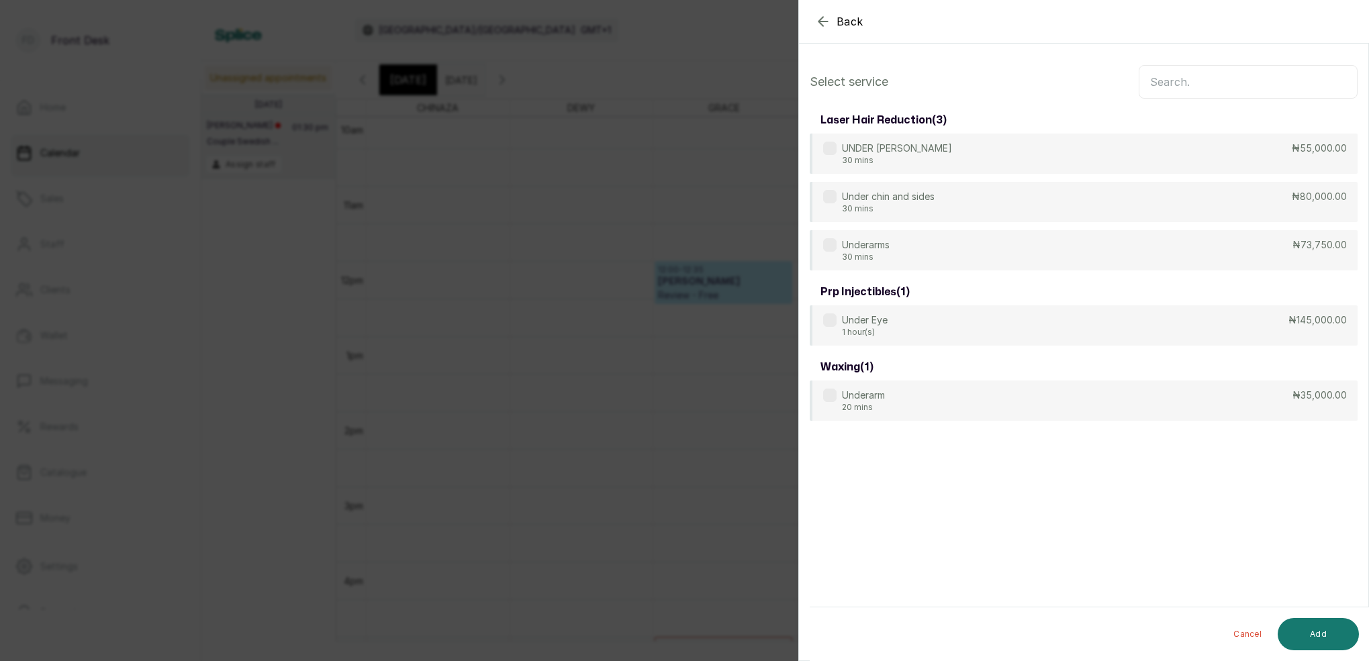
click at [1193, 81] on input "text" at bounding box center [1248, 82] width 219 height 34
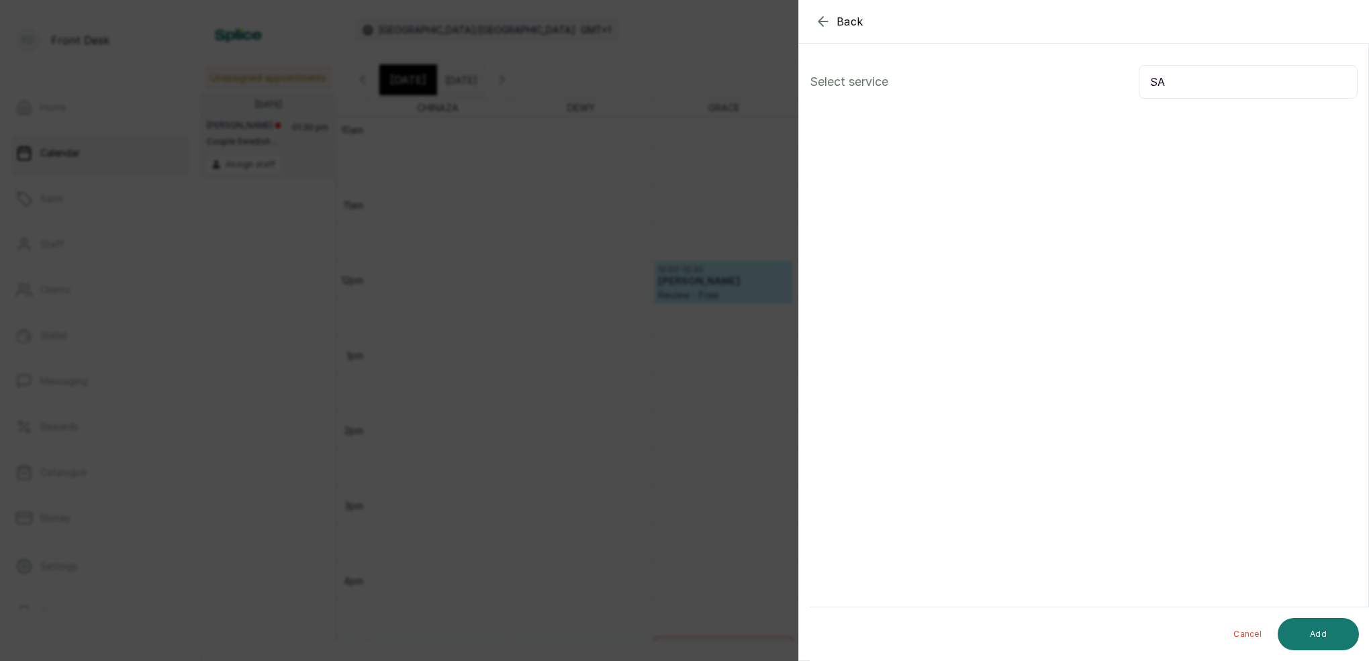
type input "S"
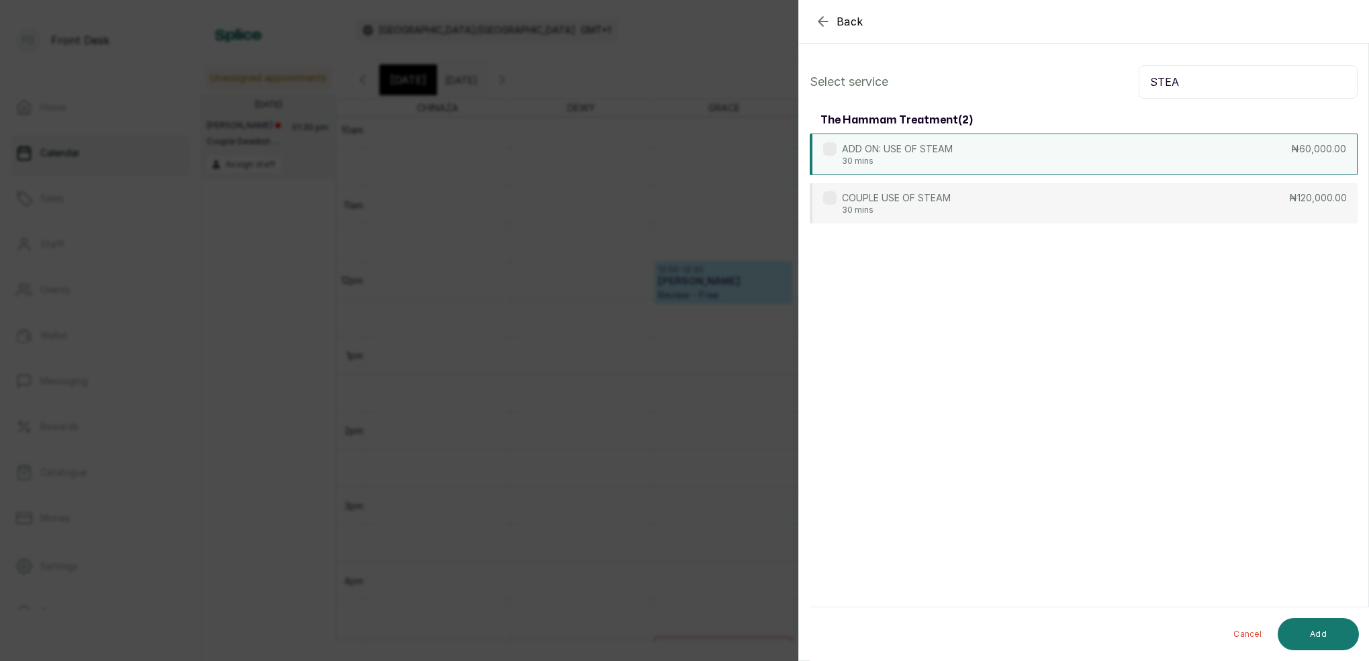
type input "STEA"
drag, startPoint x: 1070, startPoint y: 158, endPoint x: 1091, endPoint y: 167, distance: 22.2
click at [1070, 158] on div "ADD ON: USE OF STEAM 30 mins ₦60,000.00" at bounding box center [1084, 155] width 548 height 42
click at [1332, 625] on button "Add" at bounding box center [1318, 634] width 81 height 32
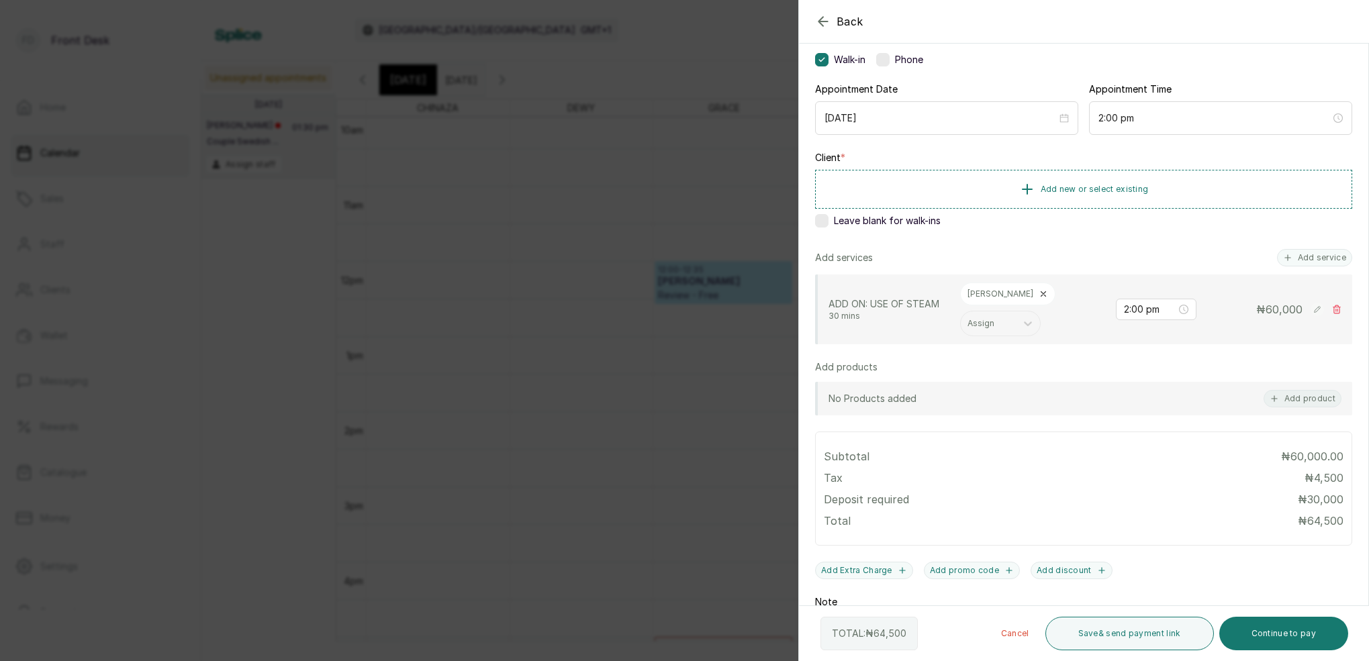
scroll to position [119, 0]
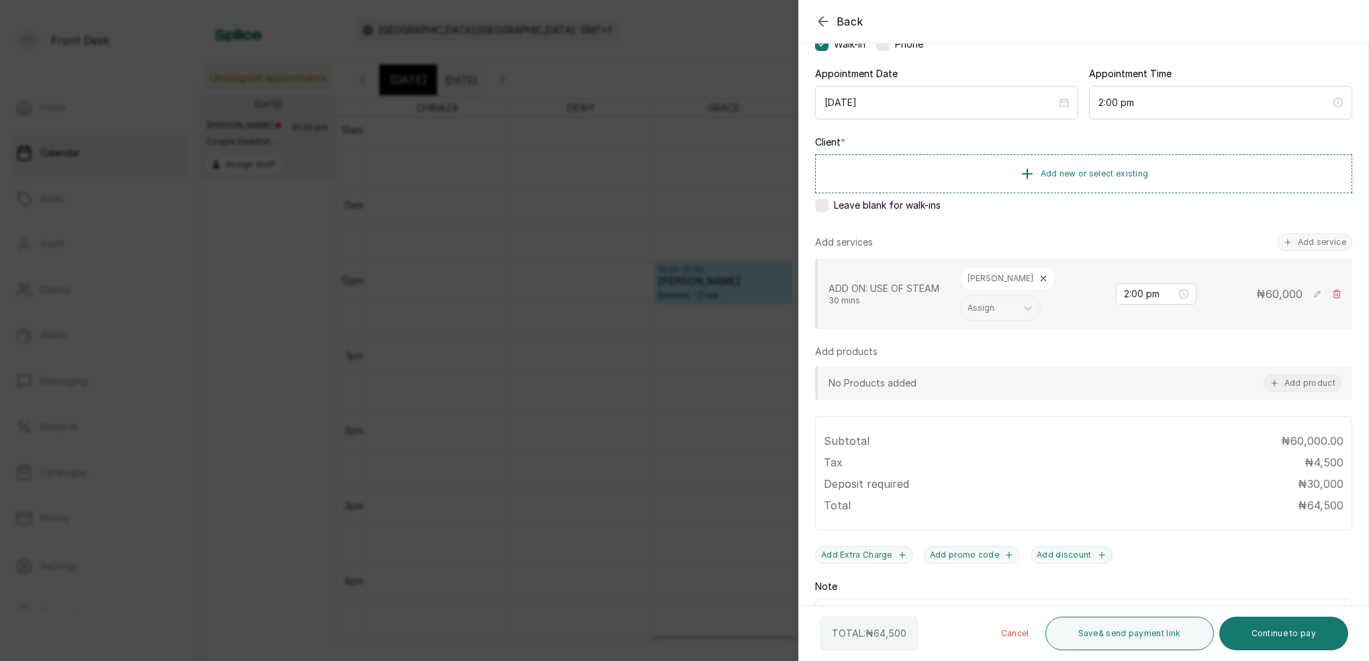
click at [821, 24] on icon "button" at bounding box center [823, 21] width 9 height 9
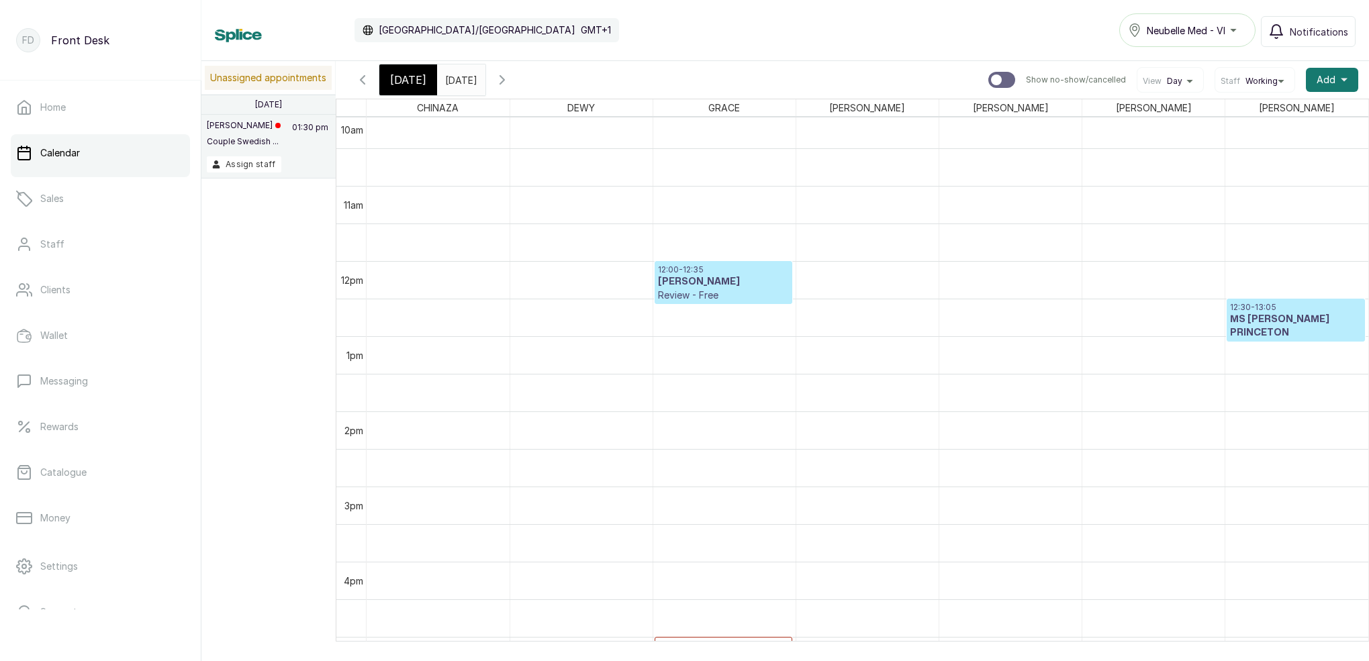
click at [406, 71] on div "Today" at bounding box center [408, 79] width 58 height 31
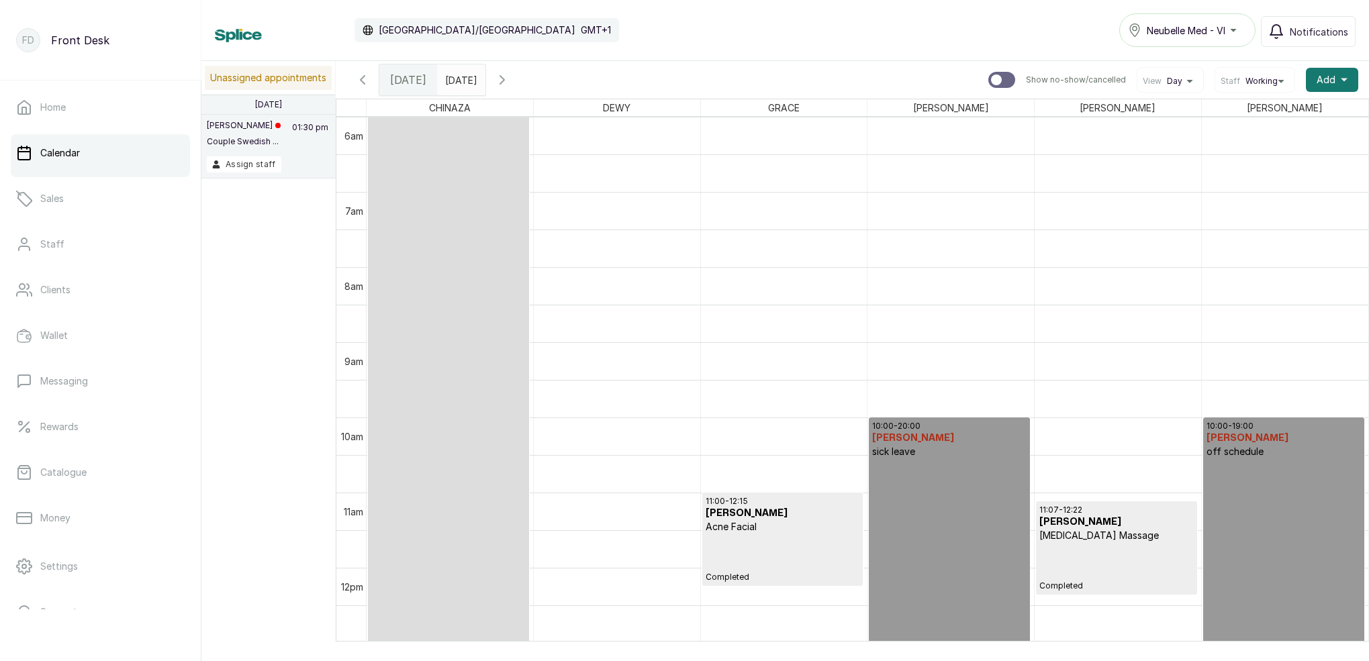
drag, startPoint x: 399, startPoint y: 83, endPoint x: 419, endPoint y: 87, distance: 20.5
click at [400, 83] on span "Today" at bounding box center [408, 80] width 36 height 16
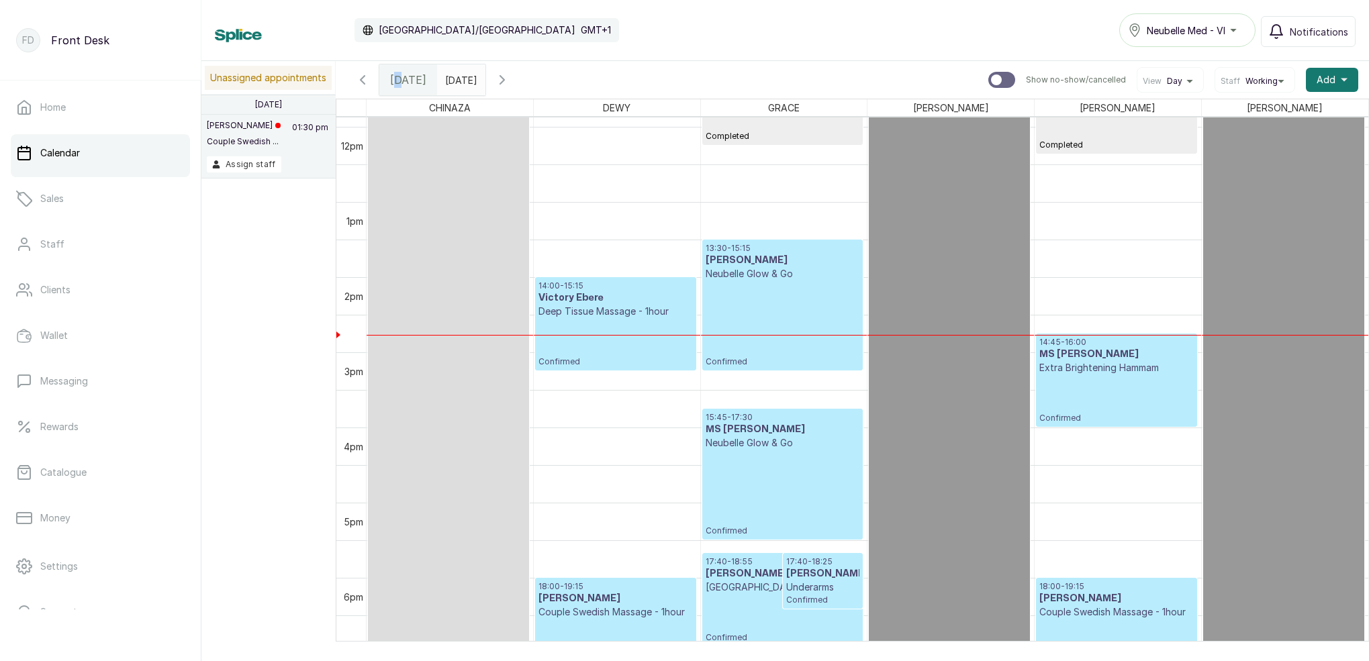
scroll to position [903, 0]
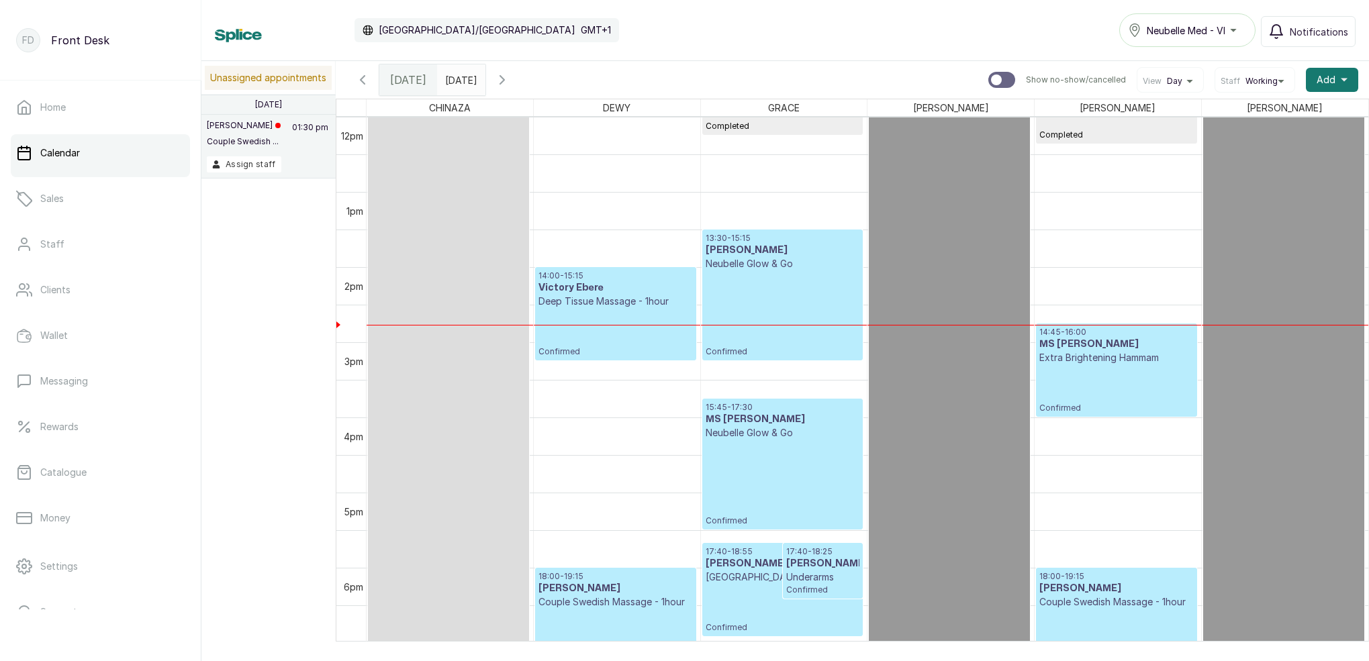
click at [459, 78] on input "03/09/2025" at bounding box center [448, 76] width 21 height 23
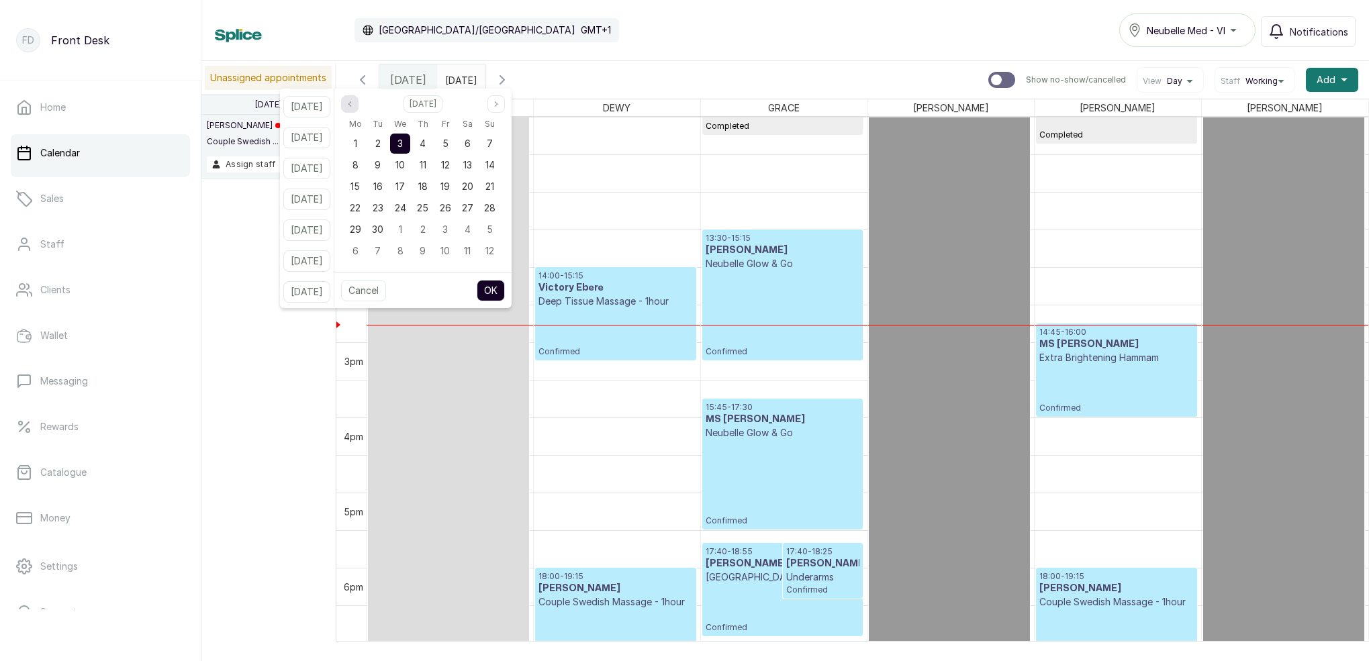
click at [354, 102] on icon "page previous" at bounding box center [350, 104] width 8 height 8
drag, startPoint x: 486, startPoint y: 227, endPoint x: 514, endPoint y: 258, distance: 41.4
click at [473, 228] on span "30" at bounding box center [467, 229] width 11 height 11
click at [512, 295] on div "Cancel OK" at bounding box center [422, 291] width 177 height 36
click at [505, 292] on button "OK" at bounding box center [491, 290] width 28 height 21
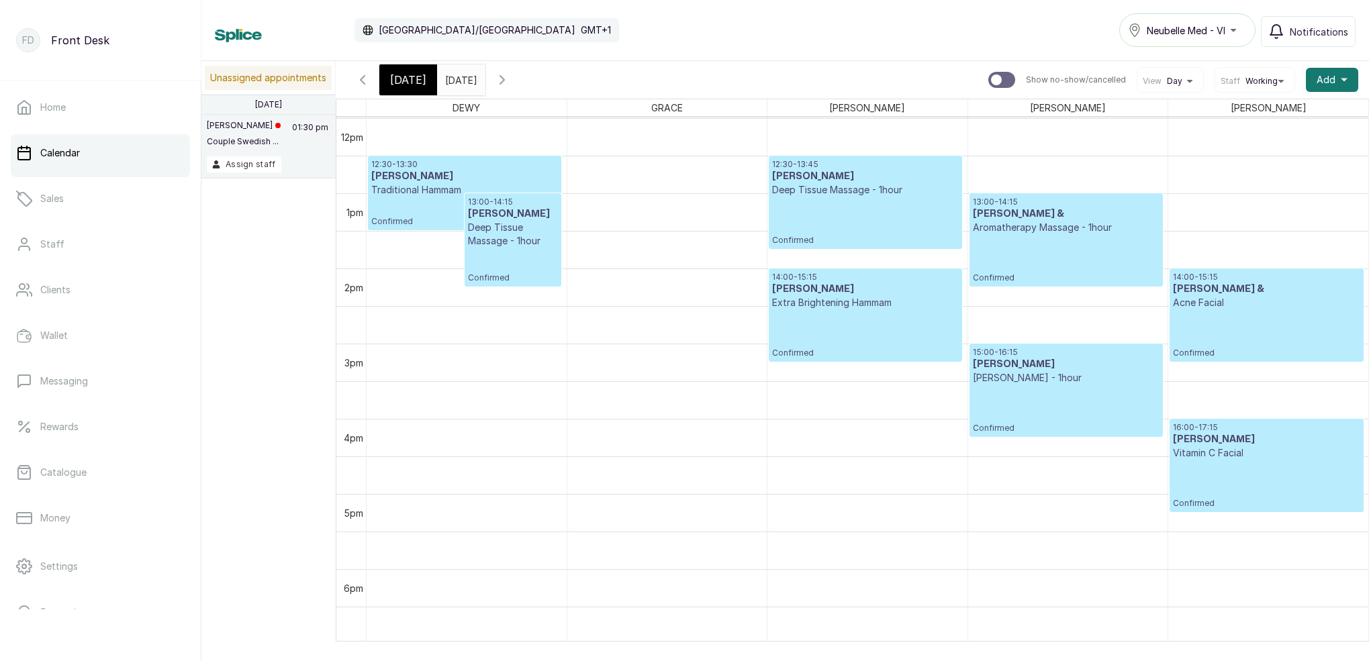
scroll to position [902, 0]
click at [412, 77] on span "Today" at bounding box center [408, 80] width 36 height 16
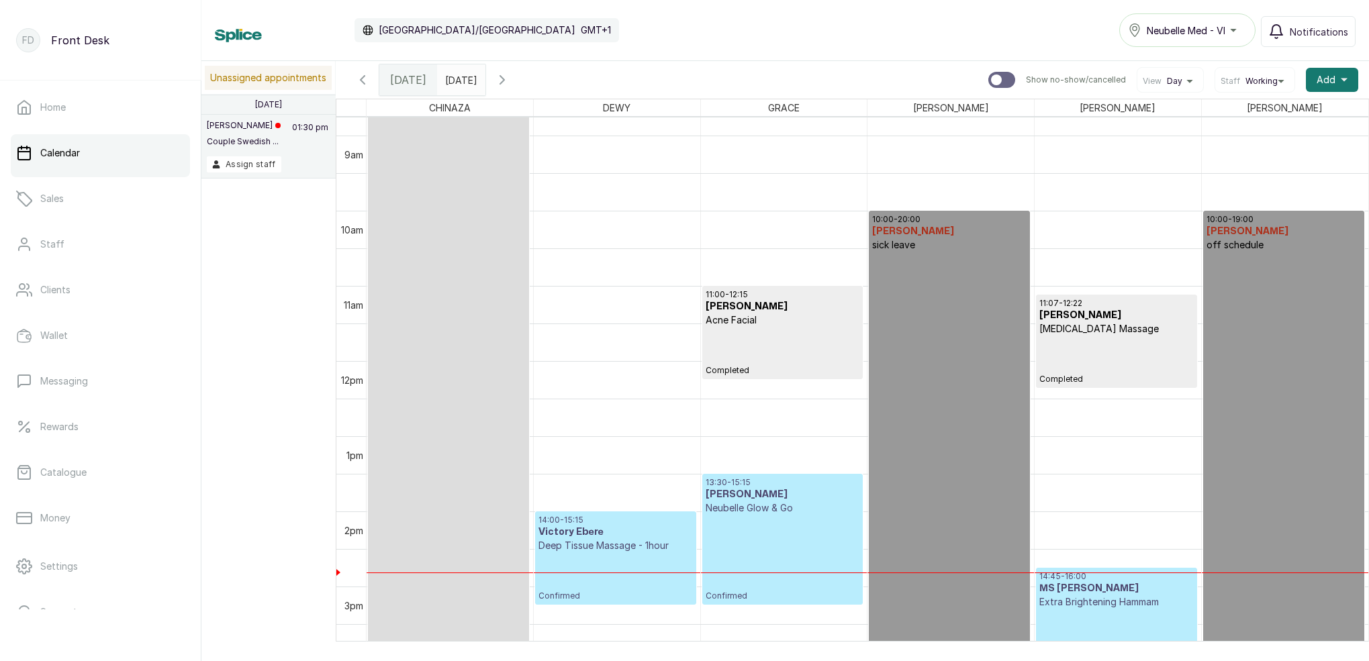
scroll to position [659, 0]
click at [510, 79] on icon "button" at bounding box center [502, 80] width 16 height 16
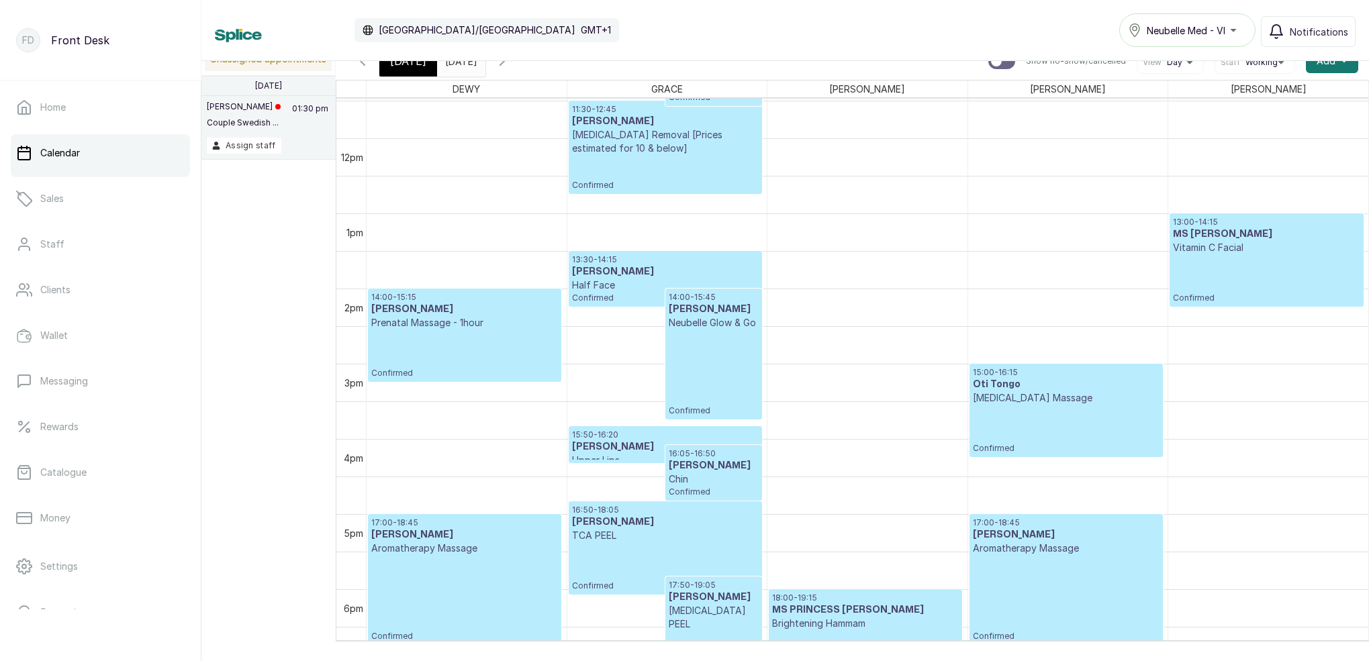
scroll to position [880, 0]
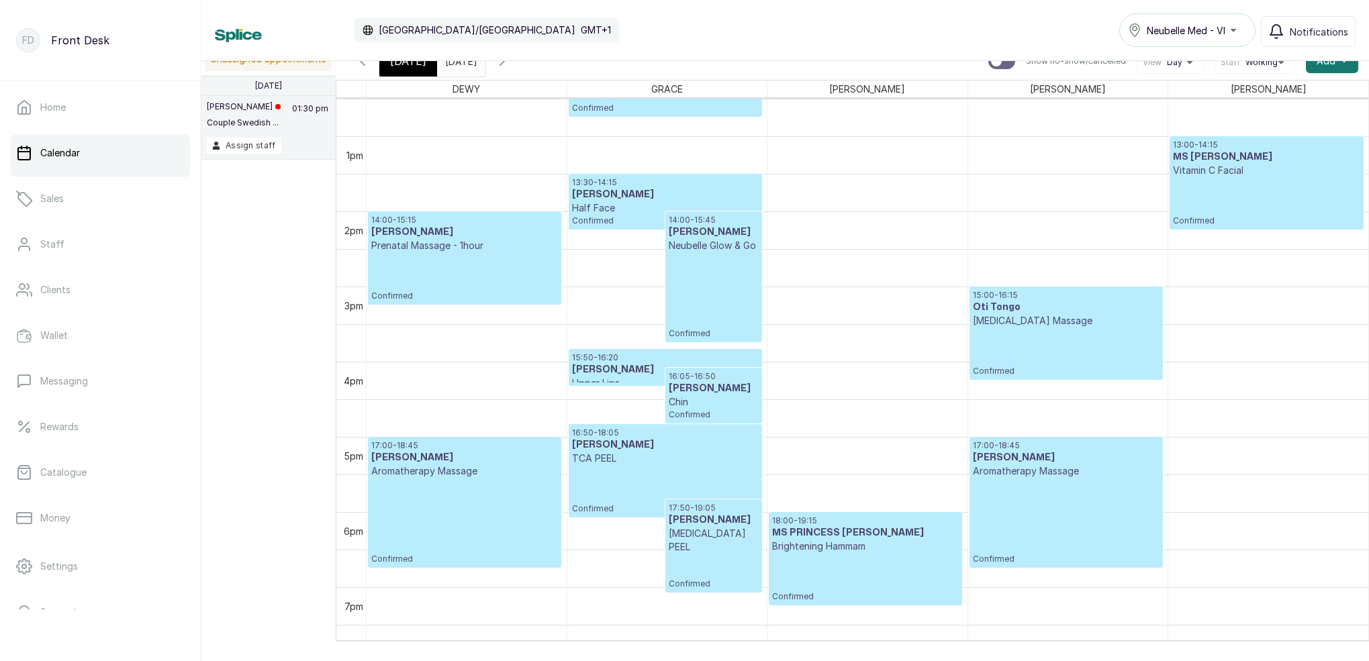
click at [459, 61] on input "30/08/2025" at bounding box center [448, 57] width 21 height 23
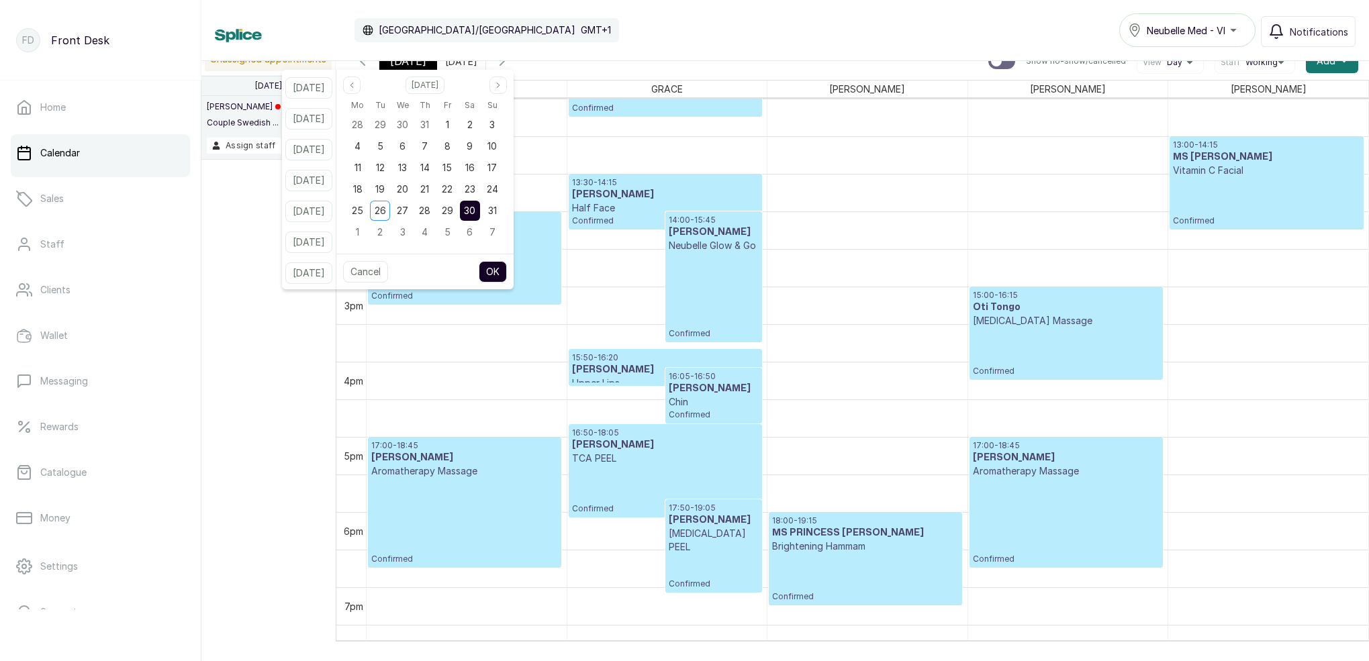
click at [408, 64] on span "Today" at bounding box center [408, 61] width 36 height 16
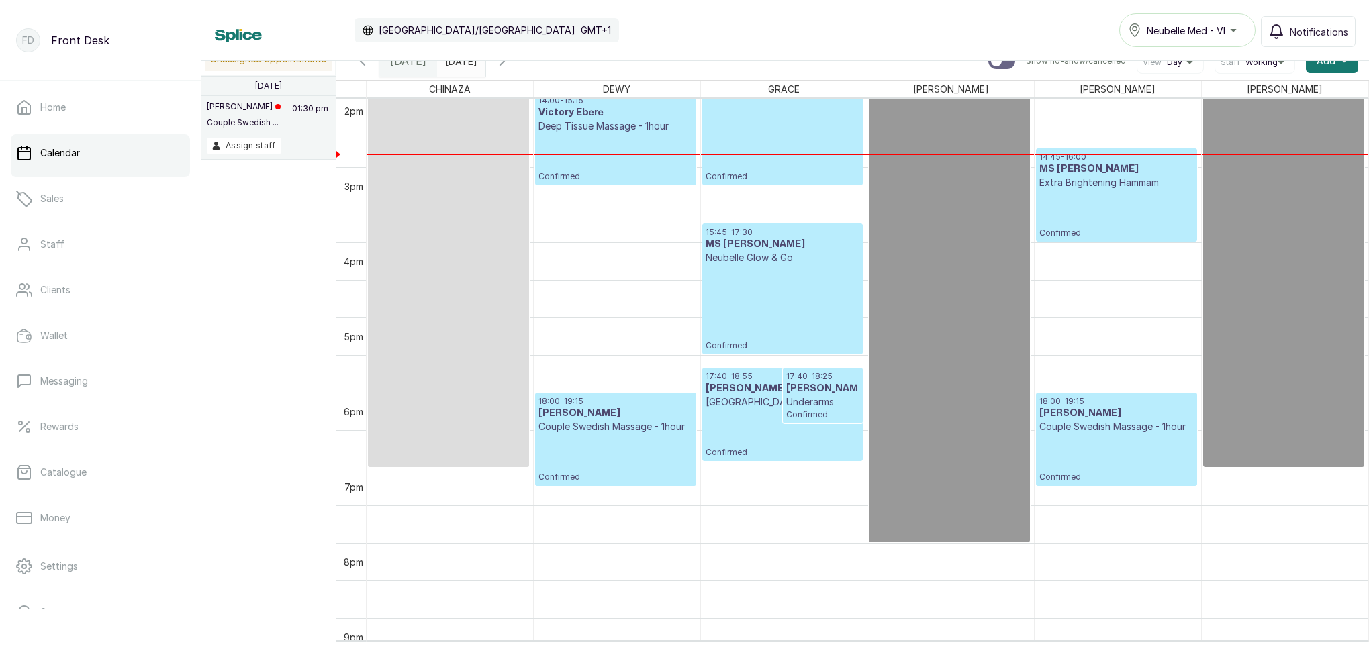
scroll to position [1058, 0]
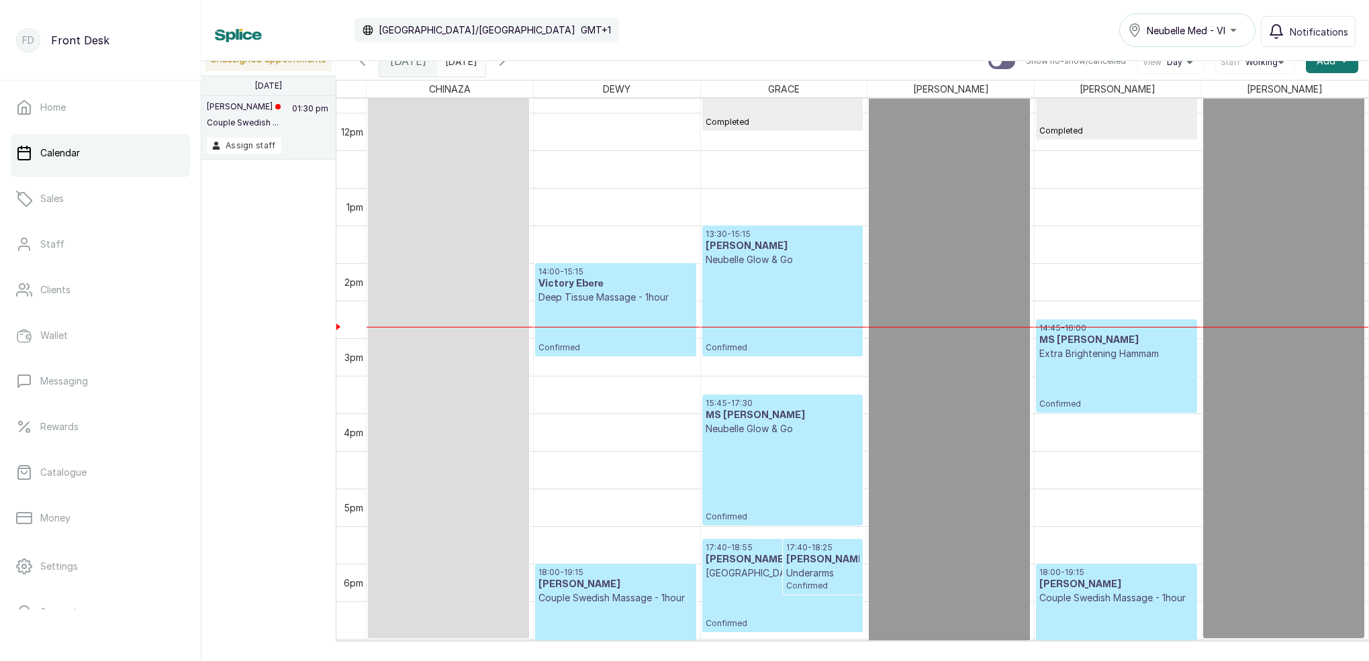
click at [459, 66] on input "30/08/2025" at bounding box center [448, 57] width 21 height 23
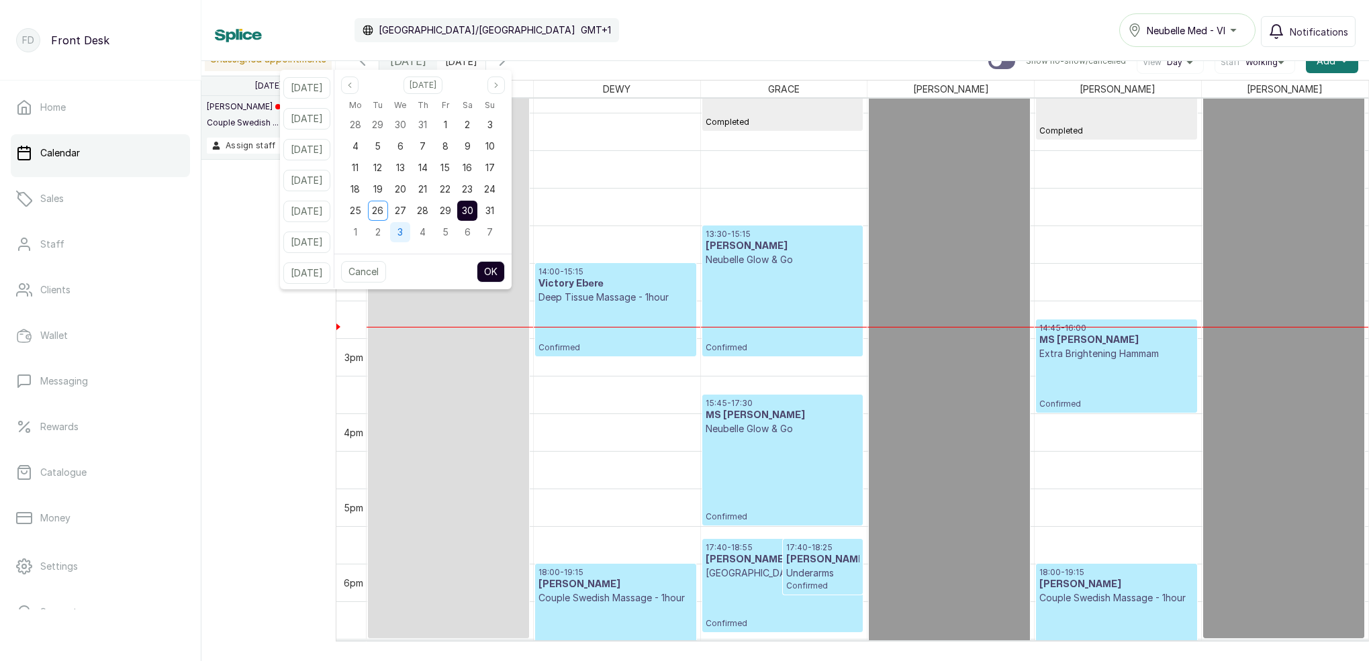
click at [403, 229] on span "3" at bounding box center [400, 231] width 5 height 11
click at [512, 274] on div "Cancel OK" at bounding box center [422, 272] width 177 height 36
click at [505, 269] on button "OK" at bounding box center [491, 271] width 28 height 21
type input "03/09/2025"
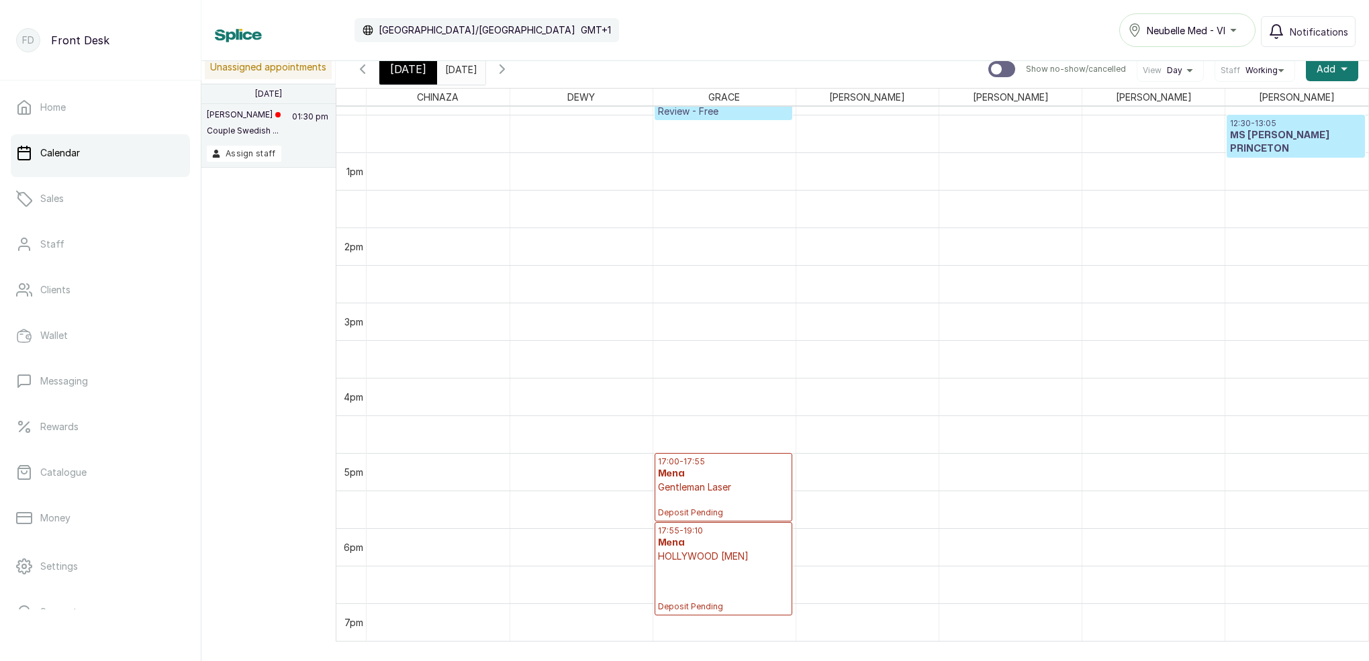
click at [399, 72] on span "Today" at bounding box center [408, 69] width 36 height 16
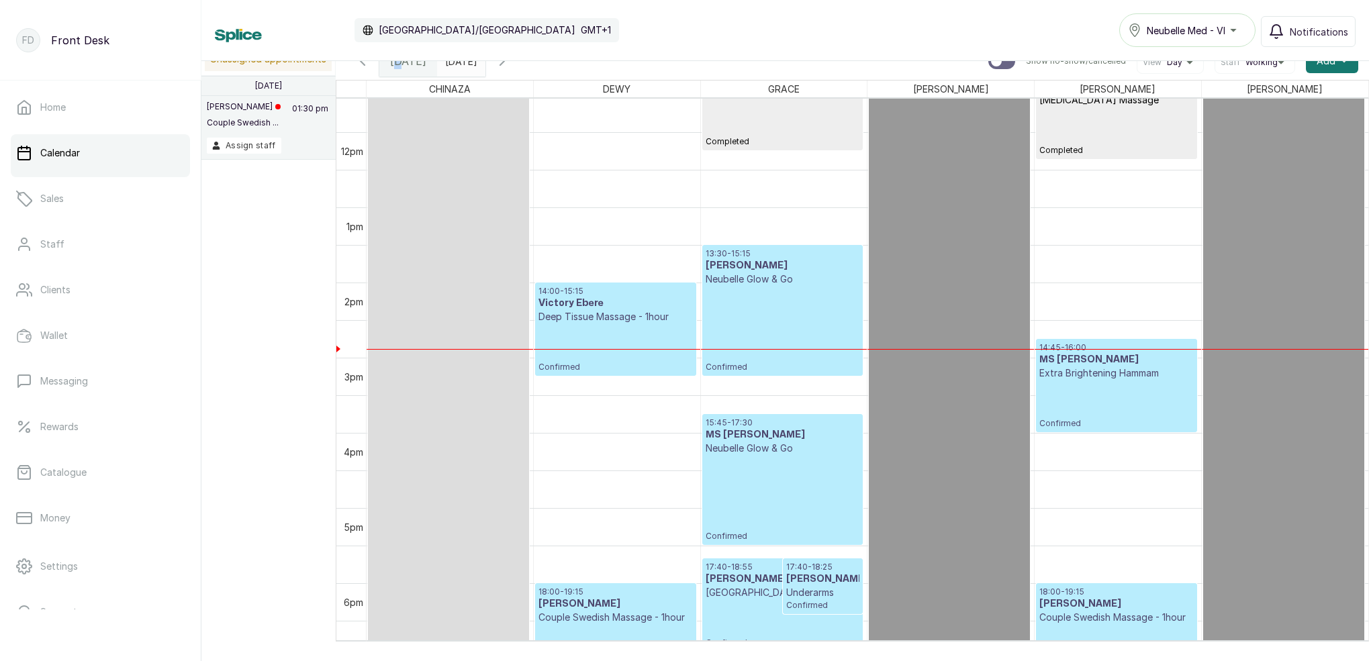
scroll to position [895, 0]
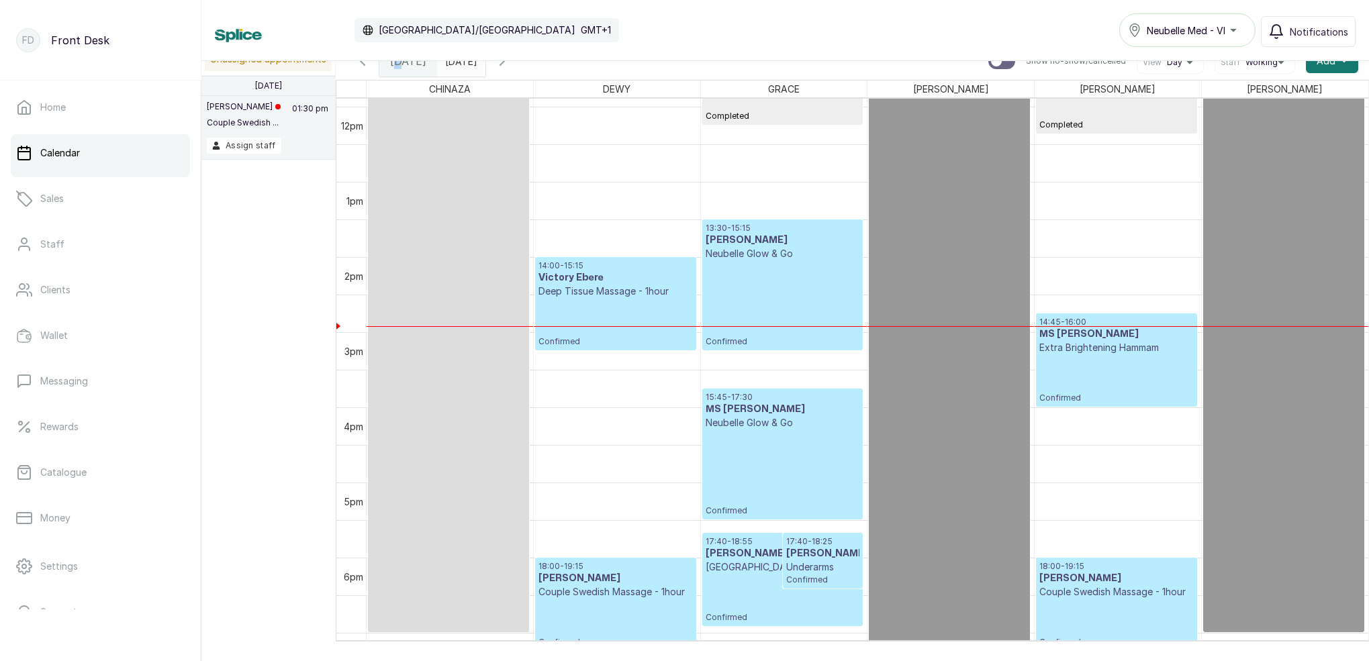
click at [510, 65] on icon "button" at bounding box center [502, 61] width 16 height 16
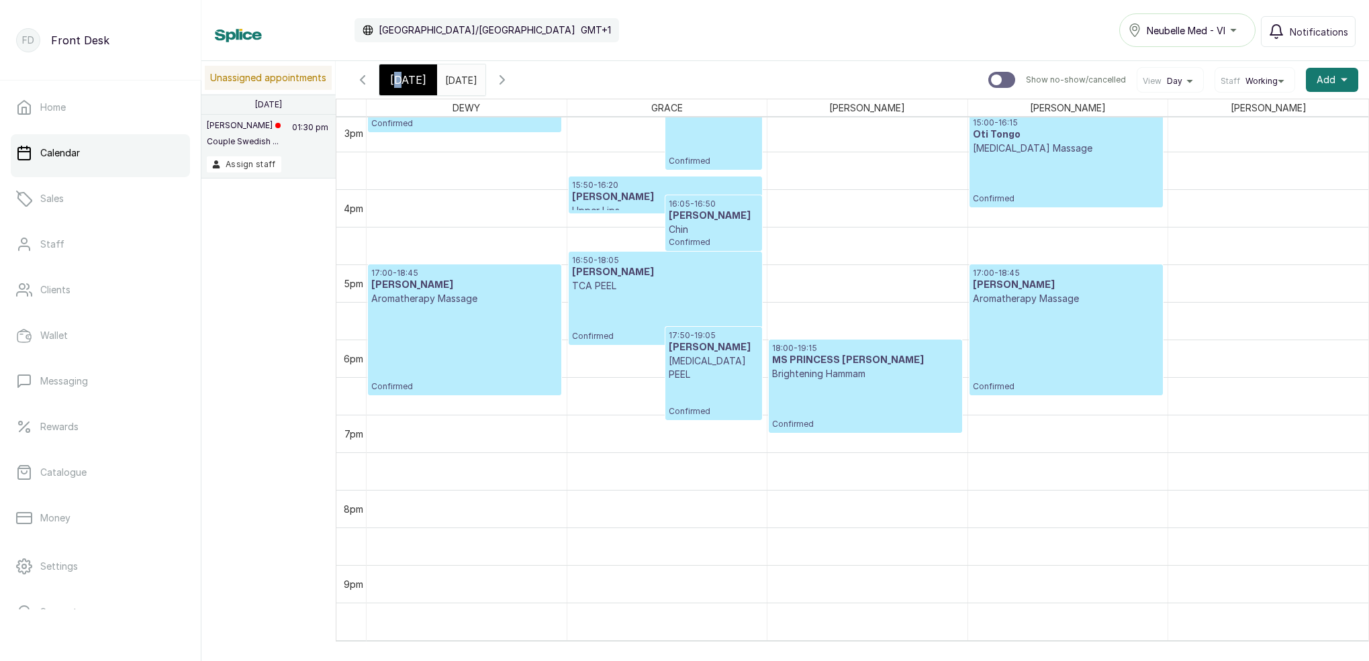
scroll to position [1181, 0]
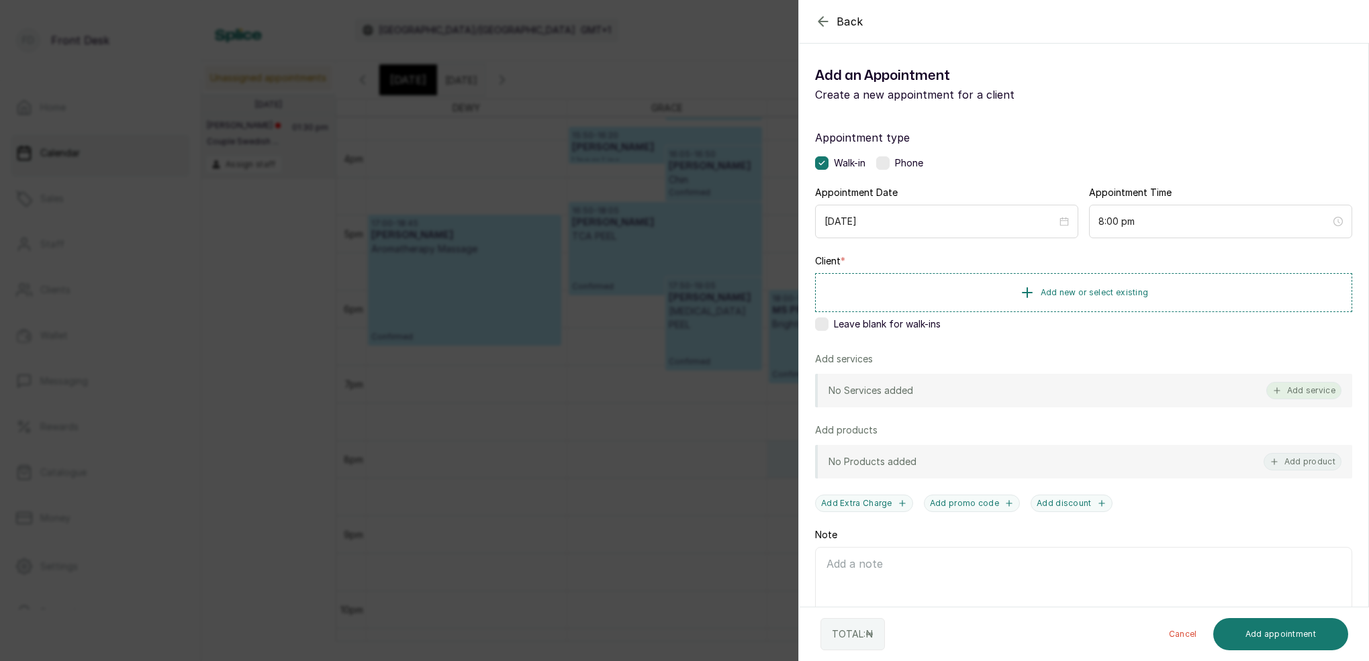
click at [1296, 387] on button "Add service" at bounding box center [1304, 390] width 75 height 17
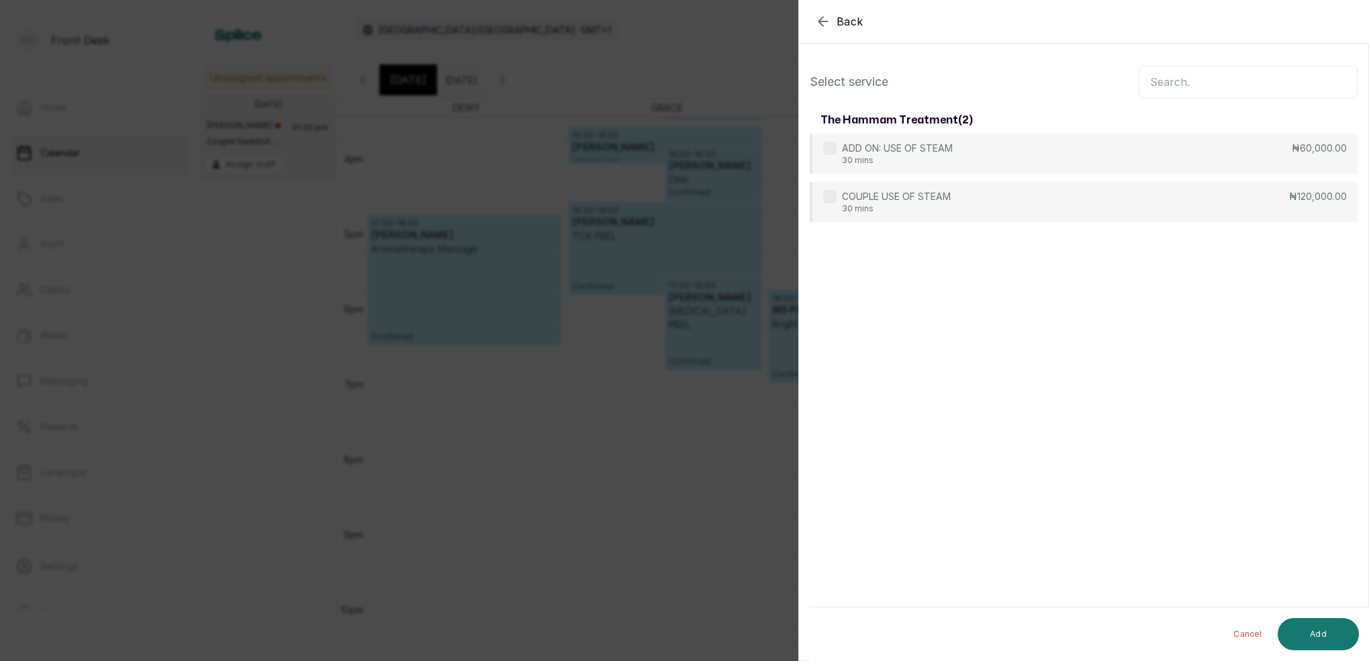
click at [1185, 83] on input "text" at bounding box center [1248, 82] width 219 height 34
type input "STEA"
drag, startPoint x: 974, startPoint y: 165, endPoint x: 1083, endPoint y: 205, distance: 116.9
click at [976, 165] on div "ADD ON: USE OF STEAM 30 mins ₦60,000.00" at bounding box center [1084, 154] width 548 height 40
click at [1328, 639] on button "Add" at bounding box center [1318, 634] width 81 height 32
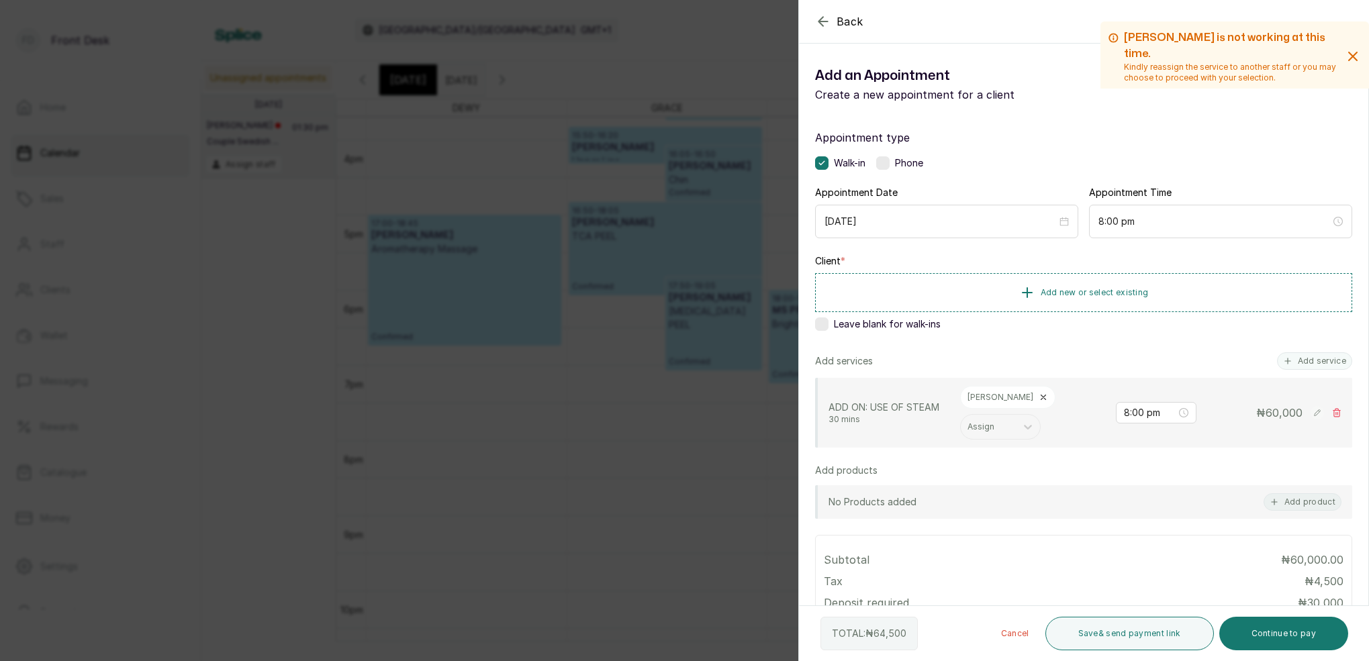
click at [1310, 369] on button "Add service" at bounding box center [1314, 361] width 75 height 17
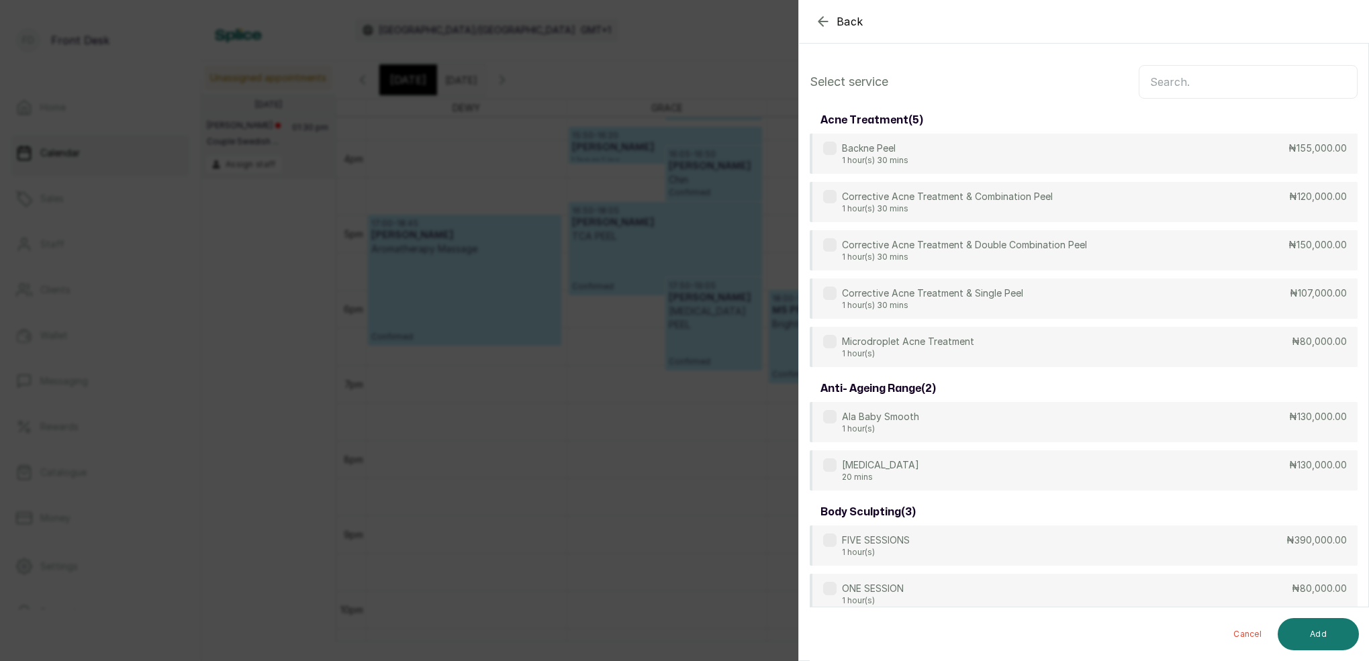
click at [1189, 89] on input "text" at bounding box center [1248, 82] width 219 height 34
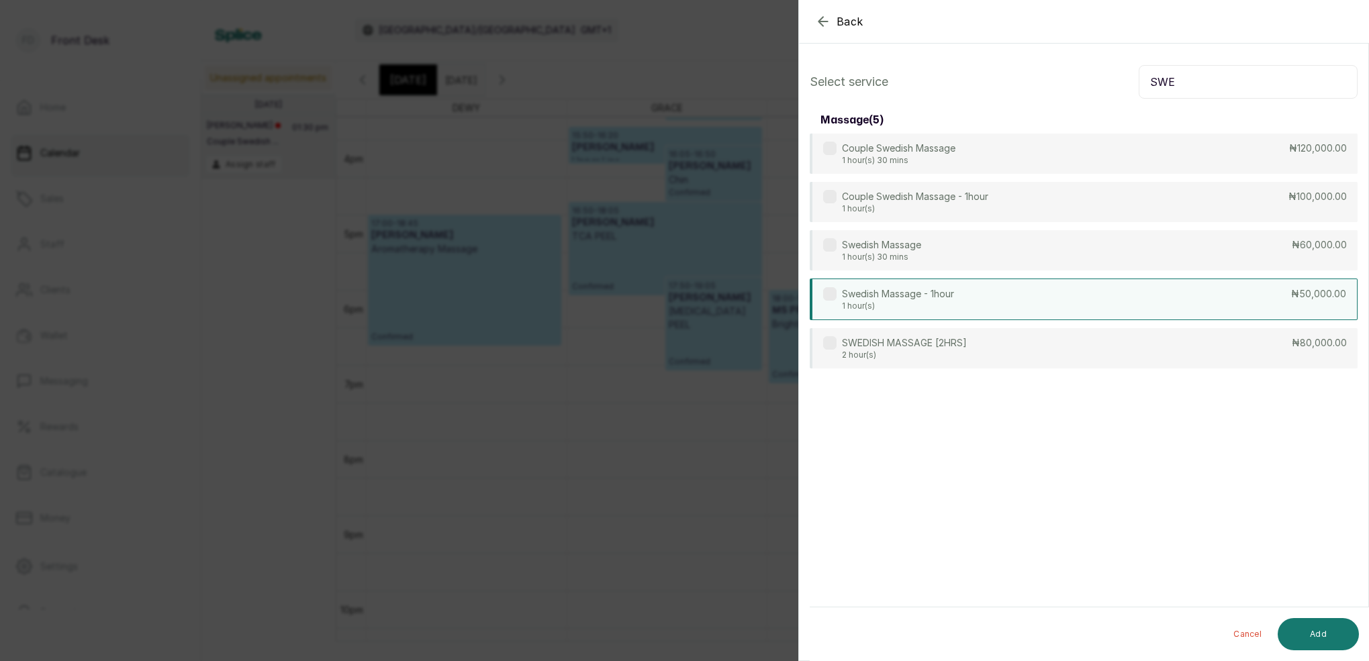
type input "SWE"
drag, startPoint x: 942, startPoint y: 299, endPoint x: 988, endPoint y: 325, distance: 53.2
click at [942, 300] on p "Swedish Massage - 1hour" at bounding box center [898, 293] width 112 height 13
click at [1324, 634] on button "Add" at bounding box center [1318, 634] width 81 height 32
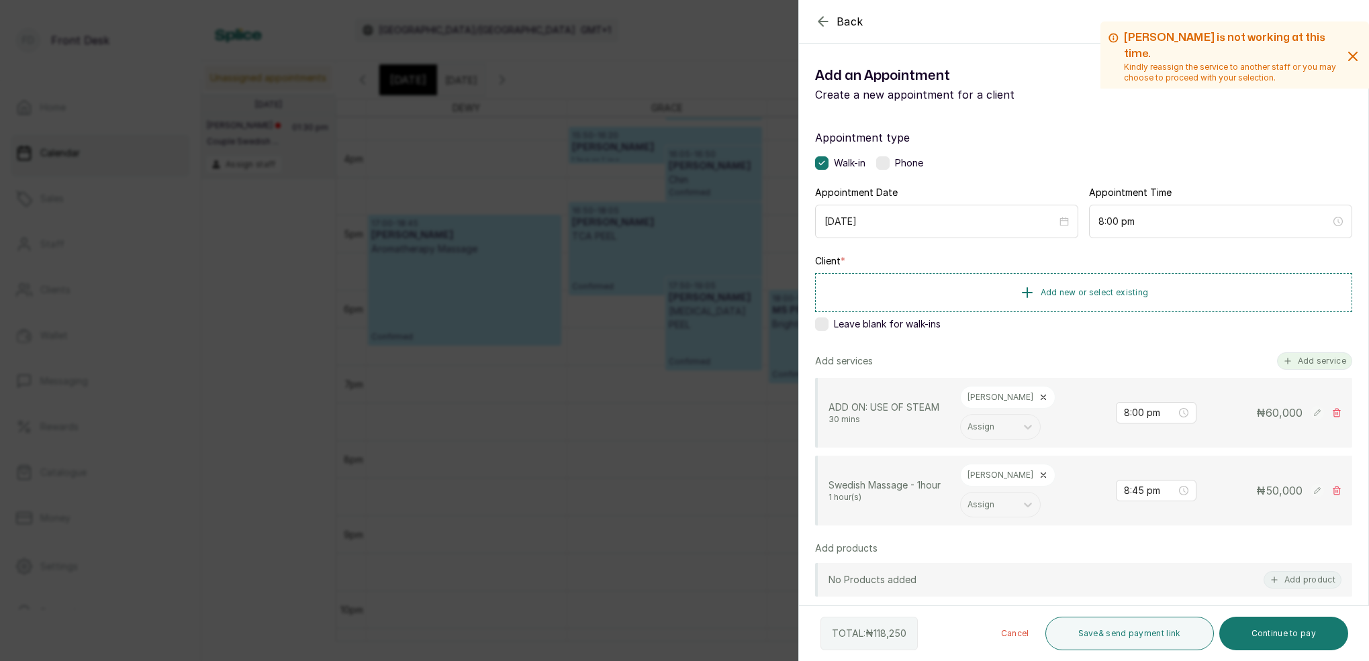
click at [1330, 366] on button "Add service" at bounding box center [1314, 361] width 75 height 17
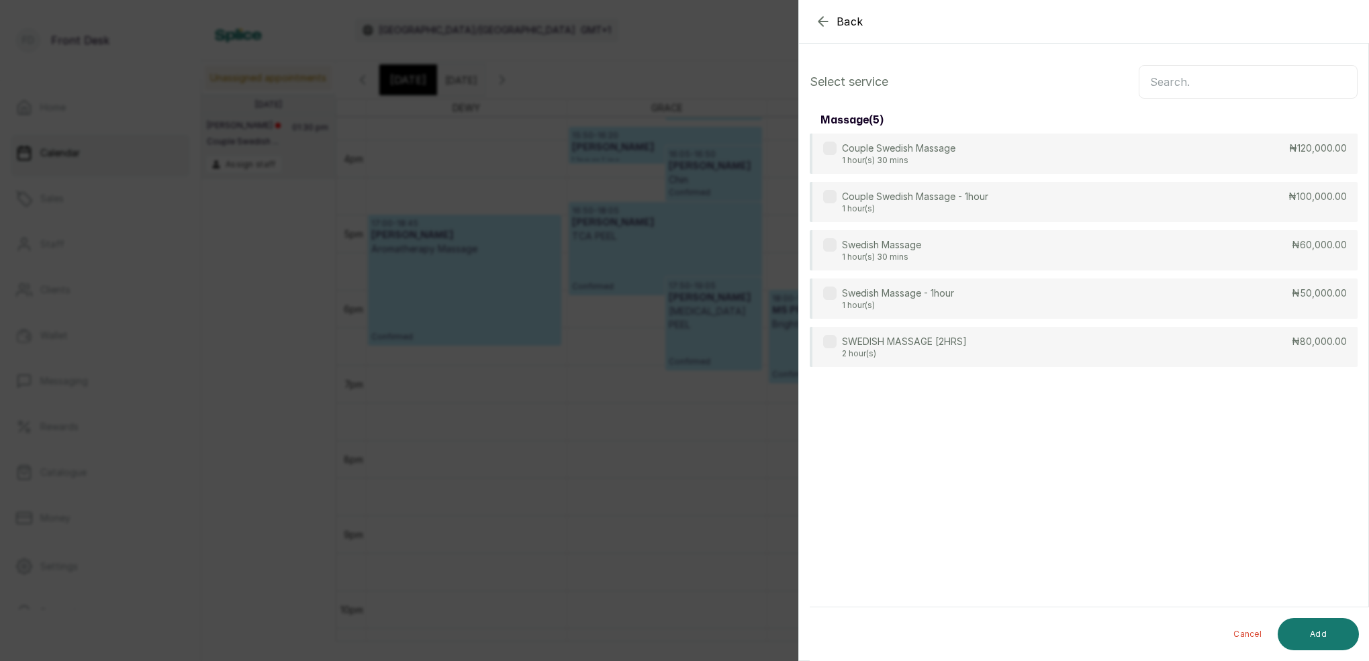
click at [1214, 60] on div "Select service massage ( 5 ) Couple Swedish Massage 1 hour(s) 30 mins ₦120,000.…" at bounding box center [1083, 216] width 569 height 324
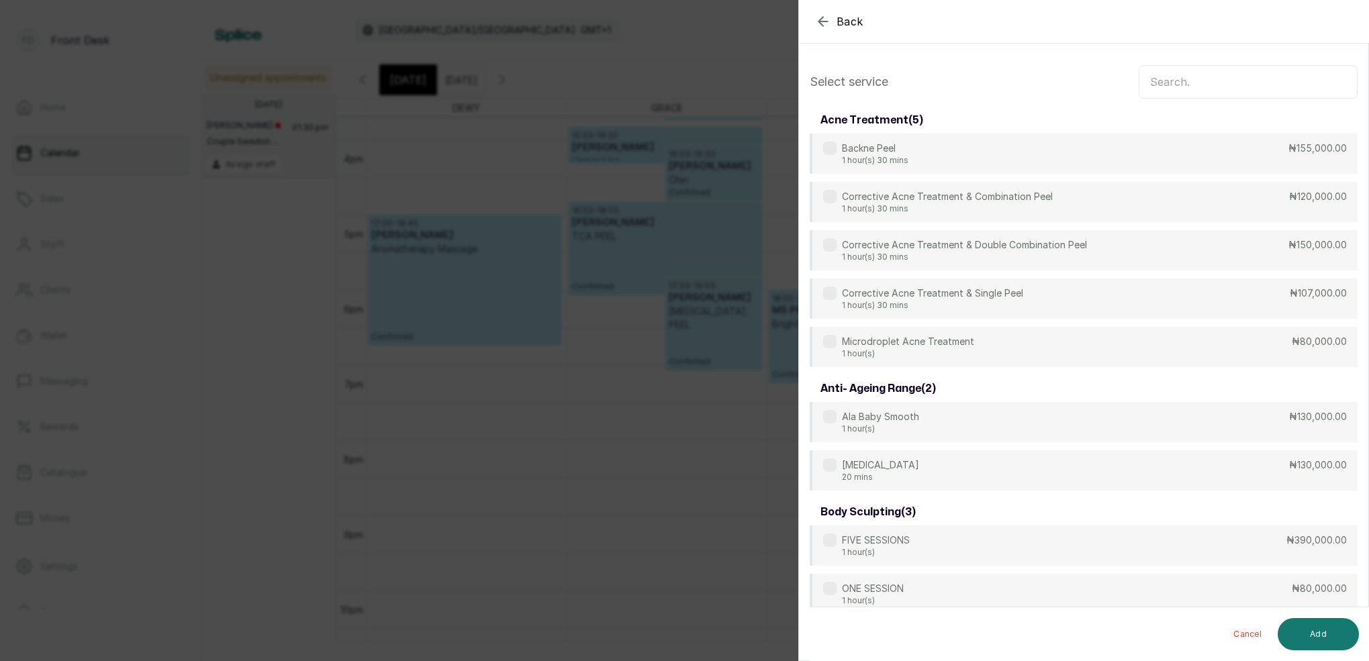
click at [1216, 77] on input "text" at bounding box center [1248, 82] width 219 height 34
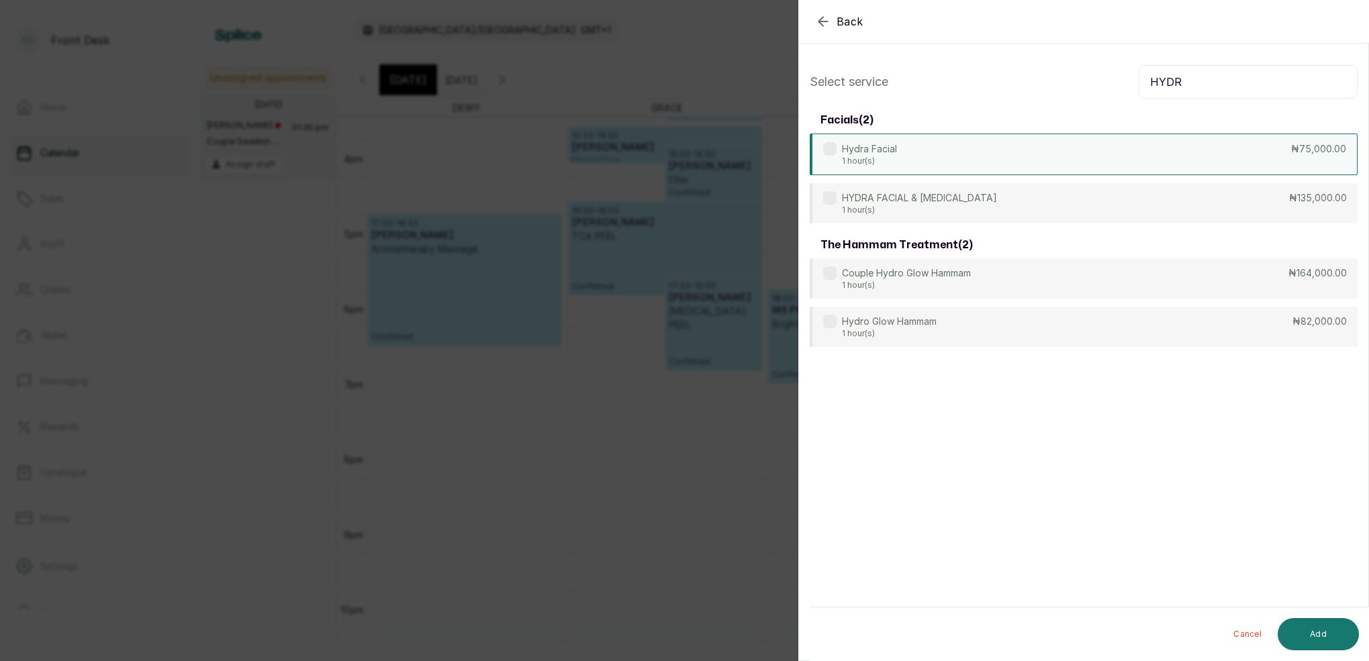
type input "HYDR"
drag, startPoint x: 912, startPoint y: 146, endPoint x: 924, endPoint y: 156, distance: 16.2
click at [913, 147] on div "Hydra Facial 1 hour(s) ₦75,000.00" at bounding box center [1084, 155] width 548 height 42
click at [1331, 633] on button "Add" at bounding box center [1318, 634] width 81 height 32
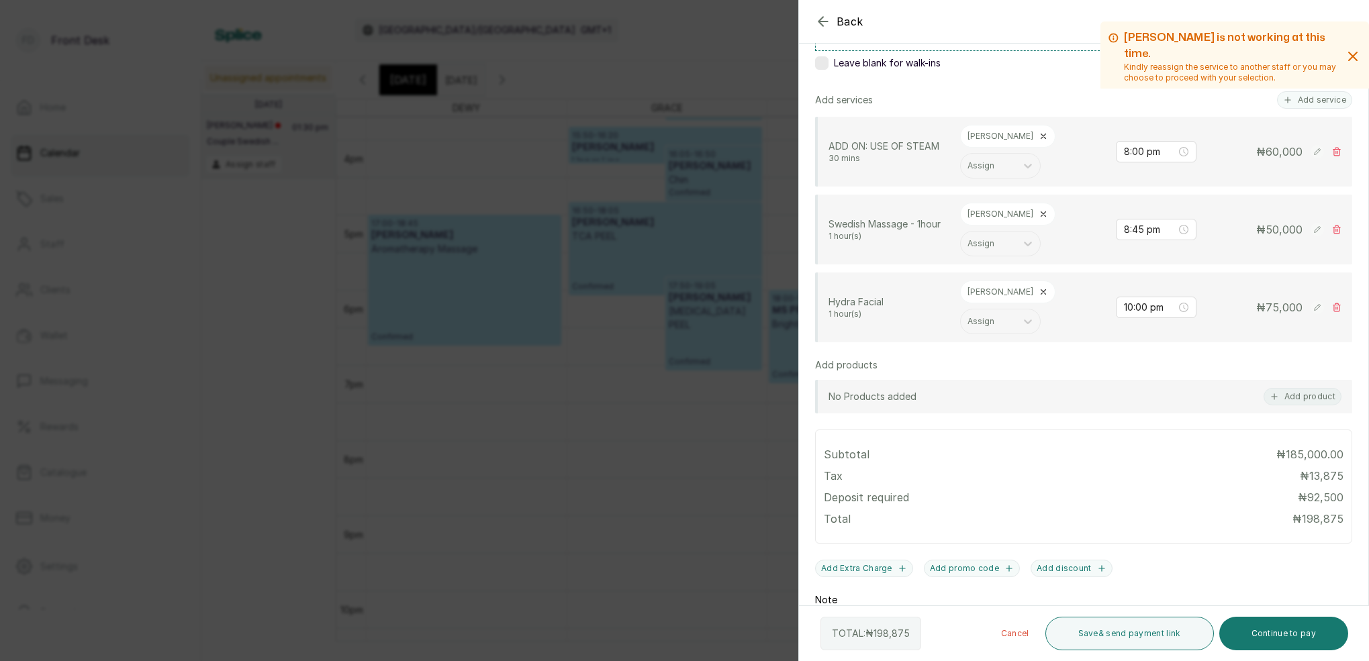
scroll to position [252, 0]
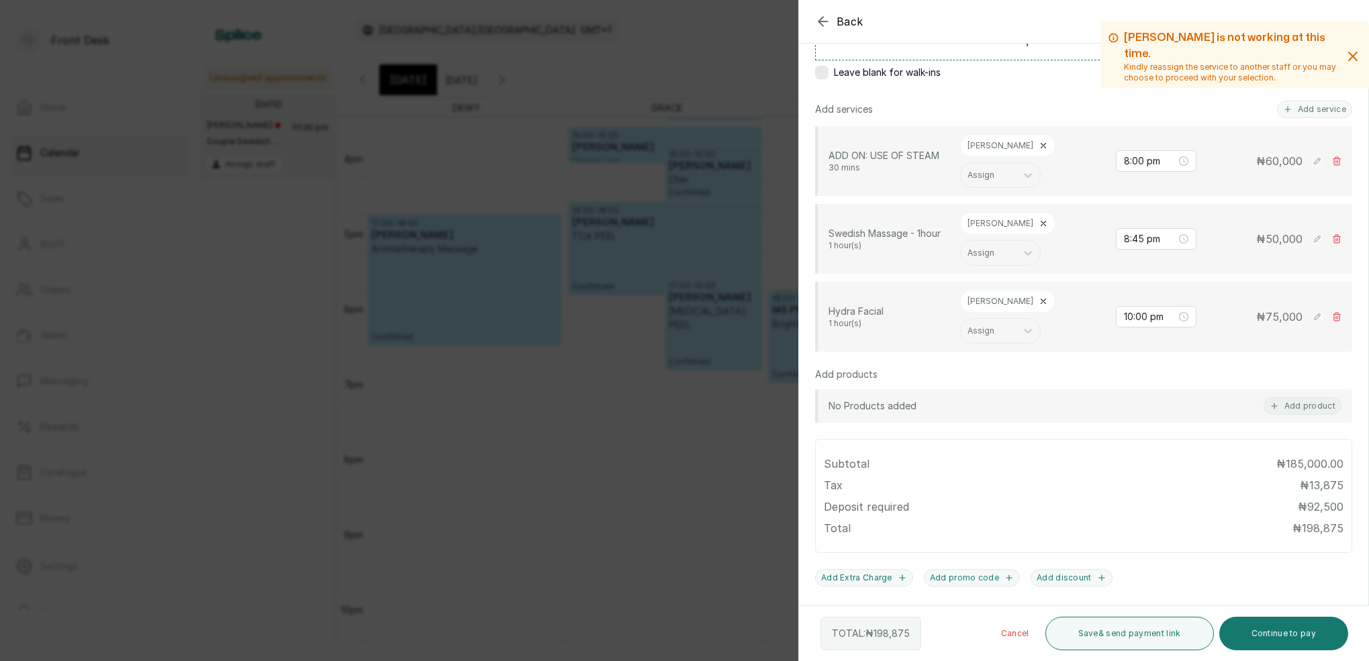
click at [824, 20] on icon "button" at bounding box center [823, 21] width 16 height 16
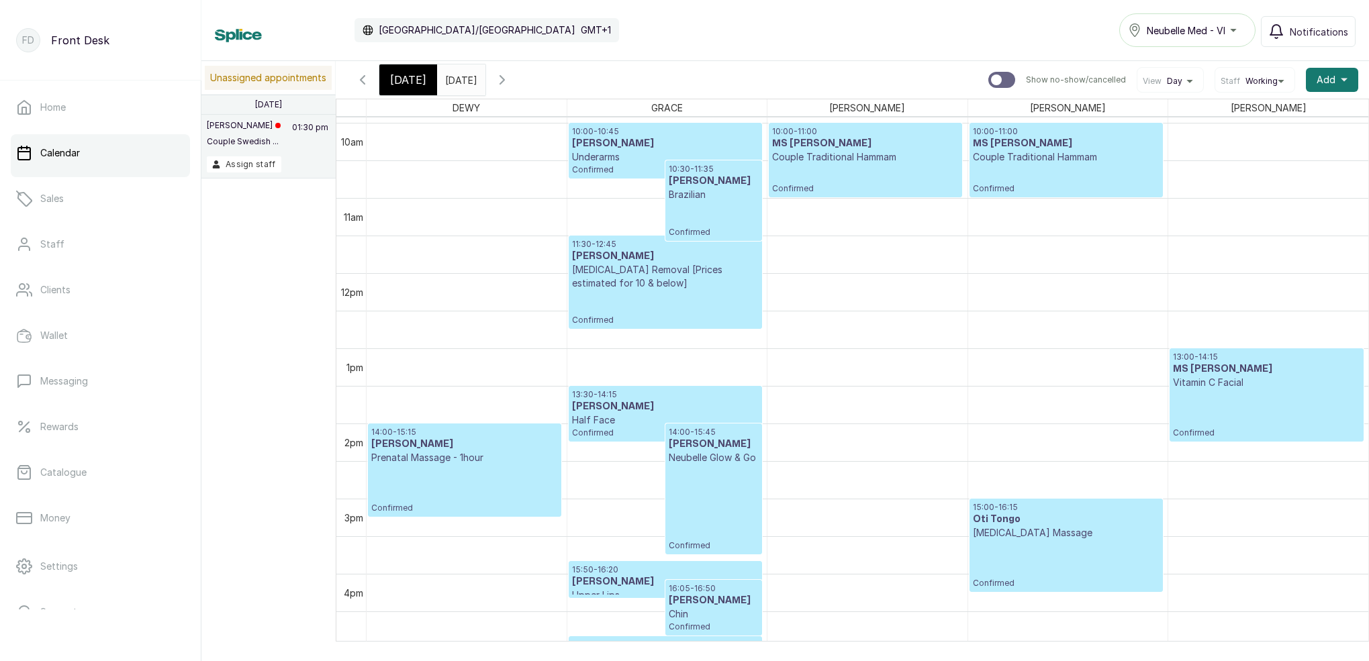
scroll to position [767, 0]
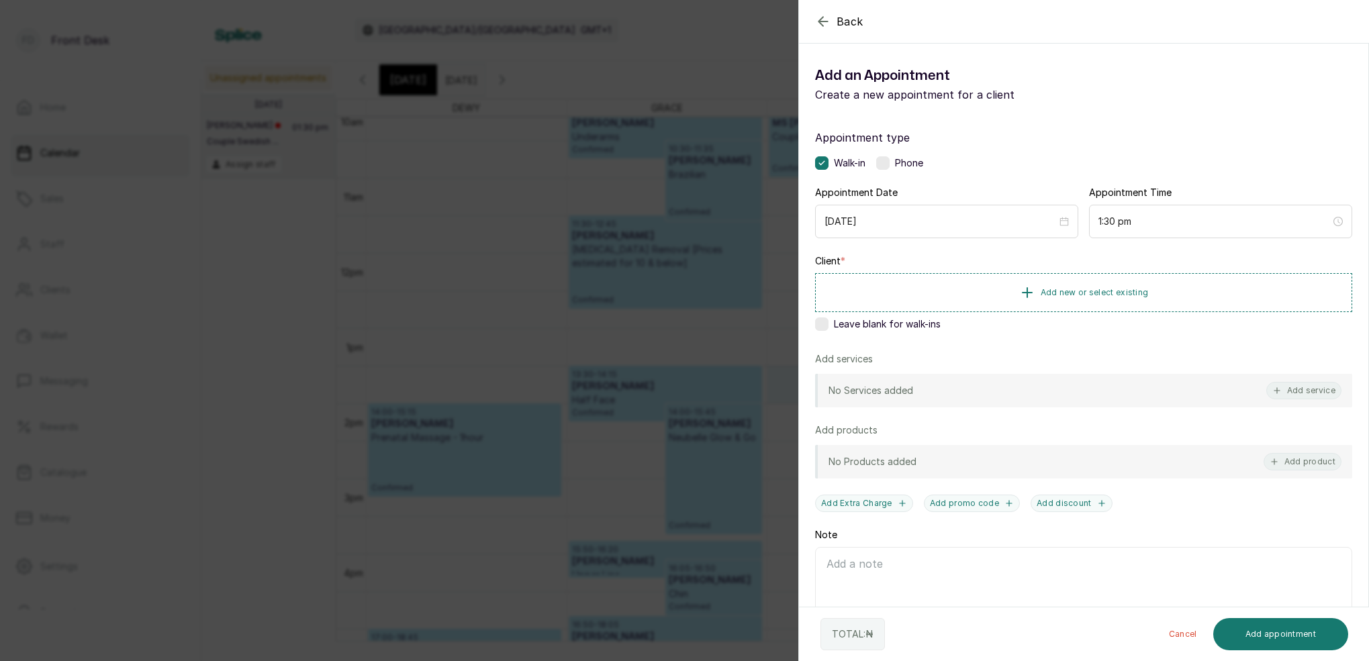
drag, startPoint x: 1302, startPoint y: 387, endPoint x: 1303, endPoint y: 375, distance: 12.2
click at [1302, 386] on button "Add service" at bounding box center [1304, 390] width 75 height 17
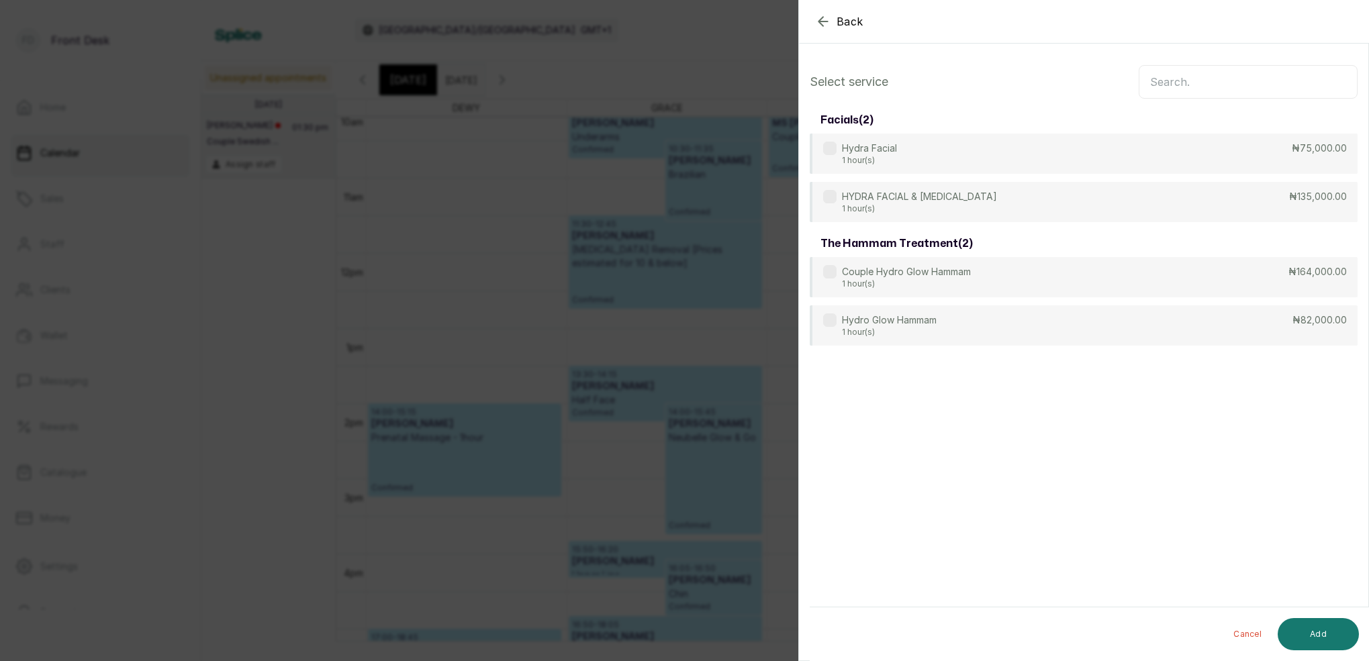
click at [1210, 87] on input "text" at bounding box center [1248, 82] width 219 height 34
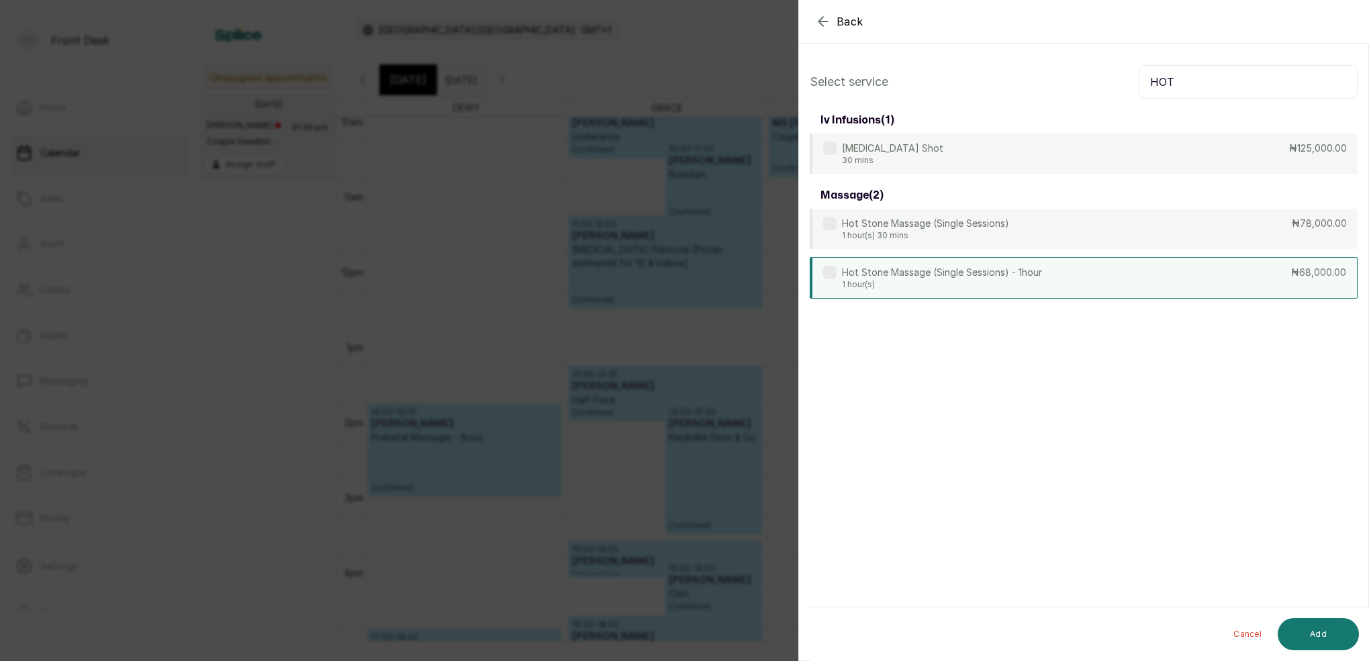
type input "HOT"
drag, startPoint x: 973, startPoint y: 279, endPoint x: 999, endPoint y: 286, distance: 26.6
click at [973, 279] on div "Hot Stone Massage (Single Sessions) - 1hour 1 hour(s)" at bounding box center [942, 278] width 200 height 24
click at [1322, 637] on button "Add" at bounding box center [1318, 634] width 81 height 32
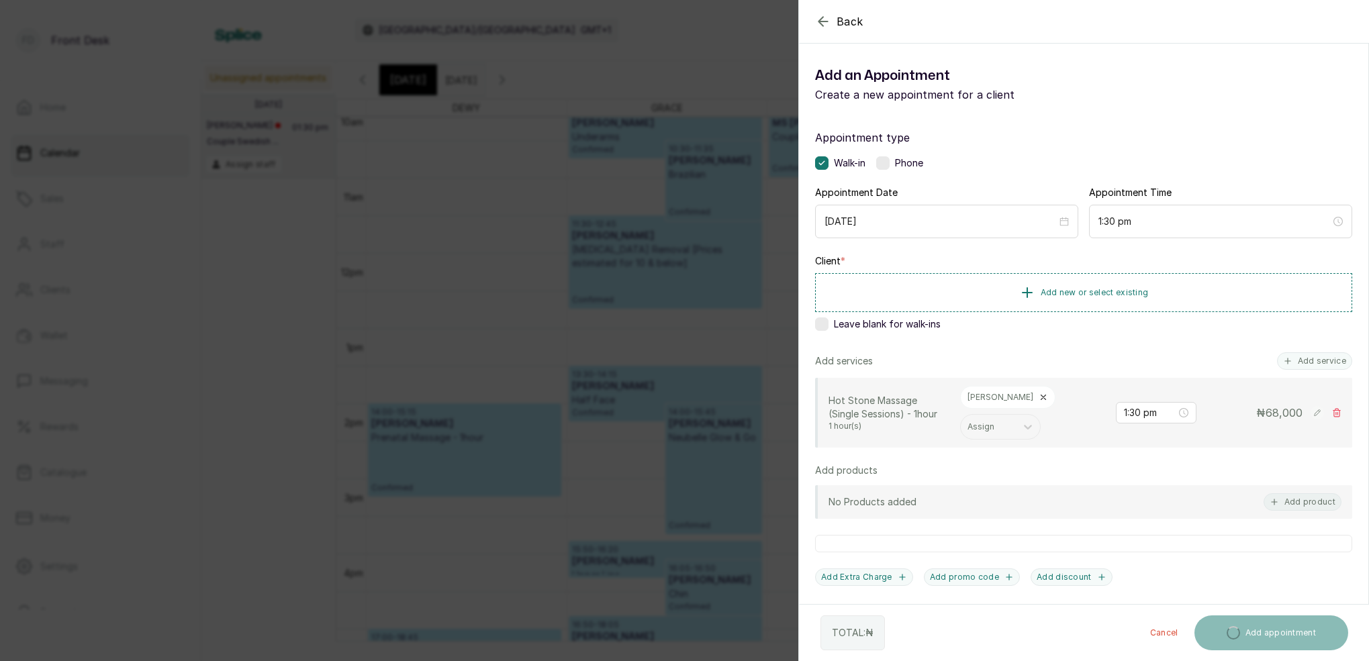
drag, startPoint x: 1308, startPoint y: 359, endPoint x: 1326, endPoint y: 320, distance: 42.4
click at [1308, 359] on button "Add service" at bounding box center [1314, 361] width 75 height 17
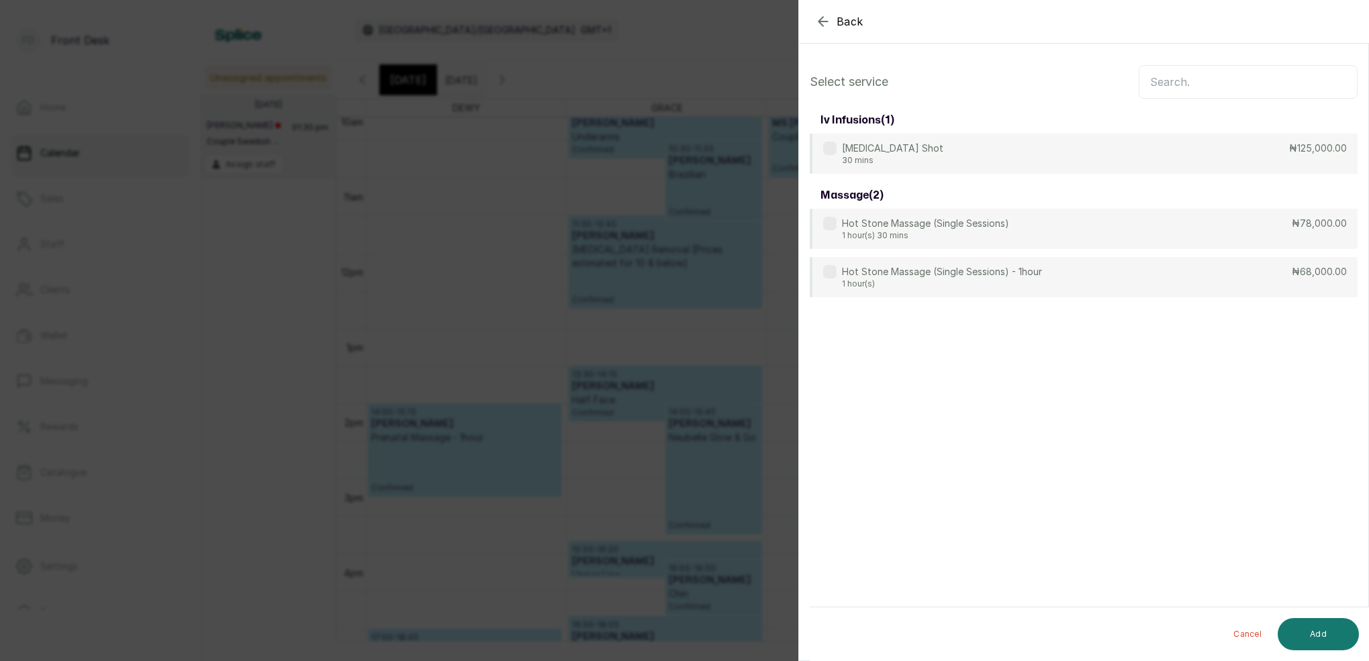
click at [1211, 86] on input "text" at bounding box center [1248, 82] width 219 height 34
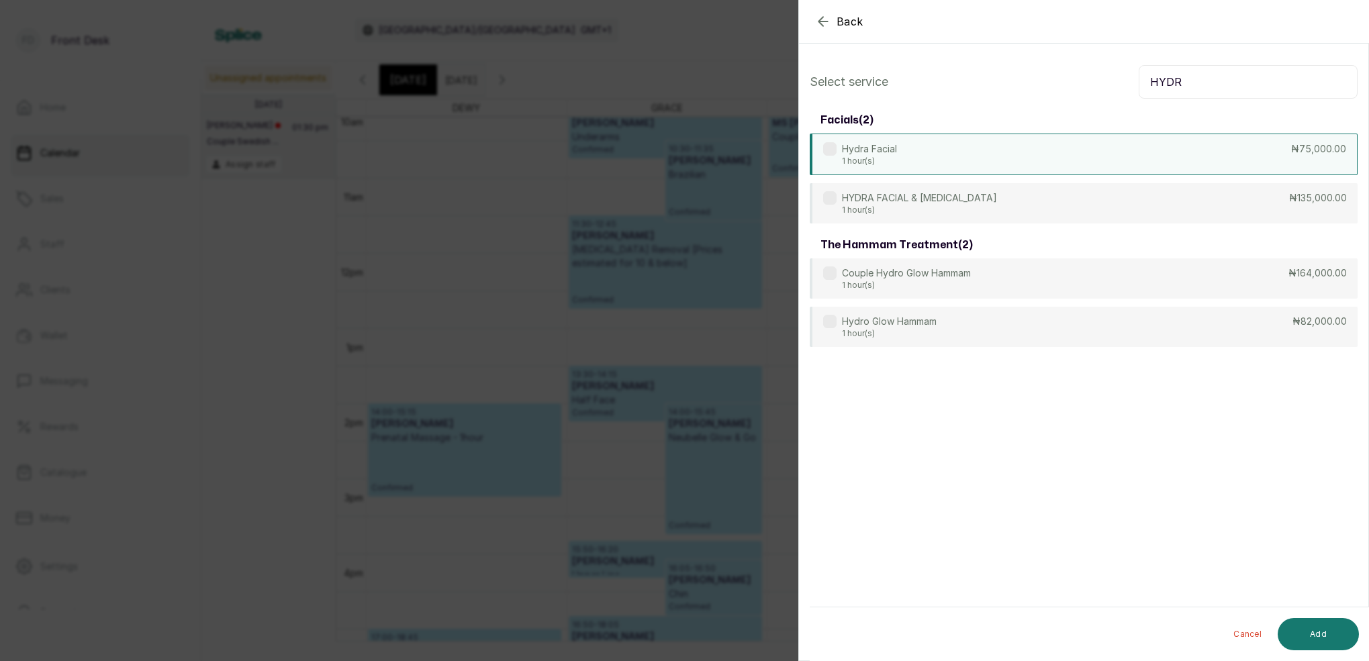
type input "HYDR"
drag, startPoint x: 970, startPoint y: 160, endPoint x: 1046, endPoint y: 228, distance: 102.2
click at [970, 161] on div "Hydra Facial 1 hour(s) ₦75,000.00" at bounding box center [1084, 154] width 548 height 40
click at [1320, 630] on button "Add" at bounding box center [1318, 634] width 81 height 32
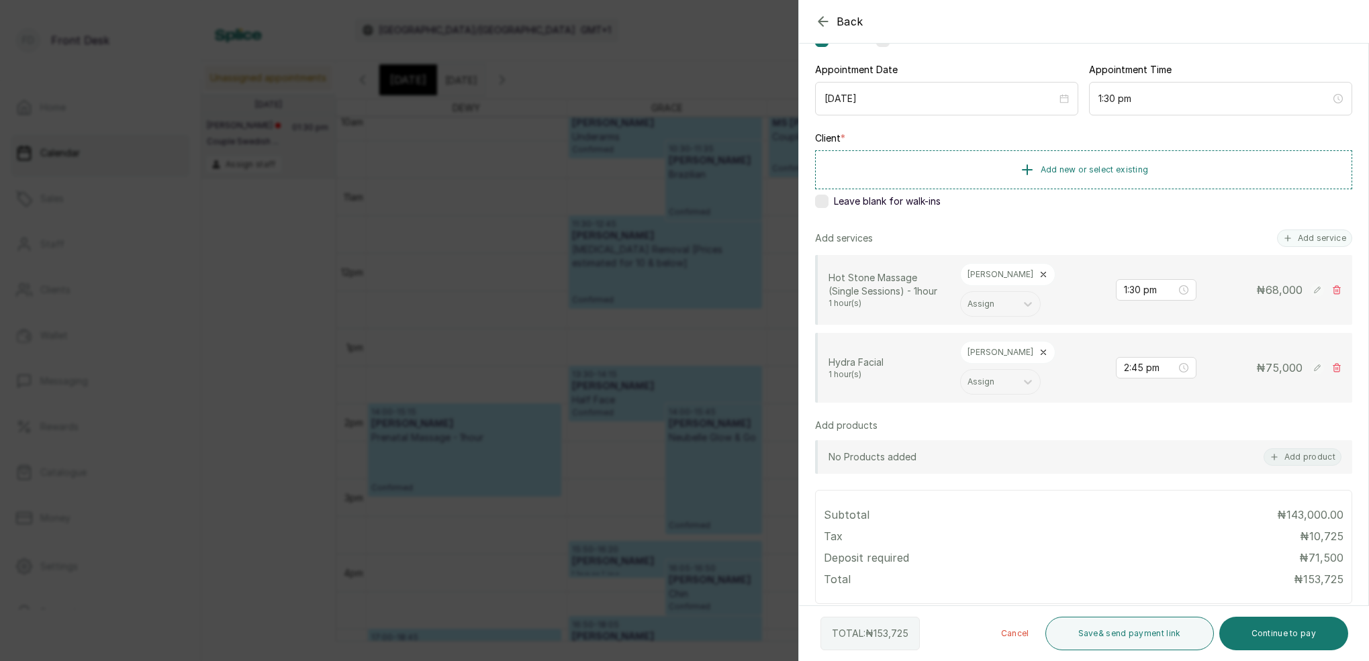
scroll to position [223, 0]
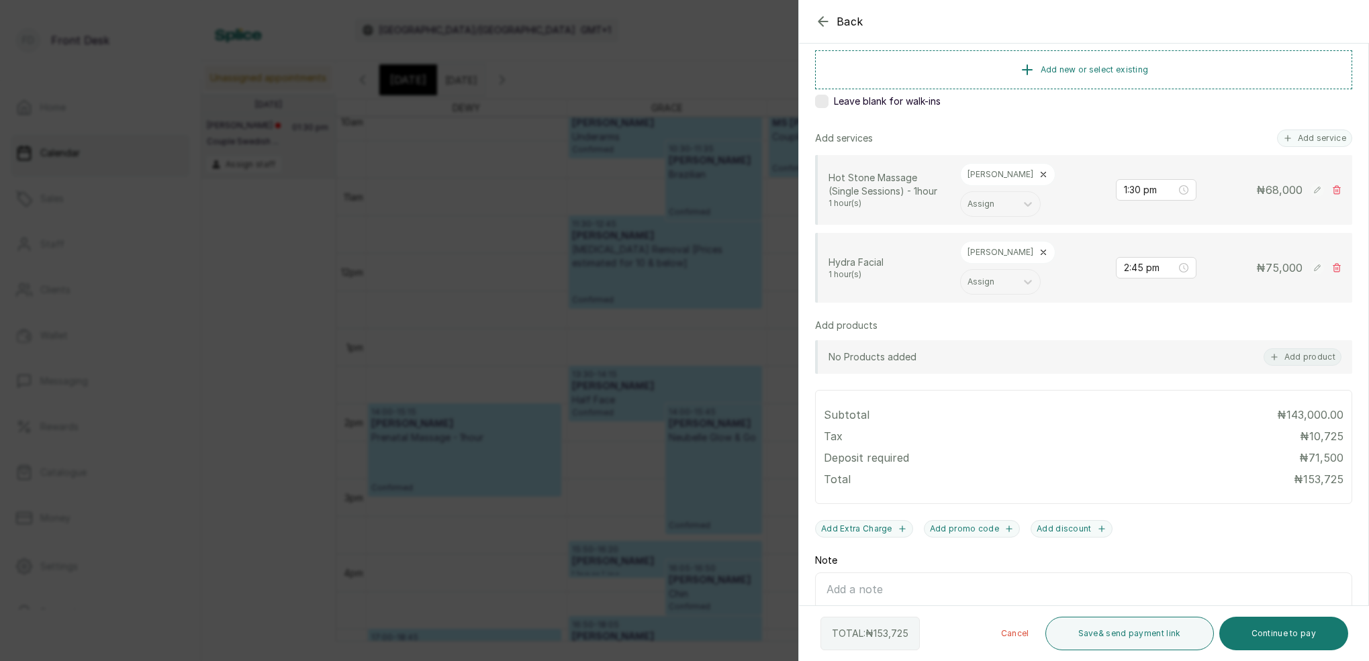
click at [819, 21] on icon "button" at bounding box center [823, 21] width 9 height 9
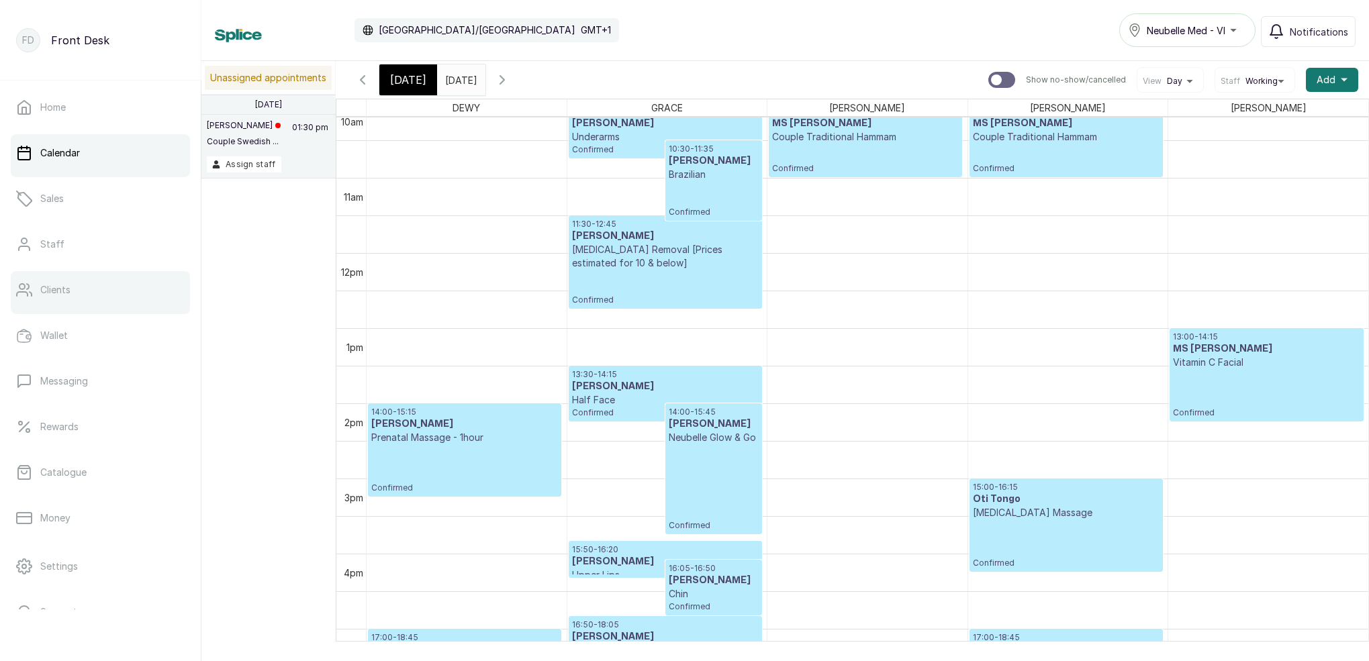
click at [57, 297] on link "Clients" at bounding box center [100, 290] width 179 height 38
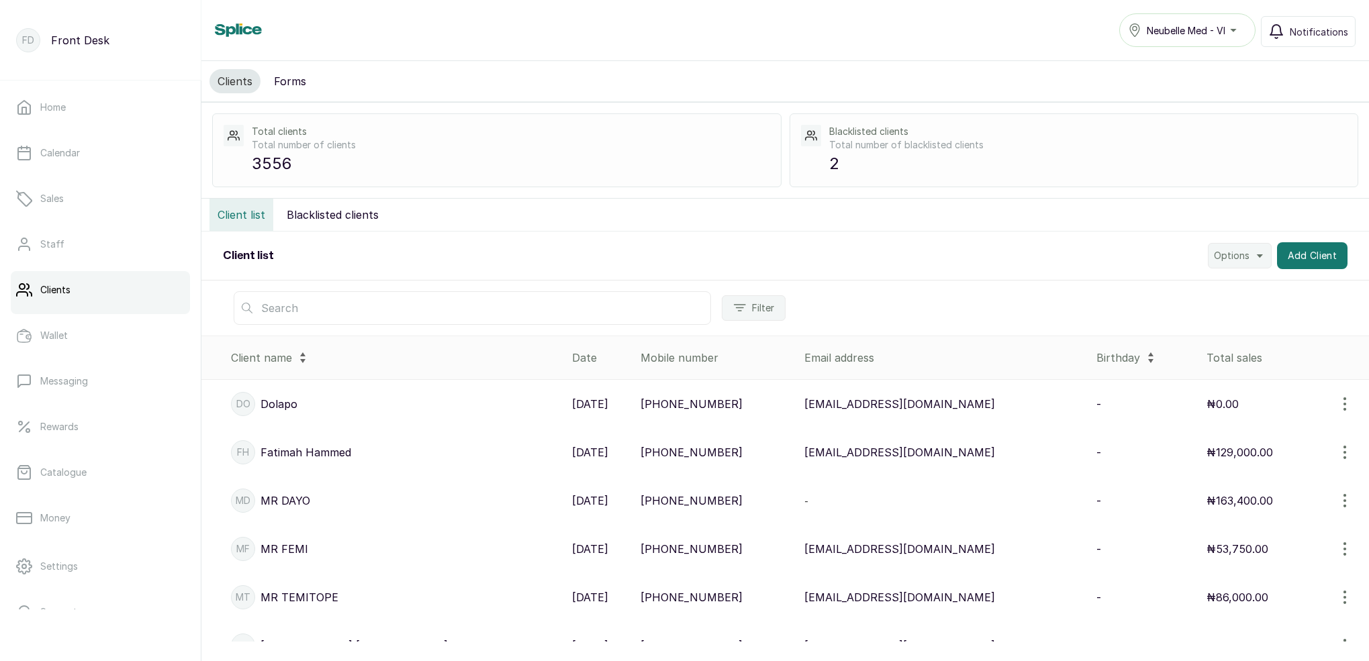
click at [97, 160] on link "Calendar" at bounding box center [100, 153] width 179 height 38
